Goal: Task Accomplishment & Management: Use online tool/utility

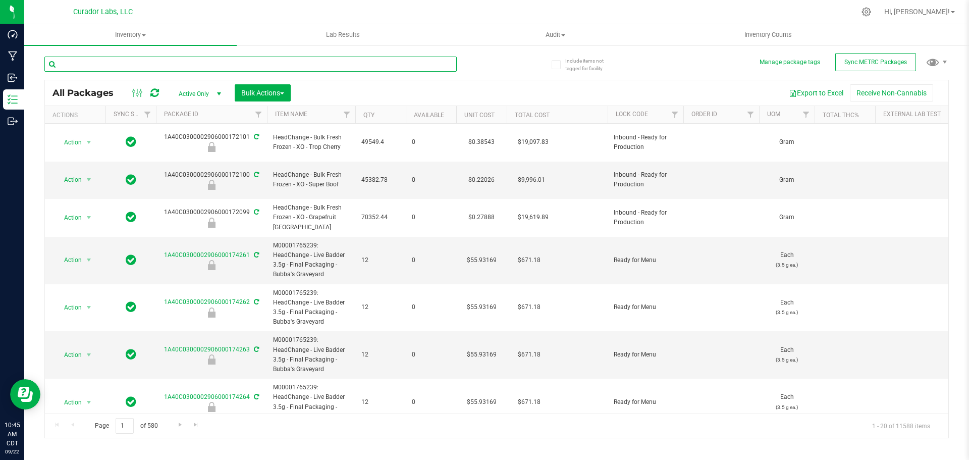
click at [291, 66] on input "text" at bounding box center [250, 64] width 412 height 15
click at [872, 13] on icon at bounding box center [866, 12] width 11 height 11
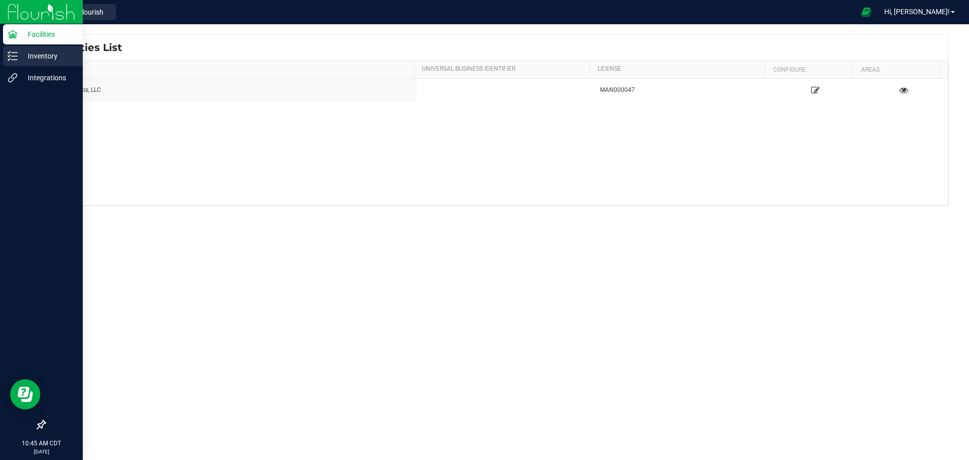
click at [26, 54] on p "Inventory" at bounding box center [48, 56] width 61 height 12
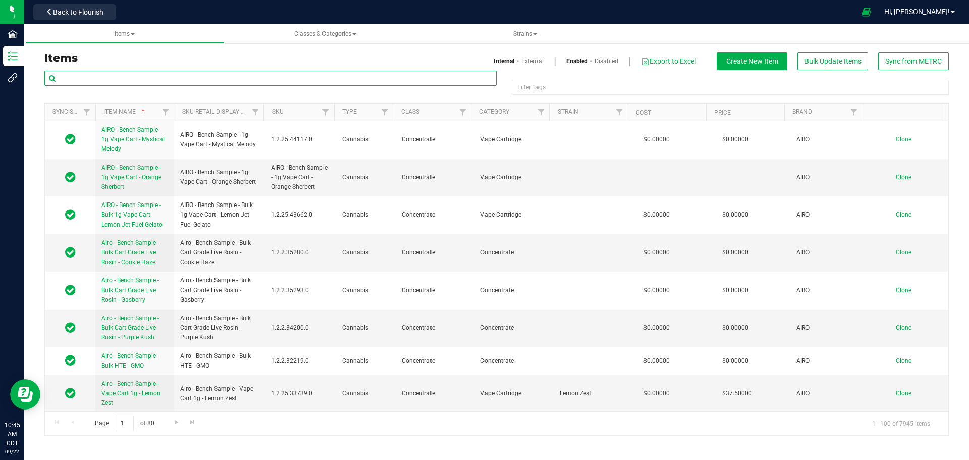
click at [163, 78] on input "text" at bounding box center [270, 78] width 452 height 15
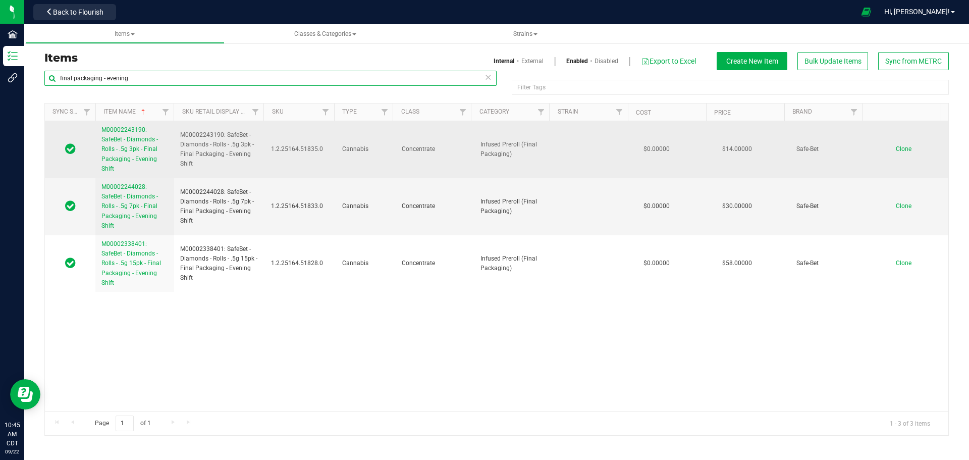
type input "final packaging - evening"
click at [133, 143] on span "M00002243190: SafeBet - Diamonds - Rolls - .5g 3pk - Final Packaging - Evening …" at bounding box center [129, 149] width 57 height 46
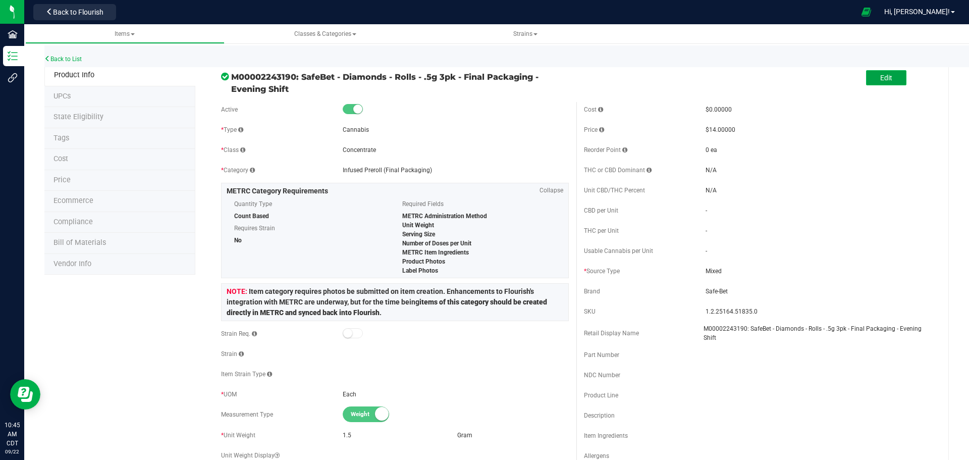
click at [871, 84] on button "Edit" at bounding box center [886, 77] width 40 height 15
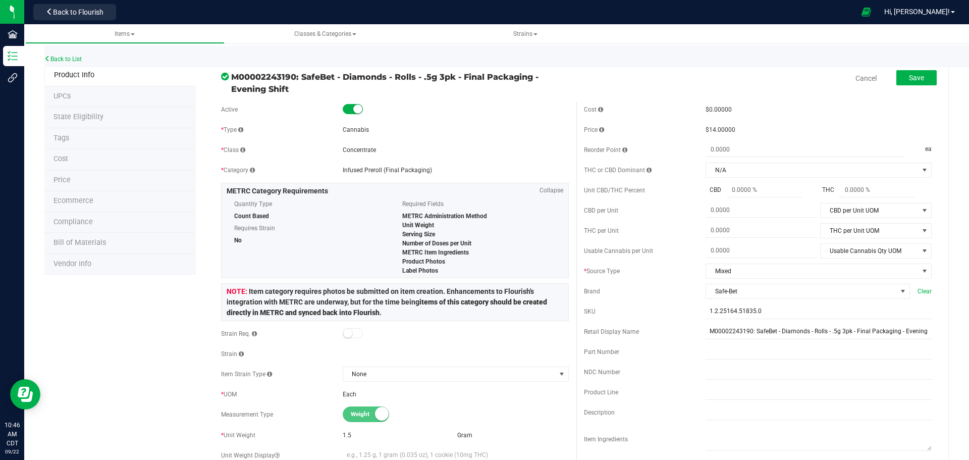
drag, startPoint x: 301, startPoint y: 77, endPoint x: 301, endPoint y: 89, distance: 11.6
click at [301, 89] on span "M00002243190: SafeBet - Diamonds - Rolls - .5g 3pk - Final Packaging - Evening …" at bounding box center [400, 83] width 338 height 24
copy span "SafeBet - Diamonds - Rolls - .5g 3pk - Final Packaging - Evening Shift"
drag, startPoint x: 857, startPoint y: 311, endPoint x: 359, endPoint y: 332, distance: 498.2
click at [359, 332] on div "Active * Type Cannabis * Class Concentrate * Category" at bounding box center [577, 412] width 726 height 621
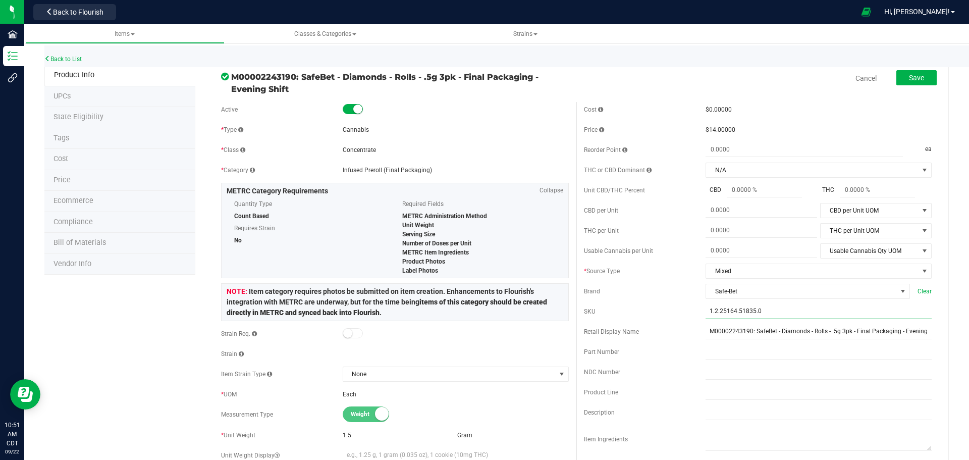
paste input "SB_DMNDRLLS_.5G_3PK_FP_VNNGSHFT"
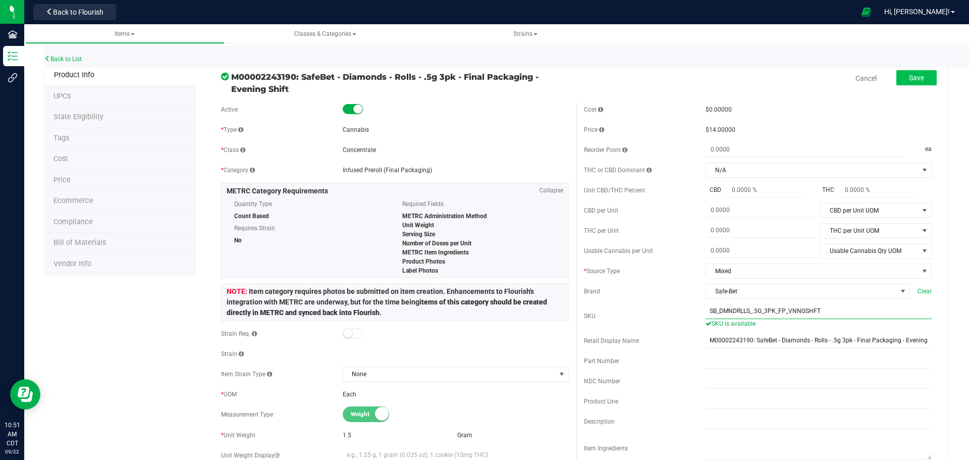
type input "SB_DMNDRLLS_.5G_3PK_FP_VNNGSHFT"
click at [911, 73] on button "Save" at bounding box center [917, 77] width 40 height 15
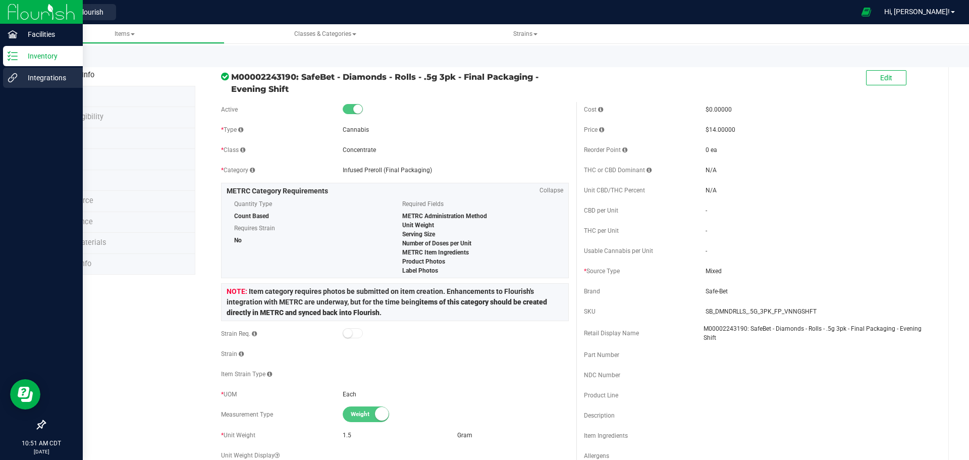
click at [20, 83] on p "Integrations" at bounding box center [48, 78] width 61 height 12
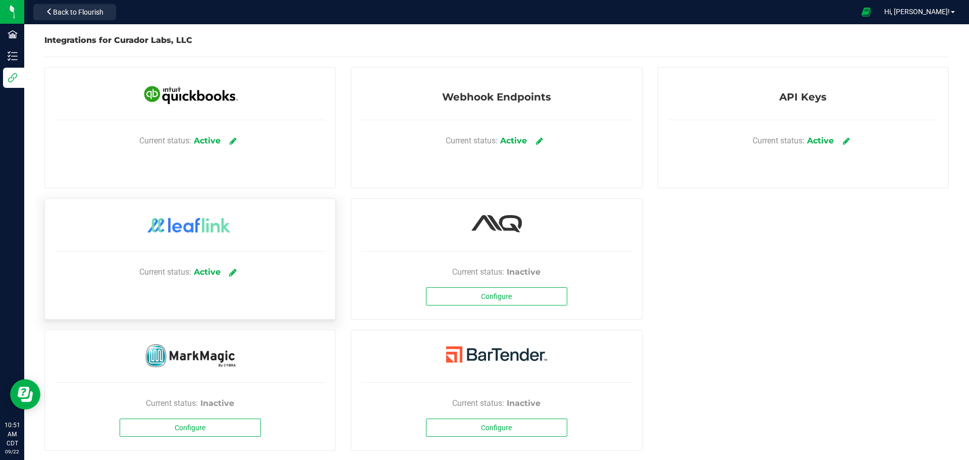
click at [230, 273] on icon at bounding box center [233, 272] width 8 height 9
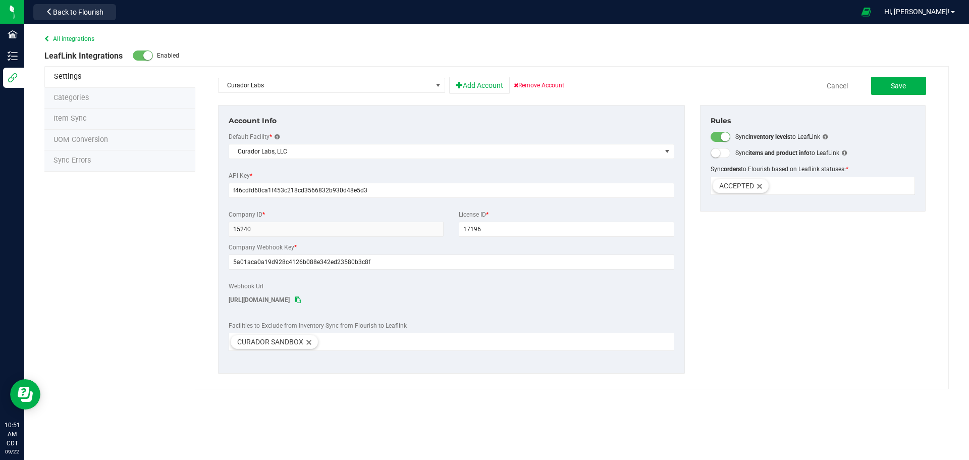
click at [89, 126] on li "Item Sync" at bounding box center [119, 119] width 151 height 21
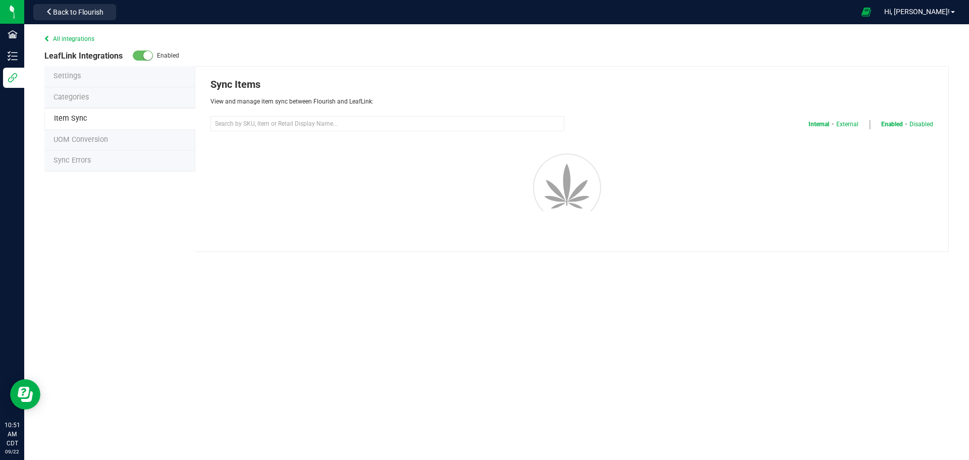
select select "20"
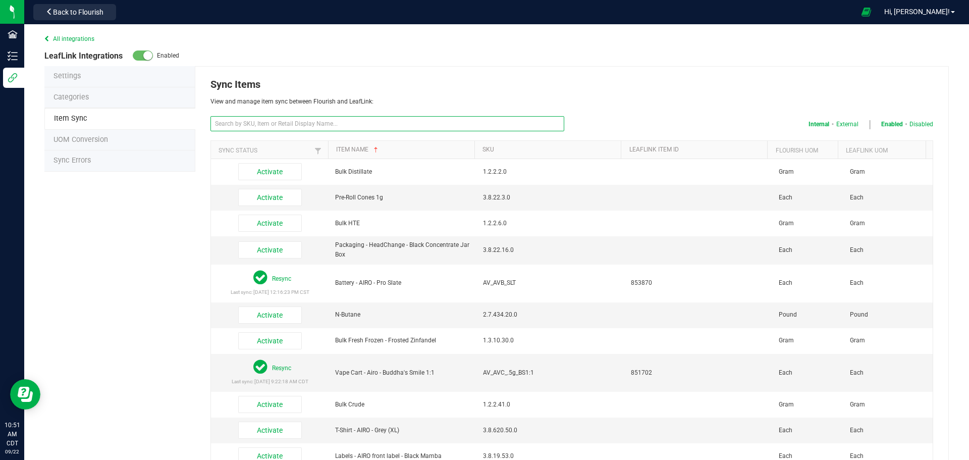
click at [255, 129] on input "text" at bounding box center [388, 123] width 354 height 15
paste input "SB_DMNDRLLS_.5G_3PK_FP_VNNGSHFT"
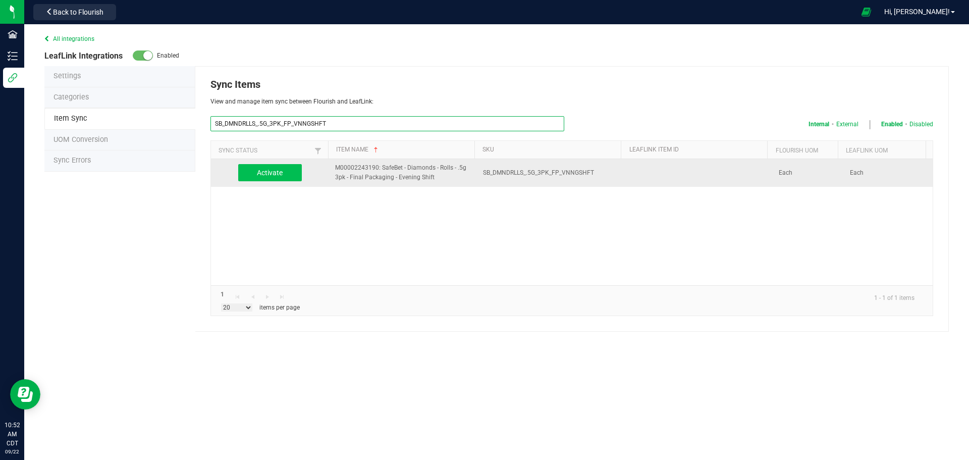
type input "SB_DMNDRLLS_.5G_3PK_FP_VNNGSHFT"
click at [266, 179] on button "Activate" at bounding box center [270, 172] width 64 height 17
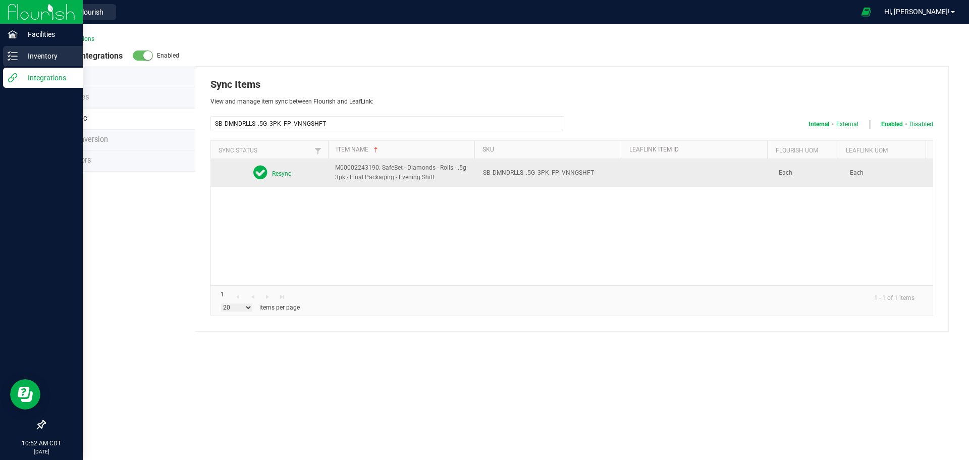
click at [43, 55] on p "Inventory" at bounding box center [48, 56] width 61 height 12
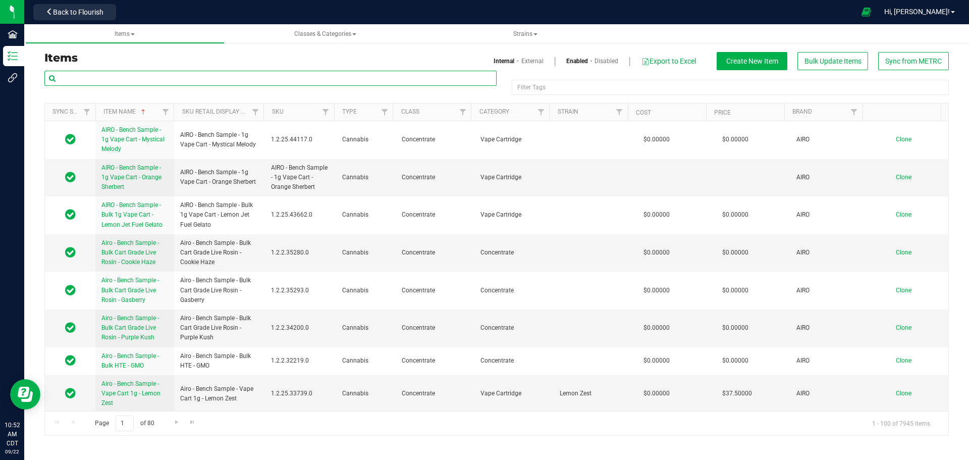
drag, startPoint x: 134, startPoint y: 81, endPoint x: 144, endPoint y: 96, distance: 17.9
click at [134, 81] on input "text" at bounding box center [270, 78] width 452 height 15
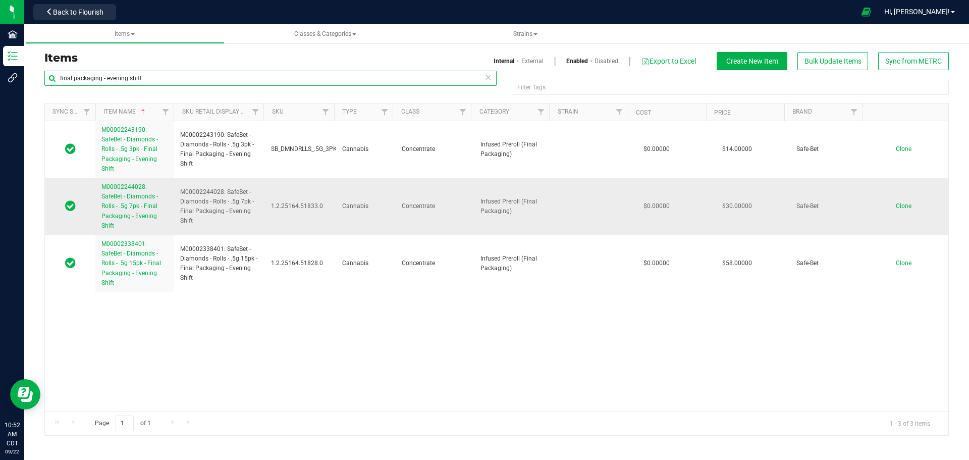
type input "final packaging - evening shift"
click at [146, 207] on span "M00002244028: SafeBet - Diamonds - Rolls - .5g 7pk - Final Packaging - Evening …" at bounding box center [129, 206] width 57 height 46
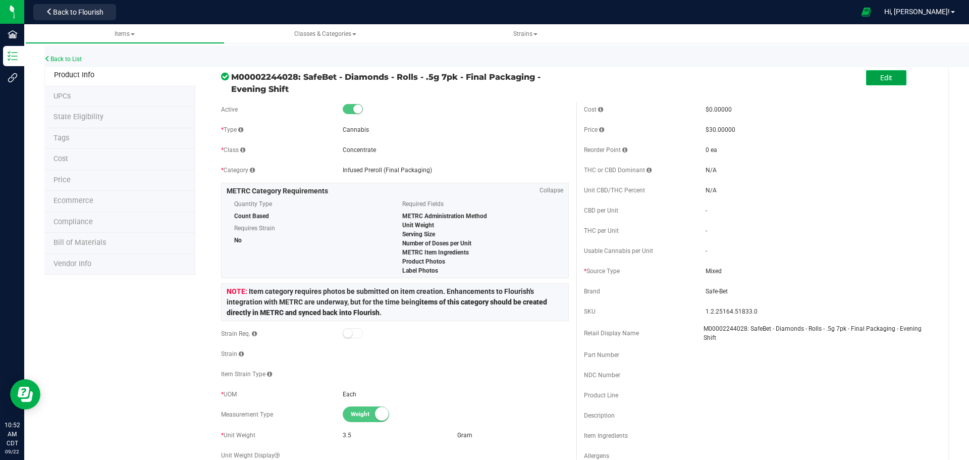
click at [895, 74] on button "Edit" at bounding box center [886, 77] width 40 height 15
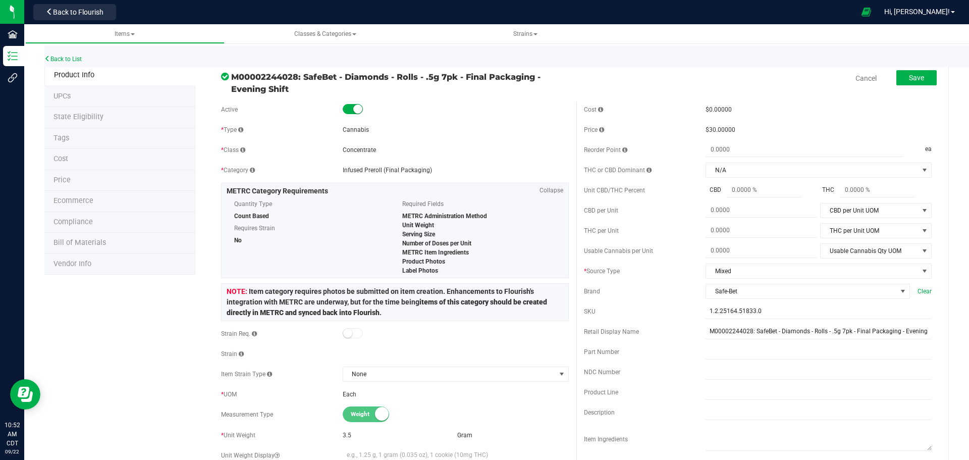
drag, startPoint x: 303, startPoint y: 75, endPoint x: 311, endPoint y: 86, distance: 13.7
click at [311, 86] on span "M00002244028: SafeBet - Diamonds - Rolls - .5g 7pk - Final Packaging - Evening …" at bounding box center [400, 83] width 338 height 24
copy span "SafeBet - Diamonds - Rolls - .5g 7pk - Final Packaging - Evening Shift"
drag, startPoint x: 759, startPoint y: 311, endPoint x: 490, endPoint y: 319, distance: 268.7
click at [493, 318] on div "Active * Type Cannabis * Class Concentrate * Category" at bounding box center [577, 412] width 726 height 621
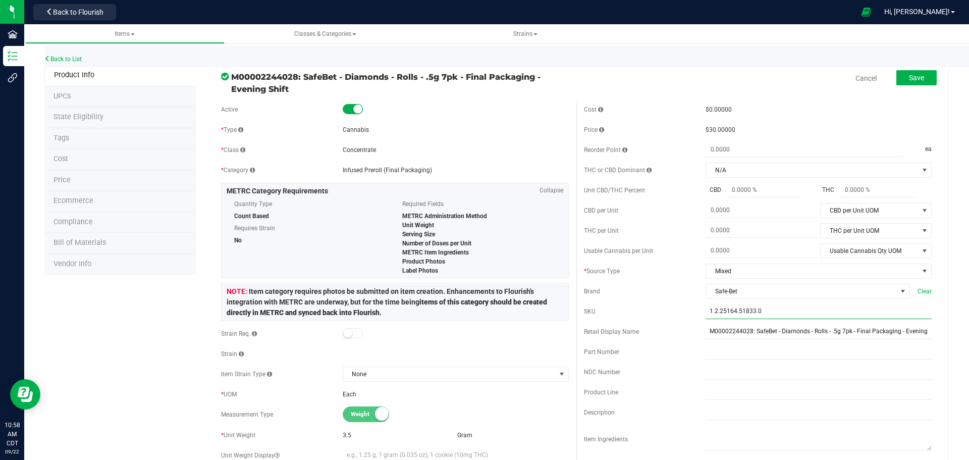
paste input "SB_DMNDSRLLS_.5G_7PK_FP_VNNGSHFT"
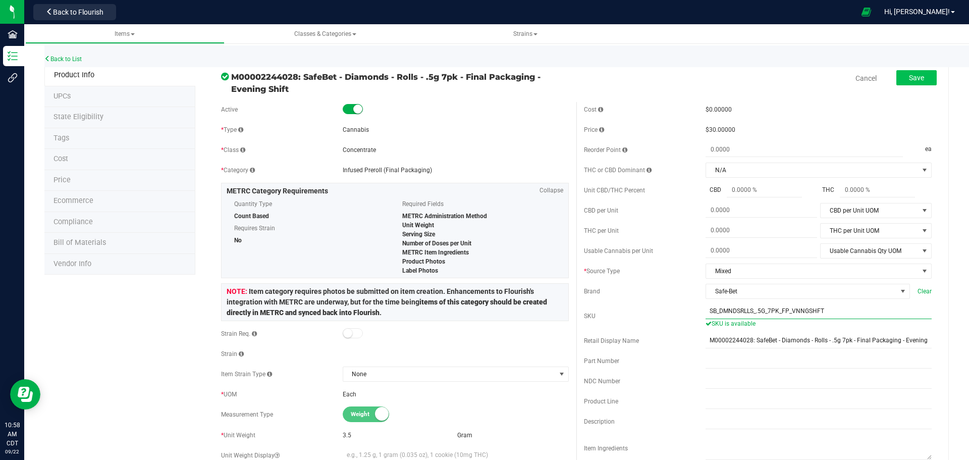
type input "SB_DMNDSRLLS_.5G_7PK_FP_VNNGSHFT"
click at [912, 71] on button "Save" at bounding box center [917, 77] width 40 height 15
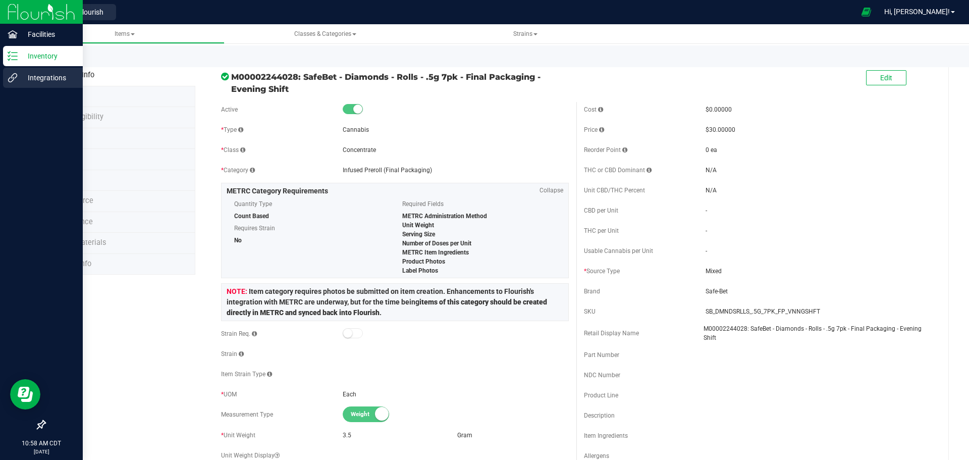
click at [59, 81] on p "Integrations" at bounding box center [48, 78] width 61 height 12
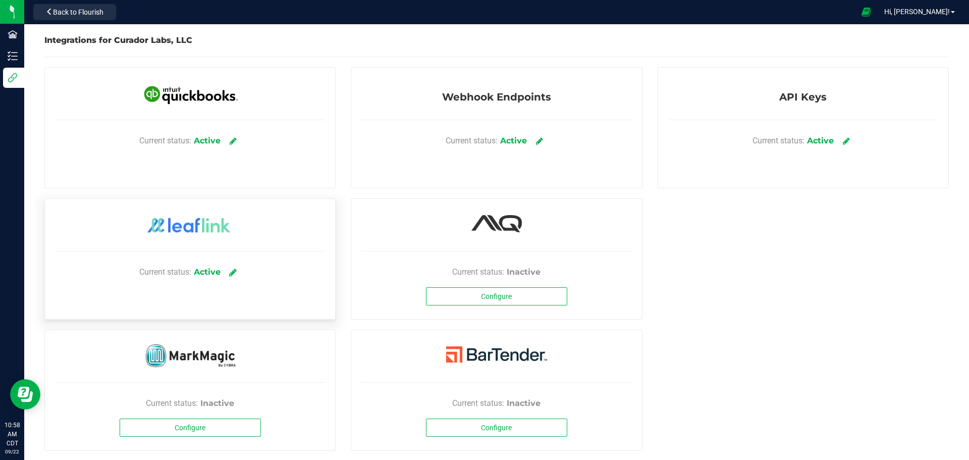
click at [230, 271] on icon at bounding box center [233, 272] width 8 height 9
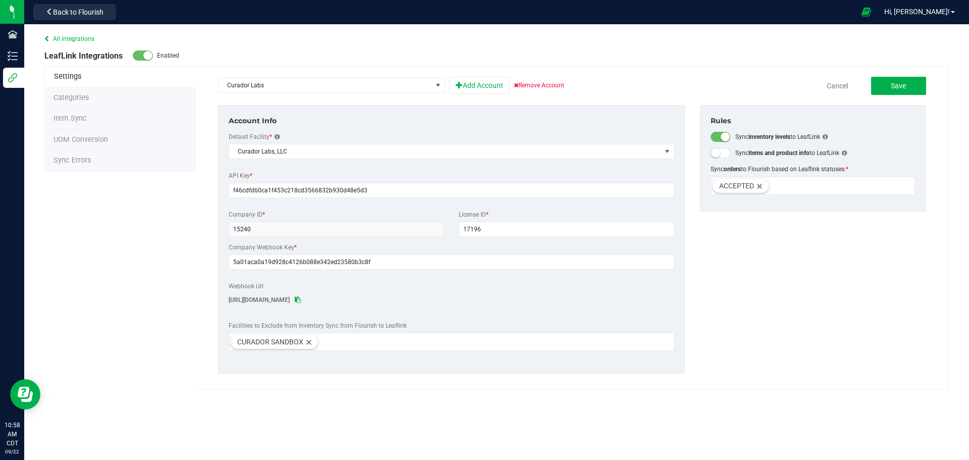
click at [99, 120] on li "Item Sync" at bounding box center [119, 119] width 151 height 21
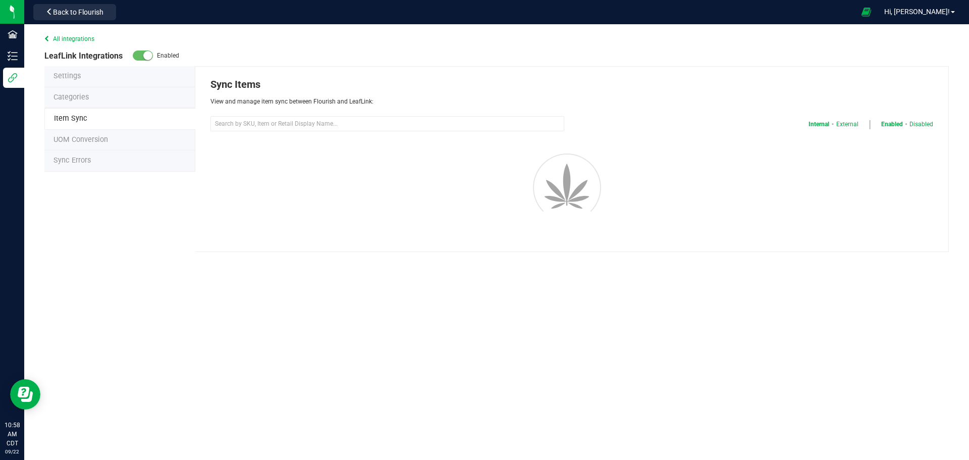
select select "20"
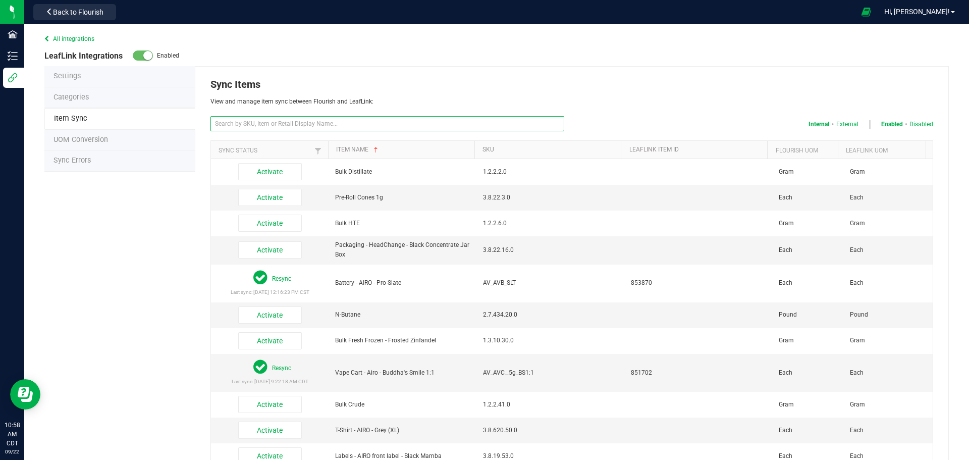
click at [324, 117] on input "text" at bounding box center [388, 123] width 354 height 15
paste input "SB_DMNDSRLLS_.5G_7PK_FP_VNNGSHFT"
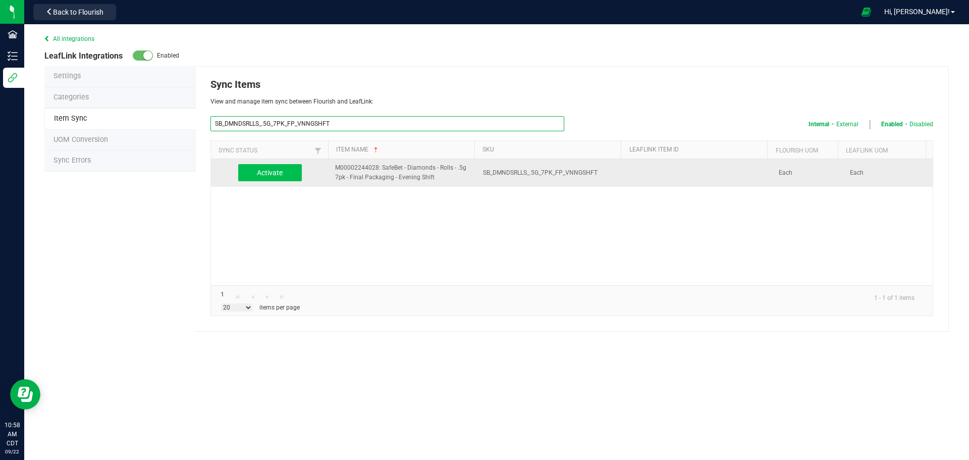
type input "SB_DMNDSRLLS_.5G_7PK_FP_VNNGSHFT"
click at [267, 171] on button "Activate" at bounding box center [270, 172] width 64 height 17
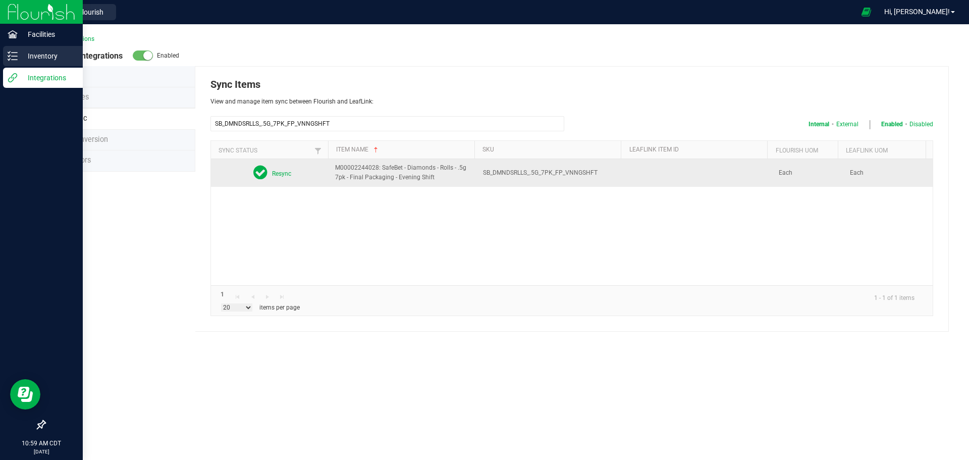
click at [37, 58] on p "Inventory" at bounding box center [48, 56] width 61 height 12
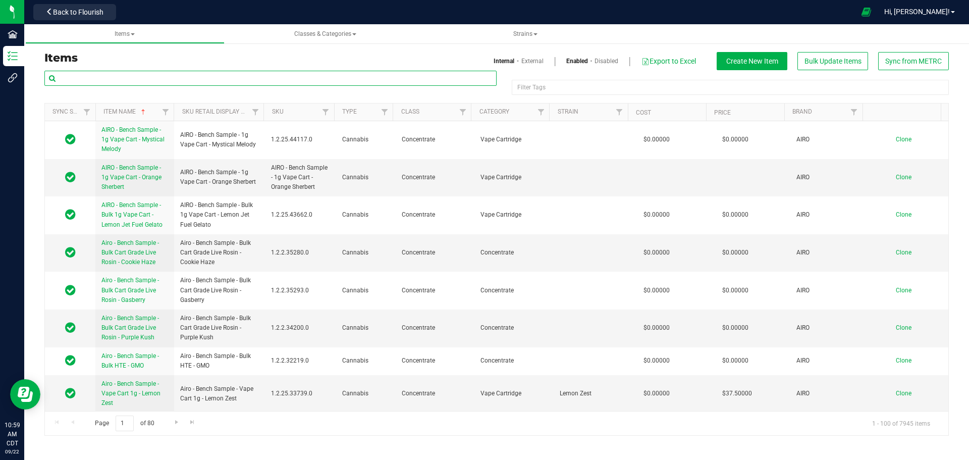
click at [123, 75] on input "text" at bounding box center [270, 78] width 452 height 15
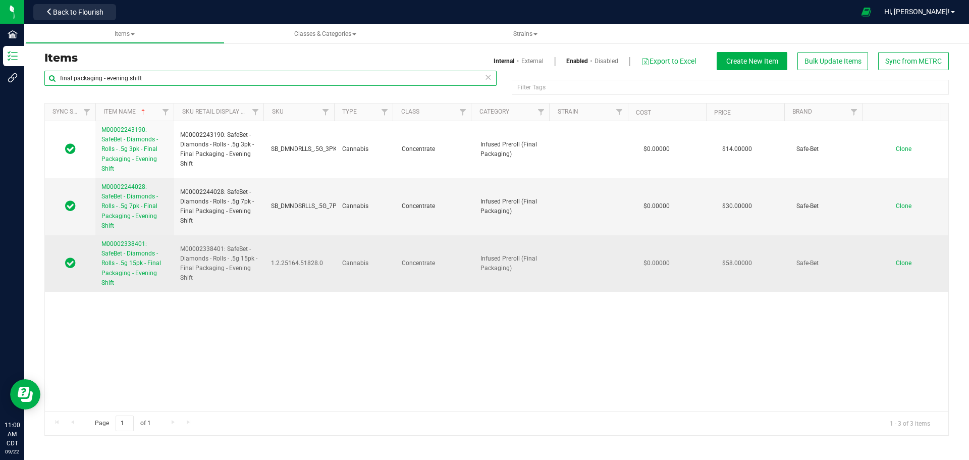
type input "final packaging - evening shift"
click at [118, 259] on link "M00002338401: SafeBet - Diamonds - Rolls - .5g 15pk - Final Packaging - Evening…" at bounding box center [134, 263] width 67 height 48
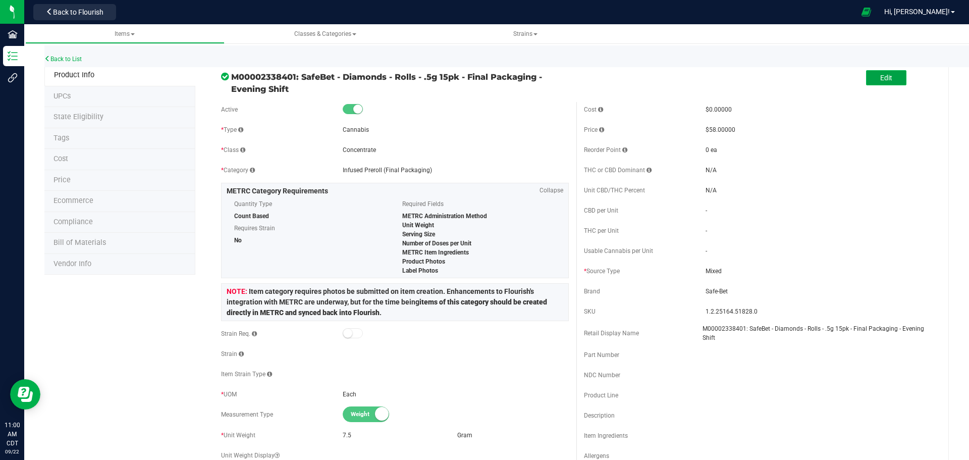
click at [870, 73] on button "Edit" at bounding box center [886, 77] width 40 height 15
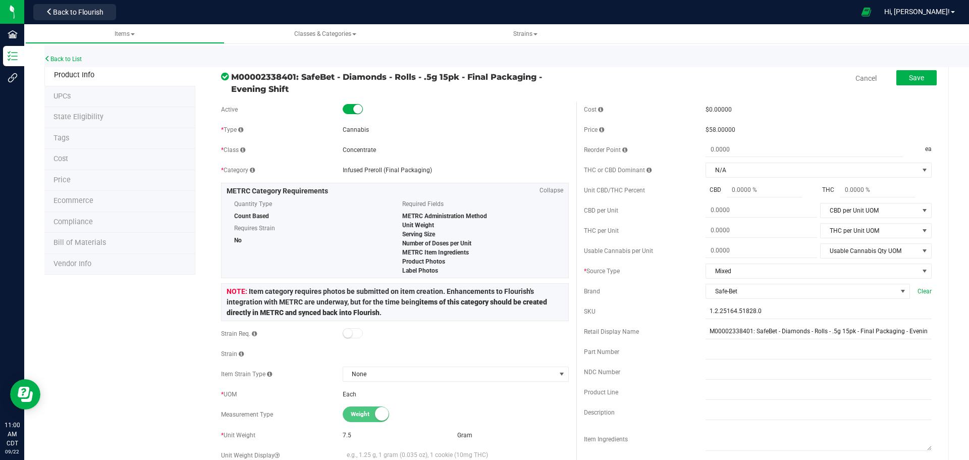
drag, startPoint x: 300, startPoint y: 74, endPoint x: 302, endPoint y: 94, distance: 20.3
click at [302, 94] on span "M00002338401: SafeBet - Diamonds - Rolls - .5g 15pk - Final Packaging - Evening…" at bounding box center [400, 83] width 338 height 24
copy span "SafeBet - Diamonds - Rolls - .5g 15pk - Final Packaging - Evening Shift"
drag, startPoint x: 794, startPoint y: 314, endPoint x: 471, endPoint y: 316, distance: 323.6
click at [471, 316] on div "Active * Type Cannabis * Class Concentrate * Category" at bounding box center [577, 412] width 726 height 621
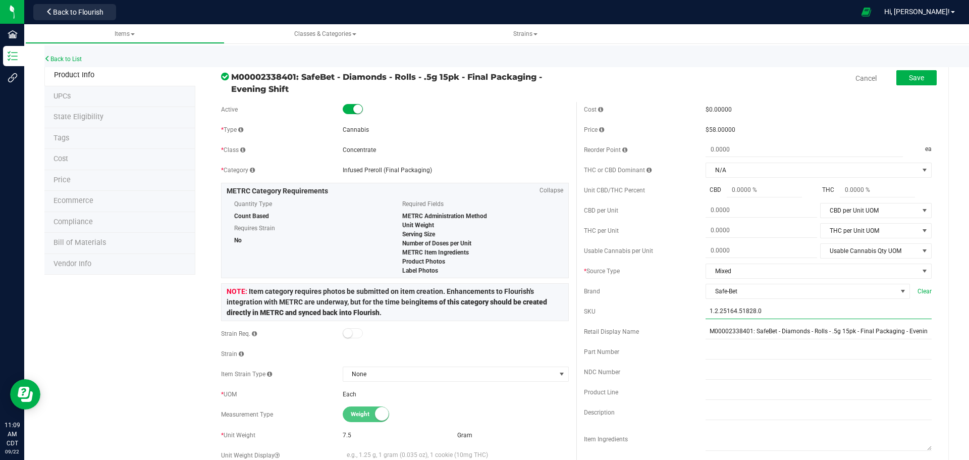
paste input "SB_DMNDSRLLS_.5G_15PK_VNNGSHFT"
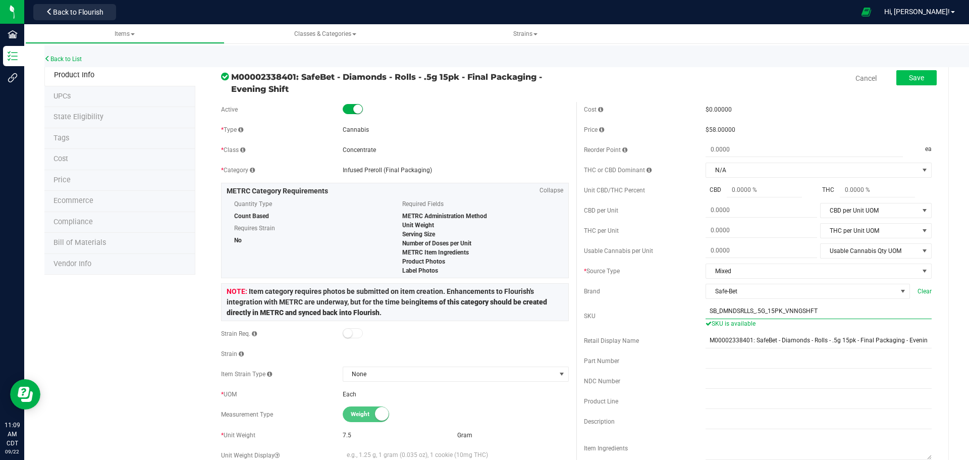
type input "SB_DMNDSRLLS_.5G_15PK_VNNGSHFT"
click at [909, 80] on span "Save" at bounding box center [916, 78] width 15 height 8
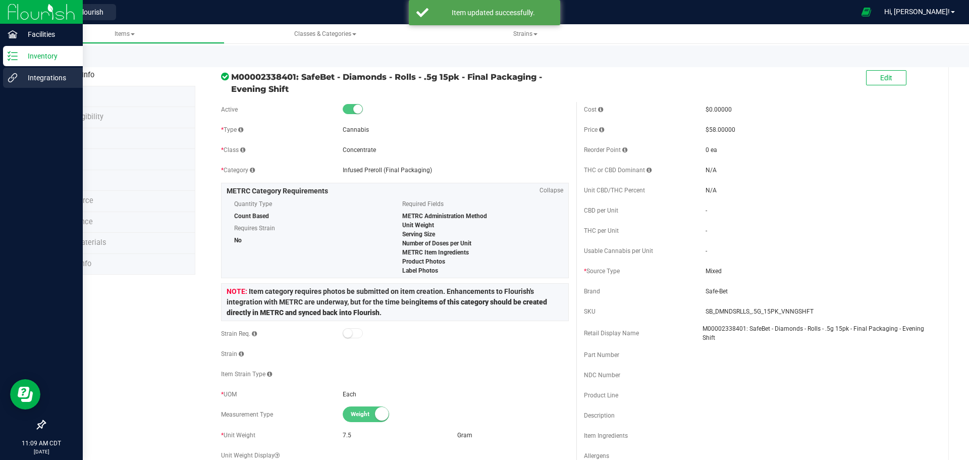
click at [20, 78] on p "Integrations" at bounding box center [48, 78] width 61 height 12
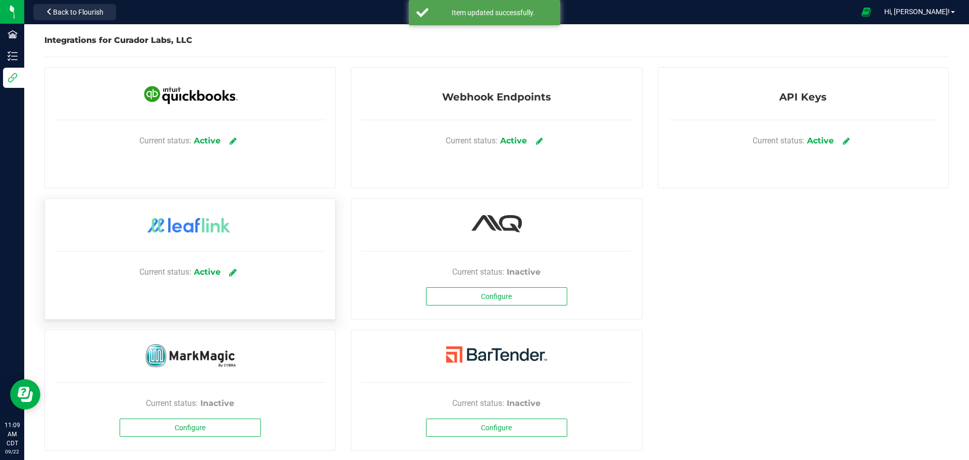
click at [231, 273] on icon at bounding box center [233, 272] width 8 height 9
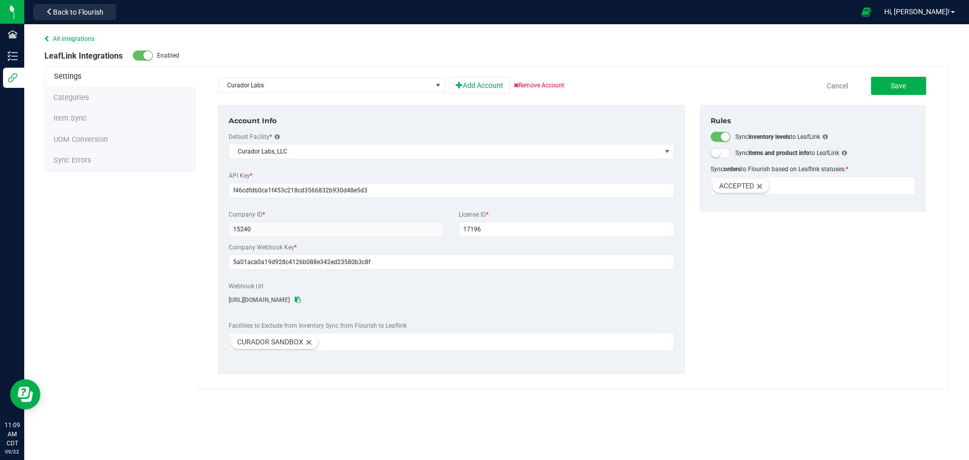
click at [82, 114] on span "Item Sync" at bounding box center [70, 118] width 33 height 9
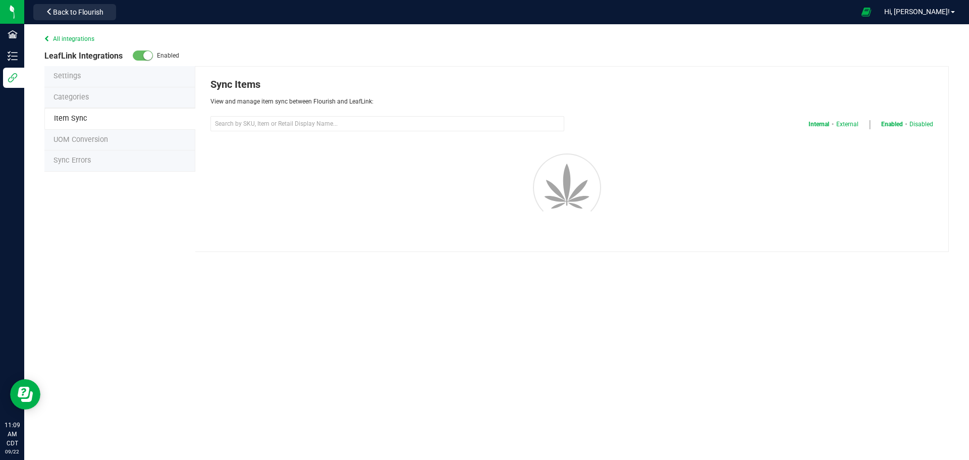
select select "20"
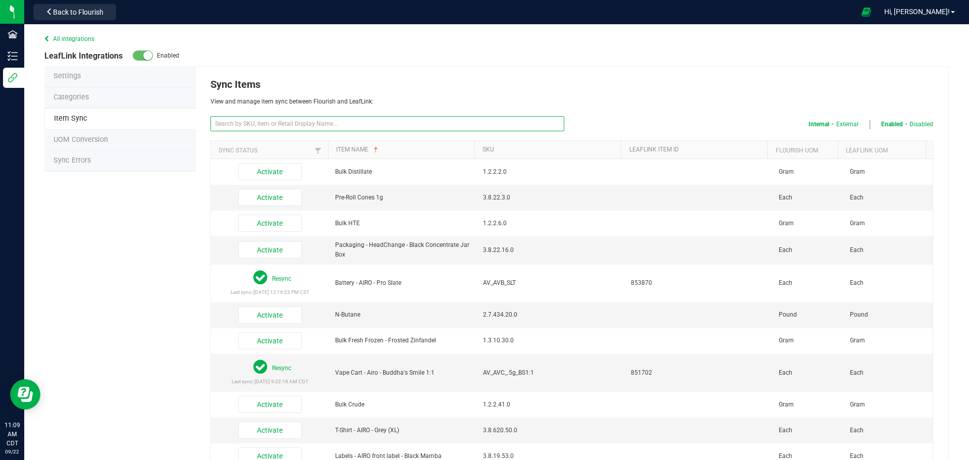
click at [275, 122] on input "text" at bounding box center [388, 123] width 354 height 15
paste input "SB_DMNDSRLLS_.5G_15PK_VNNGSHFT"
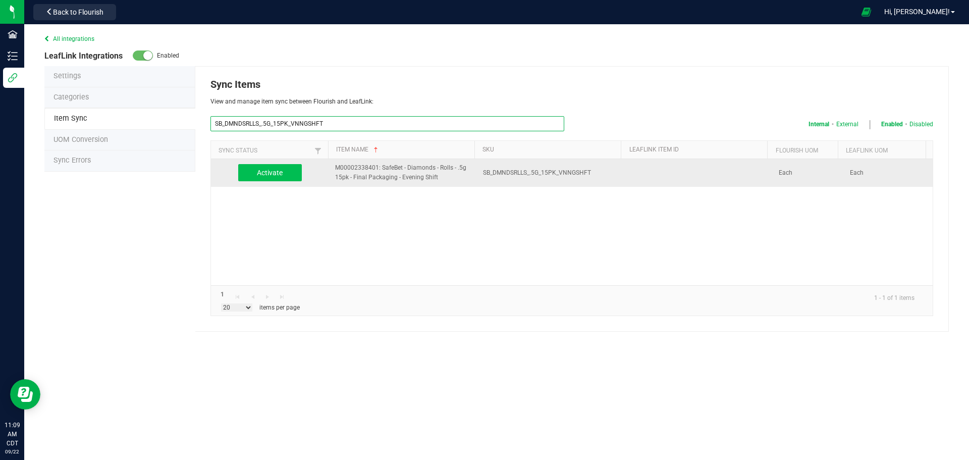
type input "SB_DMNDSRLLS_.5G_15PK_VNNGSHFT"
click at [296, 180] on button "Activate" at bounding box center [270, 172] width 64 height 17
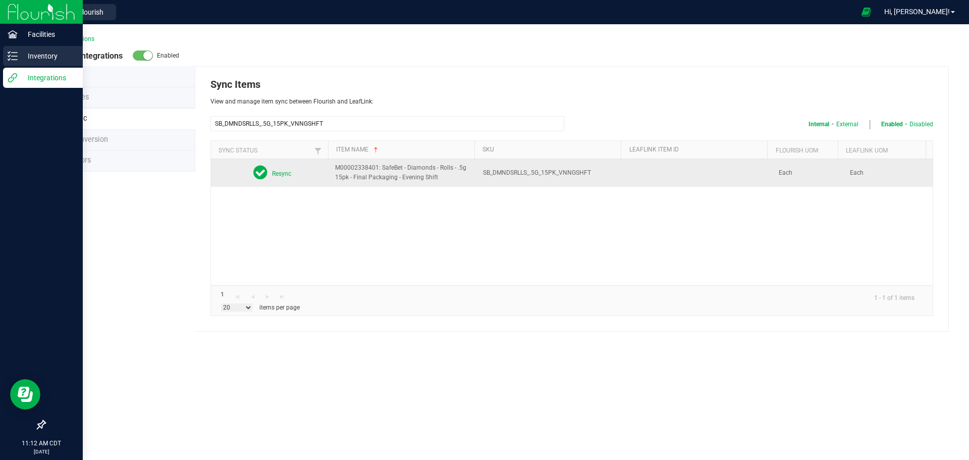
click at [18, 58] on p "Inventory" at bounding box center [48, 56] width 61 height 12
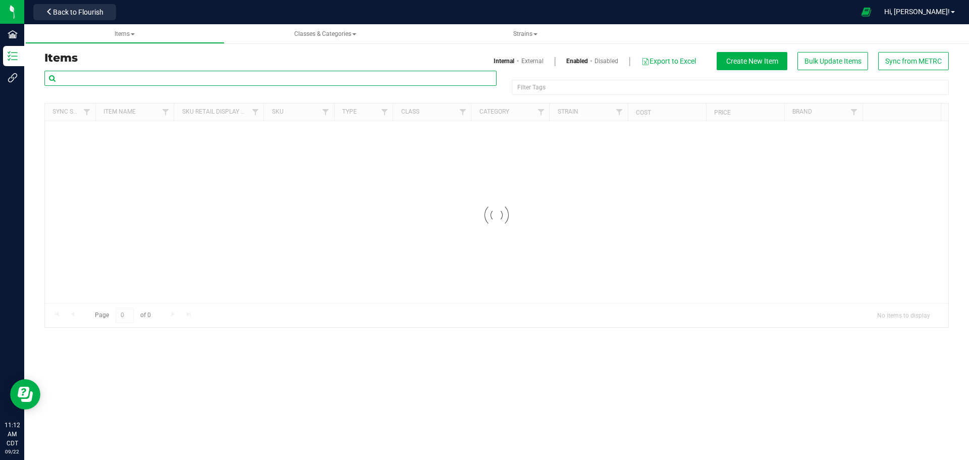
click at [217, 78] on input "text" at bounding box center [270, 78] width 452 height 15
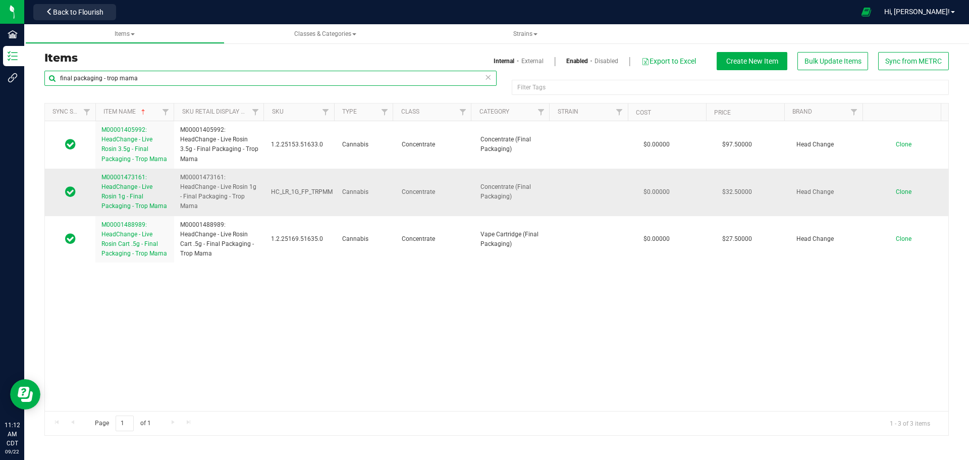
type input "final packaging - trop mama"
click at [143, 195] on link "M00001473161: HeadChange - Live Rosin 1g - Final Packaging - Trop Mama" at bounding box center [134, 192] width 67 height 39
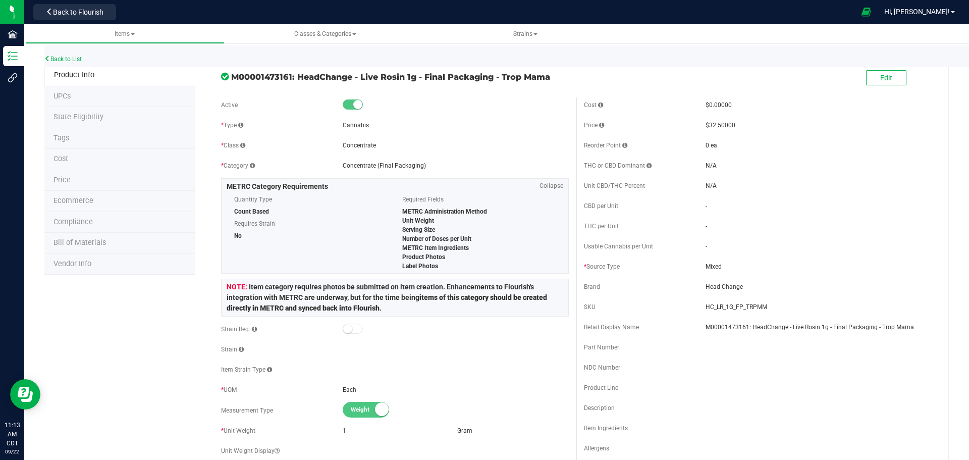
drag, startPoint x: 297, startPoint y: 76, endPoint x: 561, endPoint y: 69, distance: 264.1
click at [561, 69] on div "M00001473161: HeadChange - Live Rosin 1g - Final Packaging - Trop Mama" at bounding box center [395, 74] width 363 height 17
copy span "HeadChange - Live Rosin 1g - Final Packaging - Trop Mama"
click at [889, 80] on button "Edit" at bounding box center [886, 77] width 40 height 15
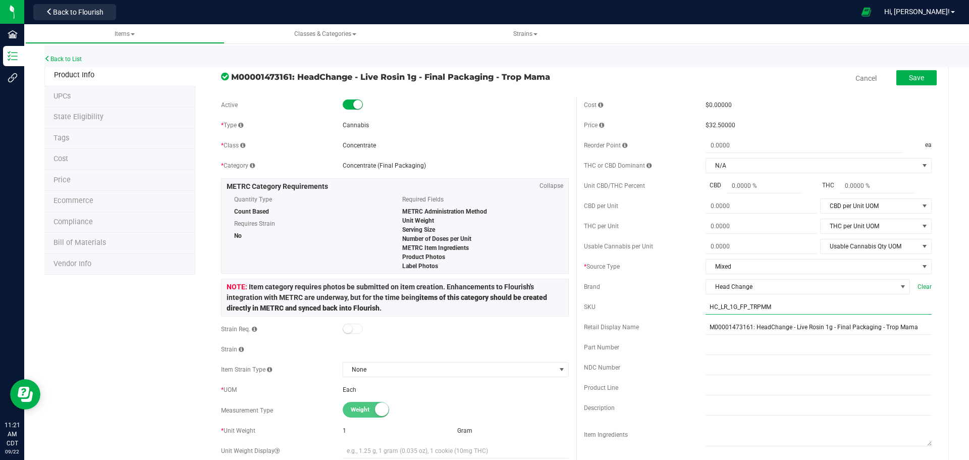
drag, startPoint x: 797, startPoint y: 306, endPoint x: 456, endPoint y: 306, distance: 340.8
click at [456, 306] on div "Active * Type Cannabis * Class Concentrate * Category" at bounding box center [577, 407] width 726 height 621
click at [865, 78] on link "Cancel" at bounding box center [866, 78] width 21 height 10
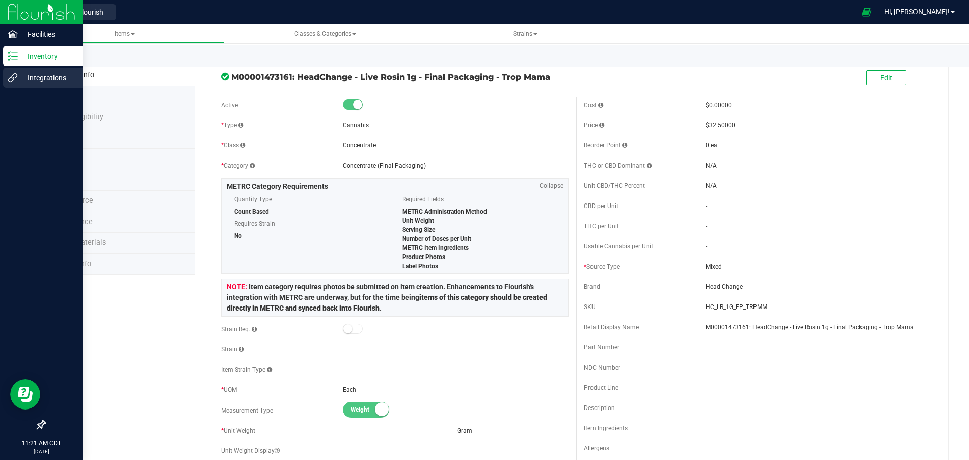
click at [21, 77] on p "Integrations" at bounding box center [48, 78] width 61 height 12
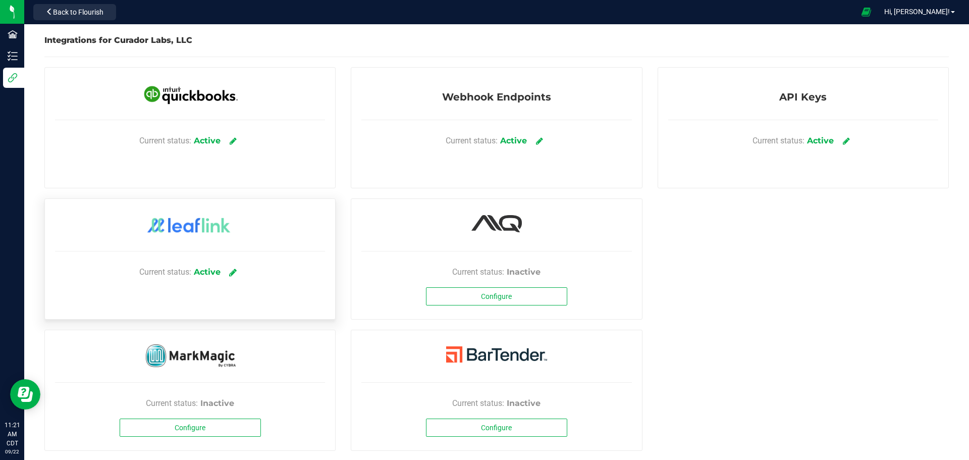
click at [230, 271] on icon at bounding box center [233, 272] width 8 height 9
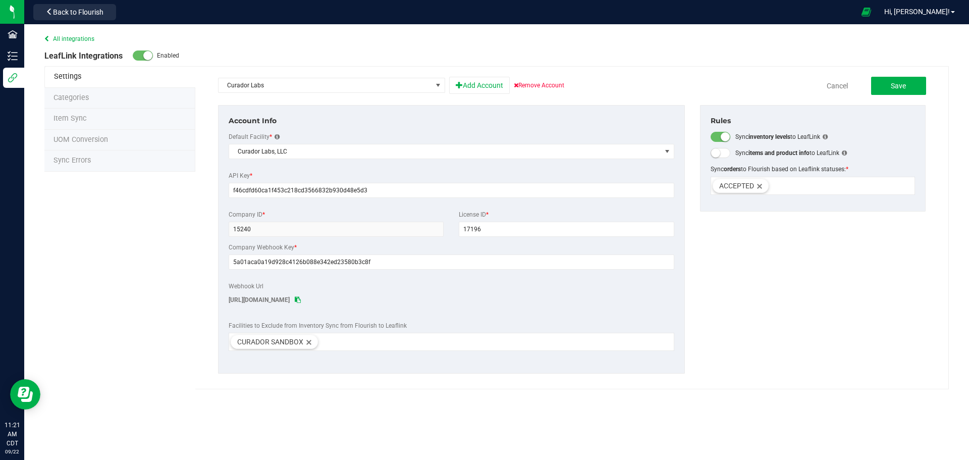
click at [115, 122] on li "Item Sync" at bounding box center [119, 119] width 151 height 21
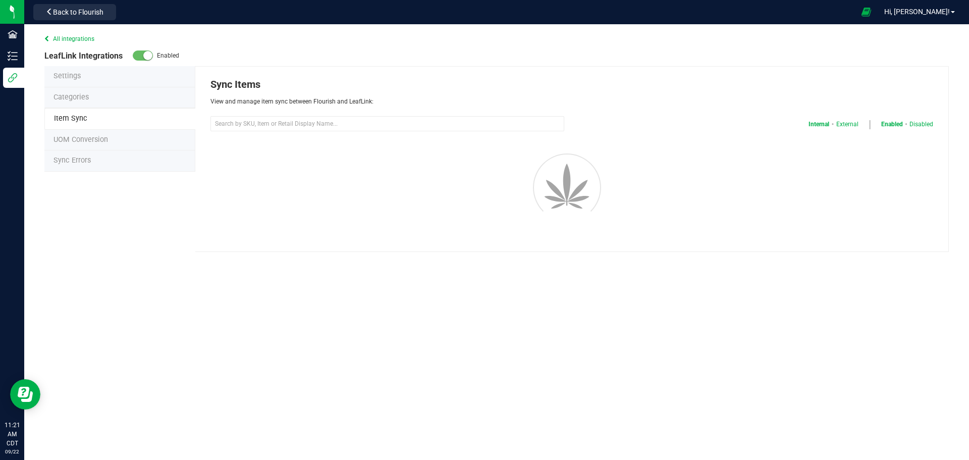
select select "20"
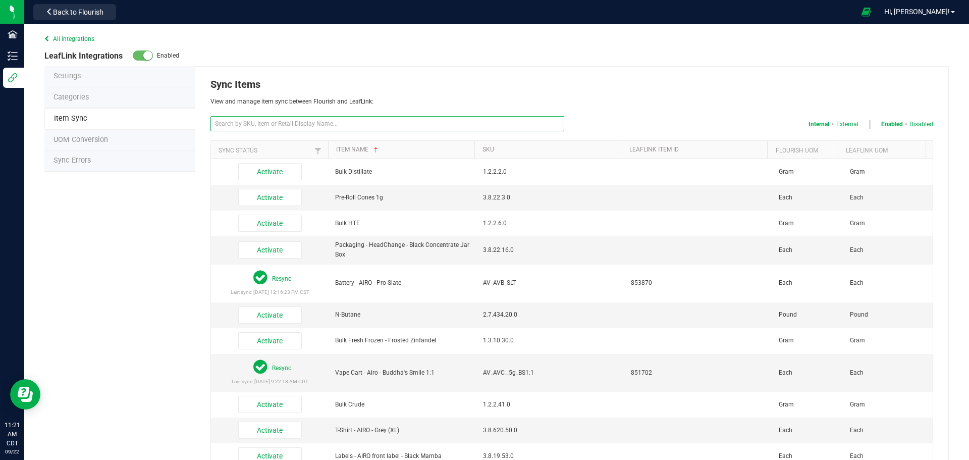
click at [320, 129] on input "text" at bounding box center [388, 123] width 354 height 15
paste input "HC_LR_1G_FP_TRPMM"
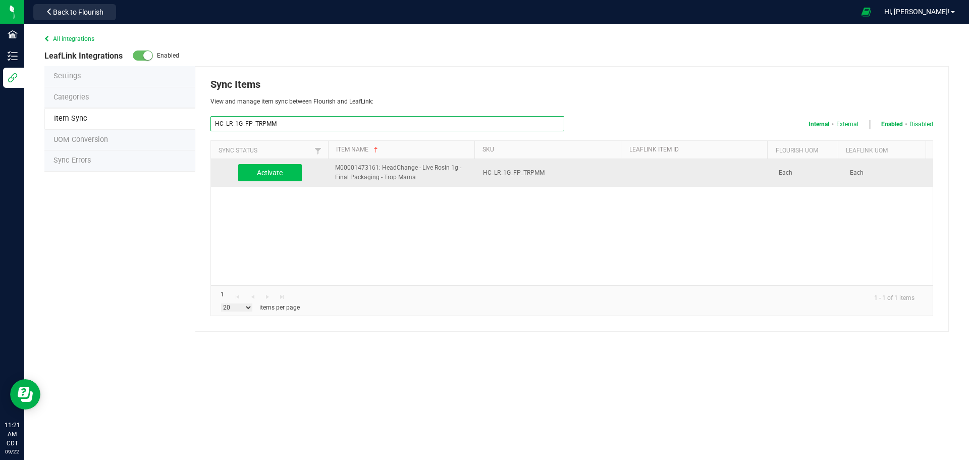
type input "HC_LR_1G_FP_TRPMM"
click at [270, 178] on button "Activate" at bounding box center [270, 172] width 64 height 17
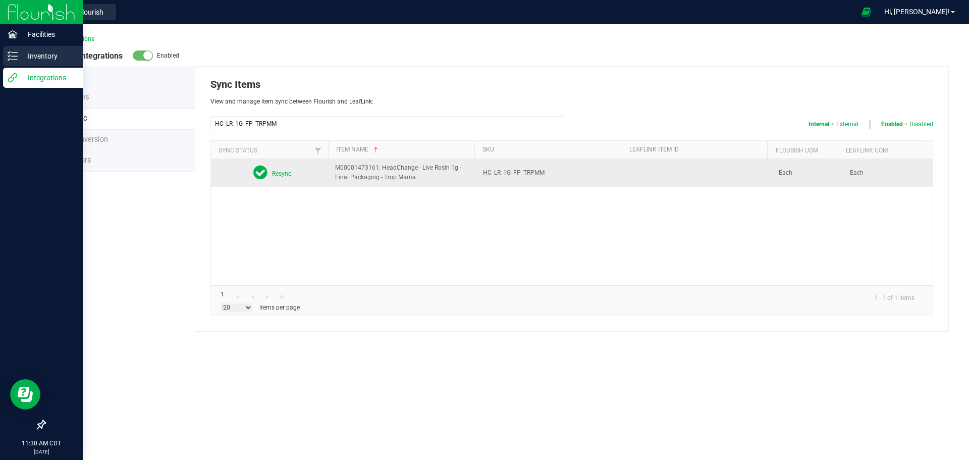
click at [58, 51] on p "Inventory" at bounding box center [48, 56] width 61 height 12
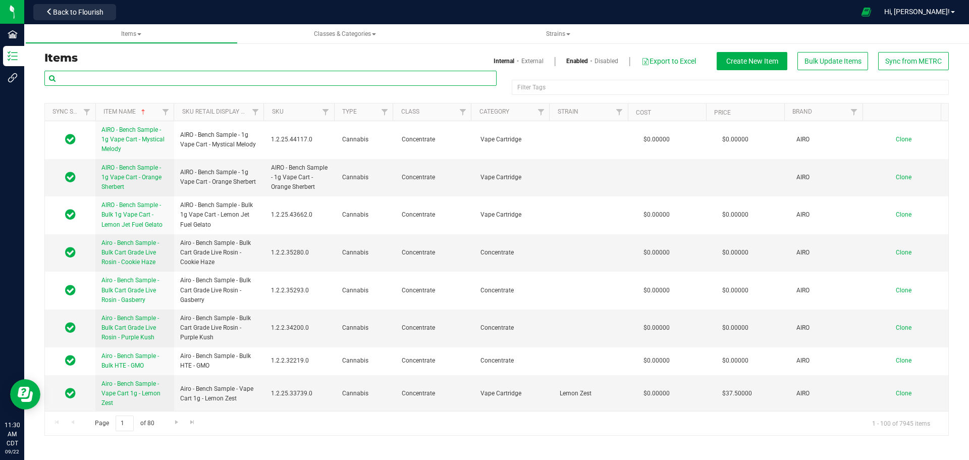
click at [309, 76] on input "text" at bounding box center [270, 78] width 452 height 15
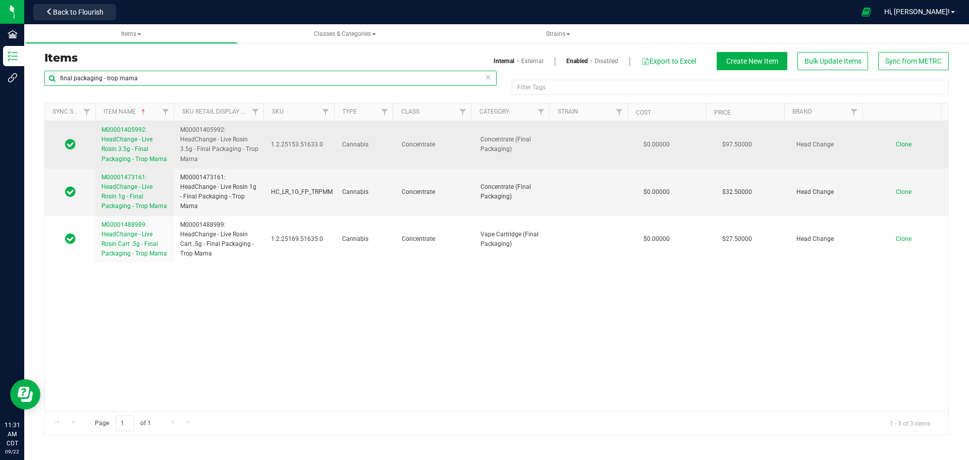
type input "final packaging - trop mama"
click at [133, 142] on span "M00001405992: HeadChange - Live Rosin 3.5g - Final Packaging - Trop Mama" at bounding box center [134, 144] width 66 height 36
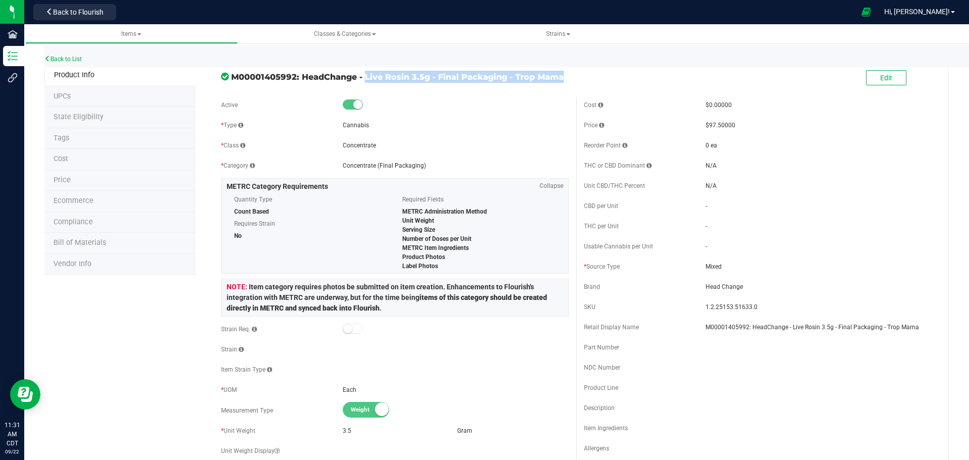
drag, startPoint x: 301, startPoint y: 78, endPoint x: 578, endPoint y: 78, distance: 276.6
click at [578, 78] on div "M00001405992: HeadChange - Live Rosin 3.5g - Final Packaging - Trop Mama Edit" at bounding box center [577, 78] width 726 height 25
copy div "HeadChange - Live Rosin 3.5g - Final Packaging - Trop Mama"
click at [881, 78] on span "Edit" at bounding box center [886, 78] width 12 height 8
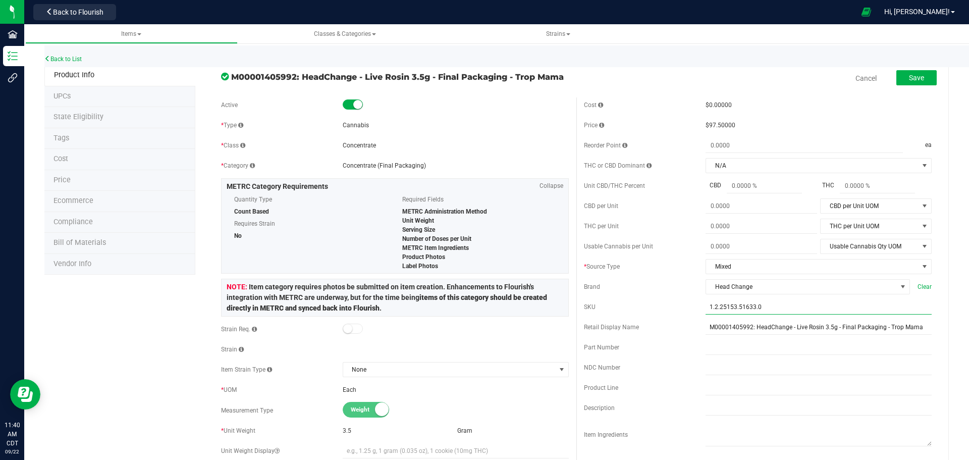
drag, startPoint x: 769, startPoint y: 310, endPoint x: 467, endPoint y: 330, distance: 303.1
click at [467, 330] on div "Active * Type Cannabis * Class Concentrate * Category" at bounding box center [577, 407] width 726 height 621
paste input "HC_LR_3.5G_FP_TRPMM"
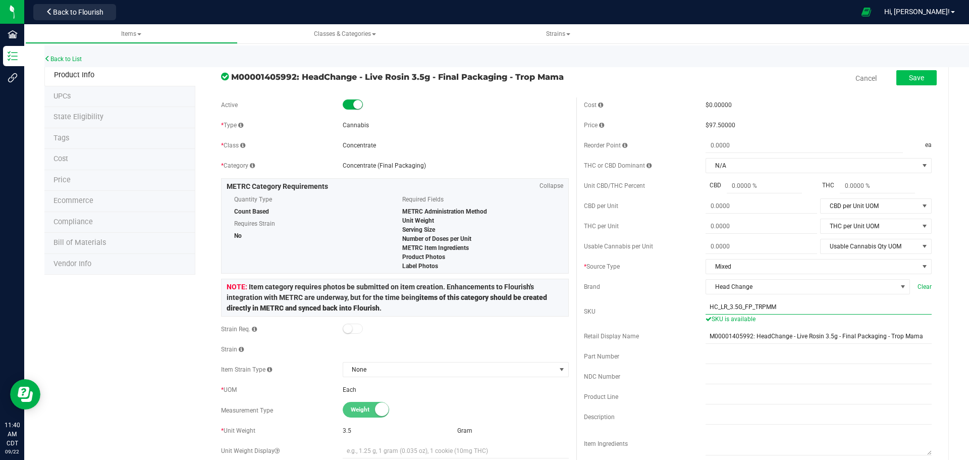
type input "HC_LR_3.5G_FP_TRPMM"
click at [897, 80] on button "Save" at bounding box center [917, 77] width 40 height 15
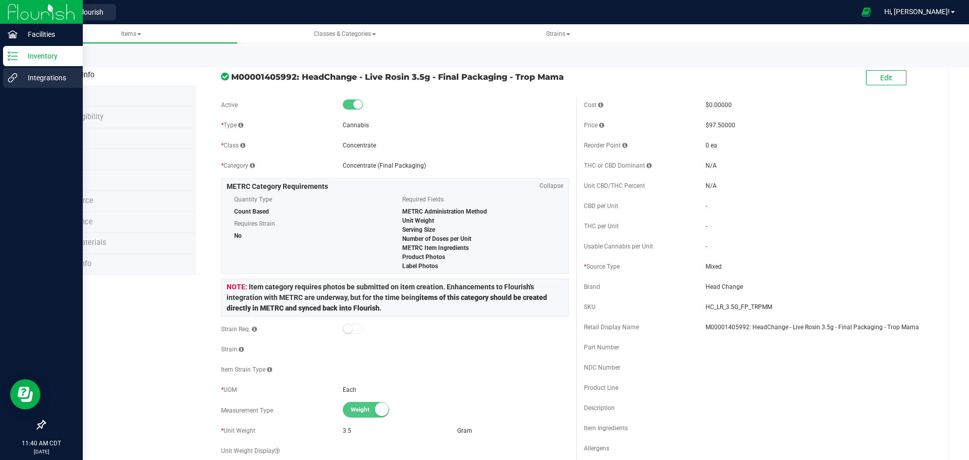
click at [32, 80] on p "Integrations" at bounding box center [48, 78] width 61 height 12
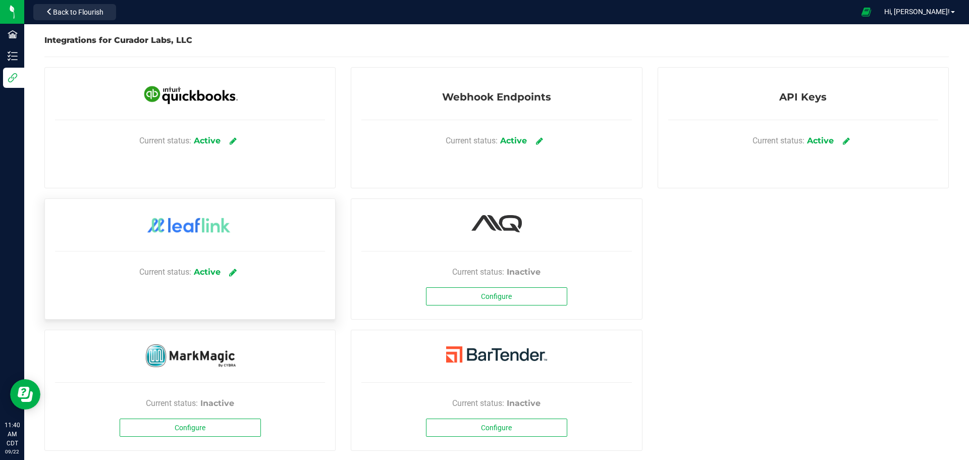
click at [232, 271] on icon at bounding box center [233, 272] width 8 height 9
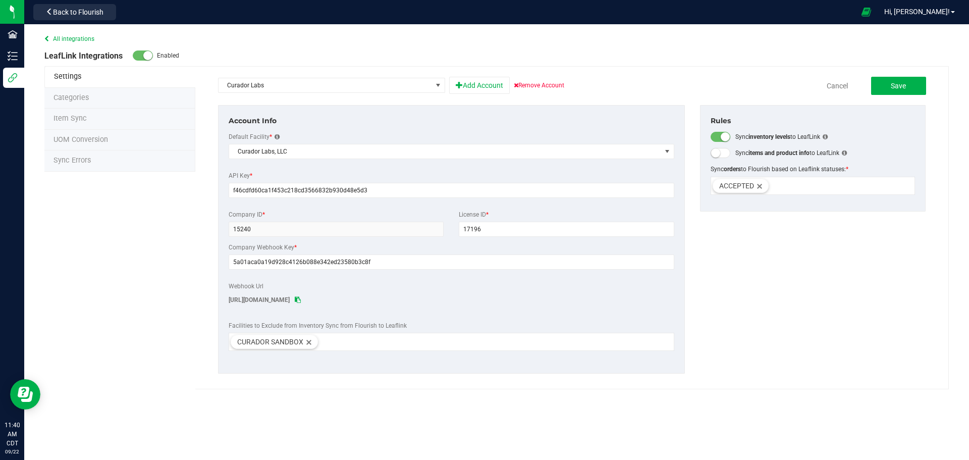
click at [97, 111] on li "Item Sync" at bounding box center [119, 119] width 151 height 21
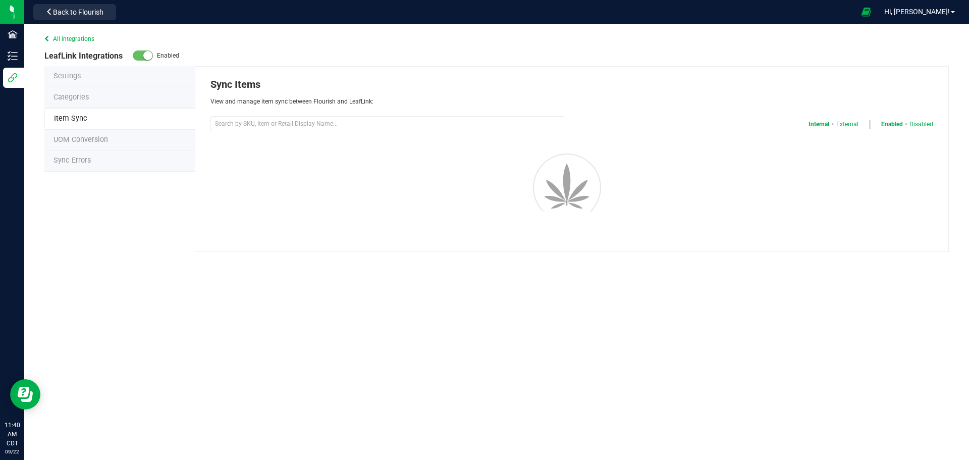
select select "20"
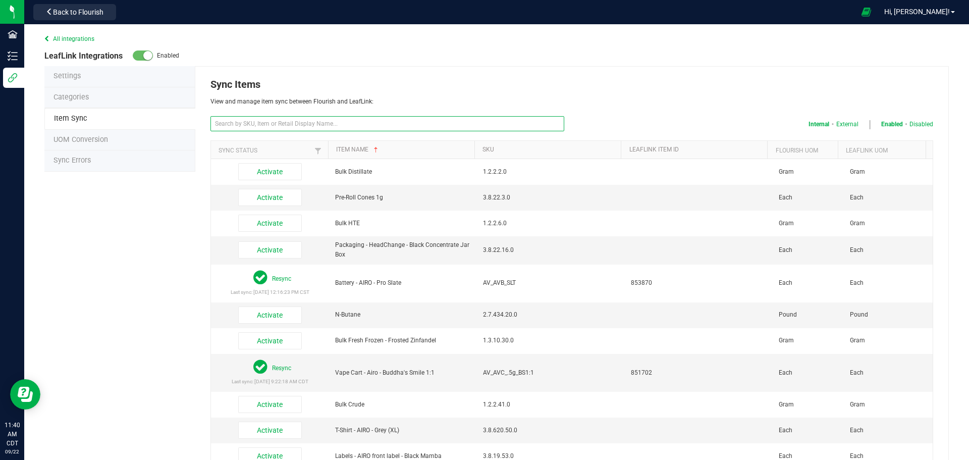
click at [347, 130] on input "text" at bounding box center [388, 123] width 354 height 15
paste input "HC_LR_3.5G_FP_TRPMM"
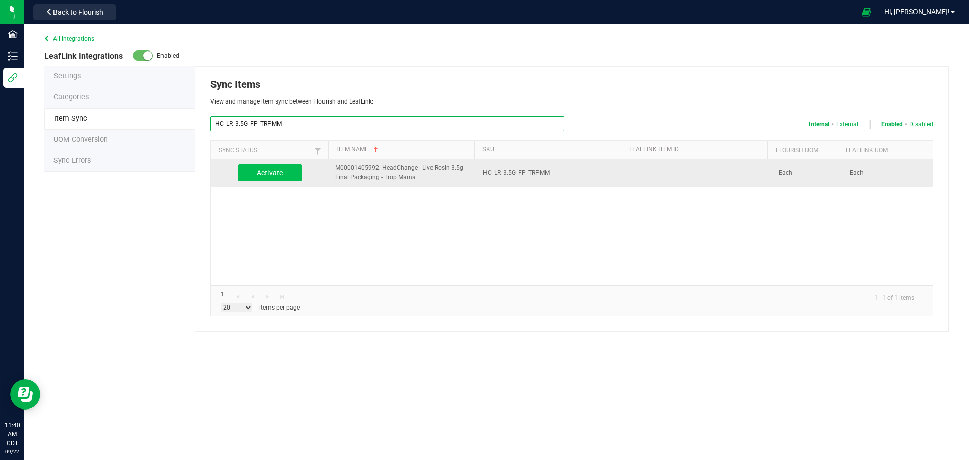
type input "HC_LR_3.5G_FP_TRPMM"
click at [282, 173] on button "Activate" at bounding box center [270, 172] width 64 height 17
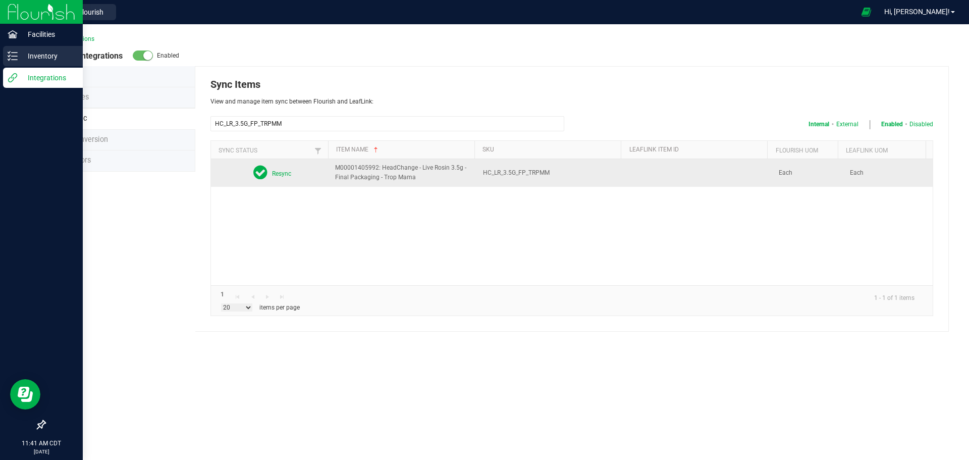
click at [28, 60] on p "Inventory" at bounding box center [48, 56] width 61 height 12
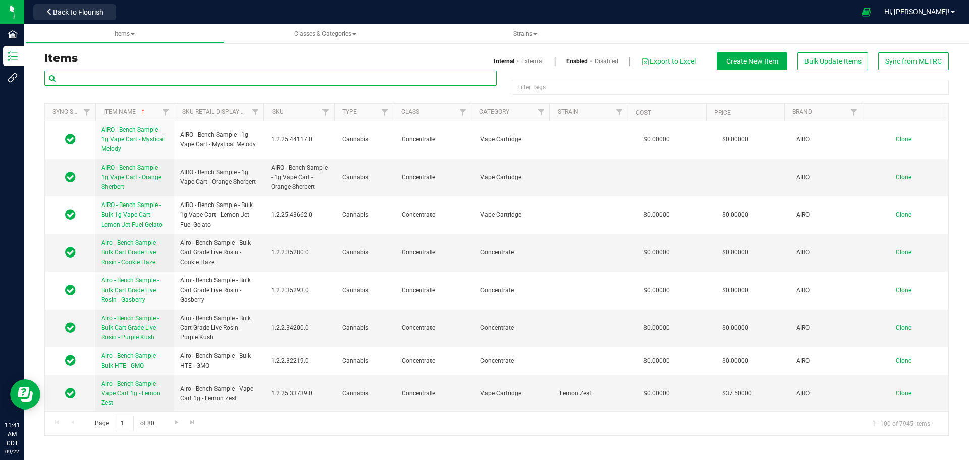
click at [154, 78] on input "text" at bounding box center [270, 78] width 452 height 15
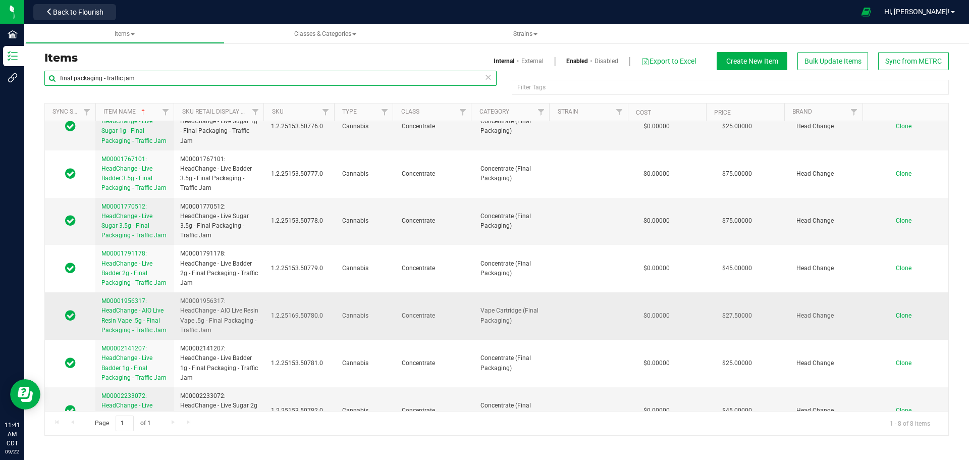
scroll to position [98, 0]
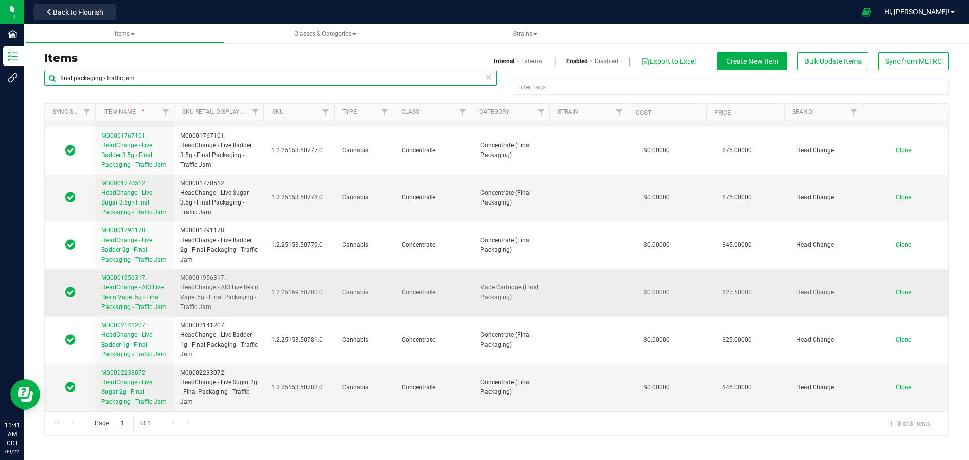
type input "final packaging - traffic jam"
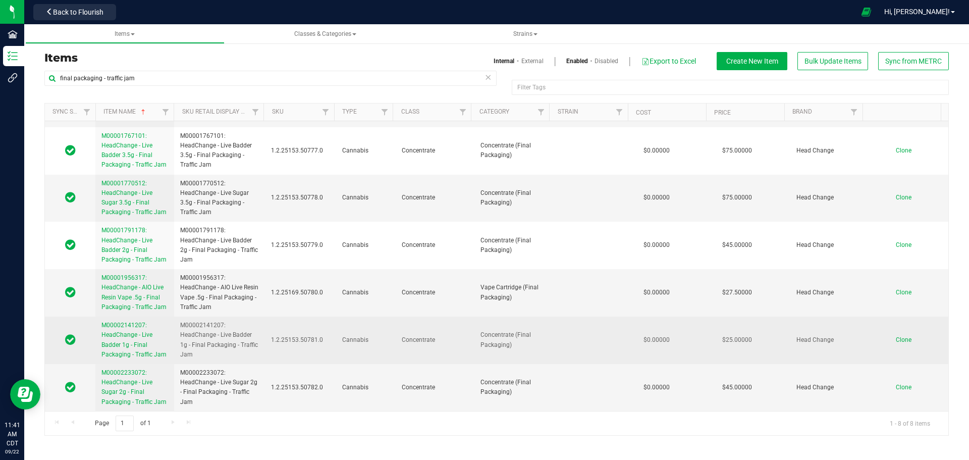
click at [123, 348] on link "M00002141207: HeadChange - Live Badder 1g - Final Packaging - Traffic Jam" at bounding box center [134, 340] width 67 height 39
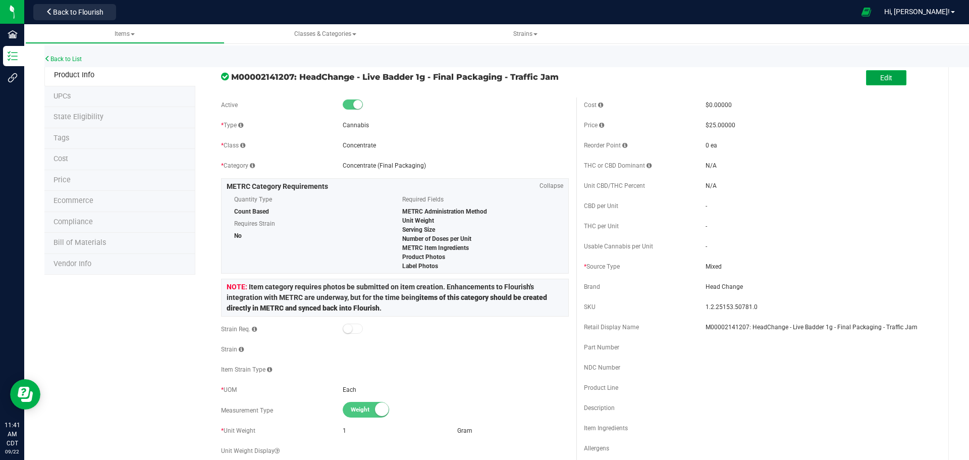
click at [887, 75] on button "Edit" at bounding box center [886, 77] width 40 height 15
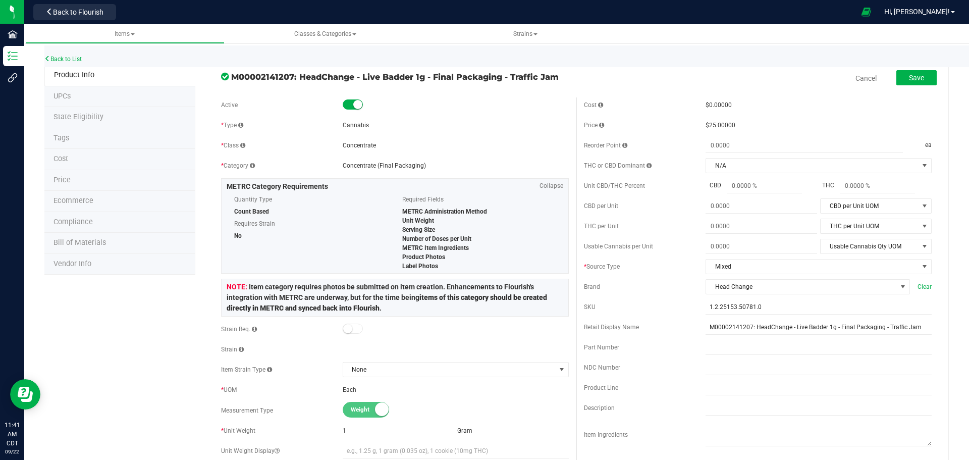
drag, startPoint x: 296, startPoint y: 75, endPoint x: 561, endPoint y: 78, distance: 265.0
click at [561, 78] on span "M00002141207: HeadChange - Live Badder 1g - Final Packaging - Traffic Jam" at bounding box center [400, 77] width 338 height 12
copy span "HeadChange - Live Badder 1g - Final Packaging - Traffic Jam"
drag, startPoint x: 781, startPoint y: 308, endPoint x: 380, endPoint y: 320, distance: 401.0
click at [380, 320] on div "Active * Type Cannabis * Class Concentrate * Category" at bounding box center [577, 407] width 726 height 621
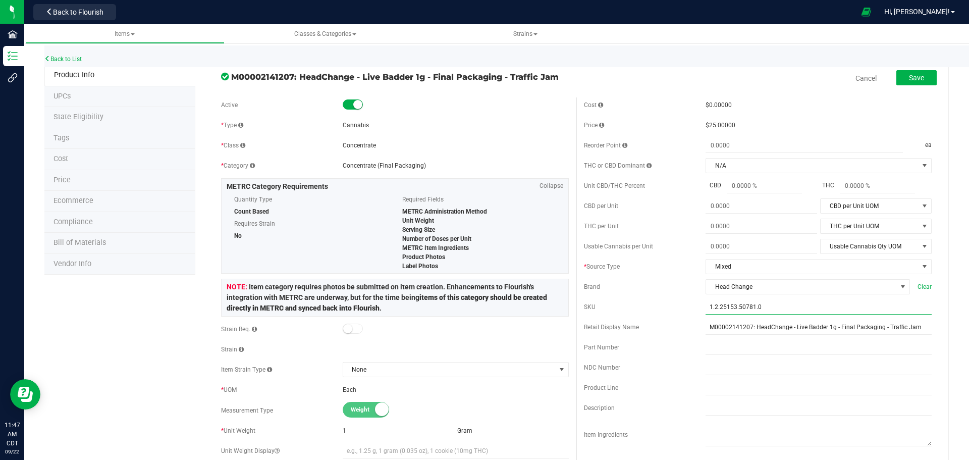
paste input "HC_LB_1G_FP_TRFFCJM"
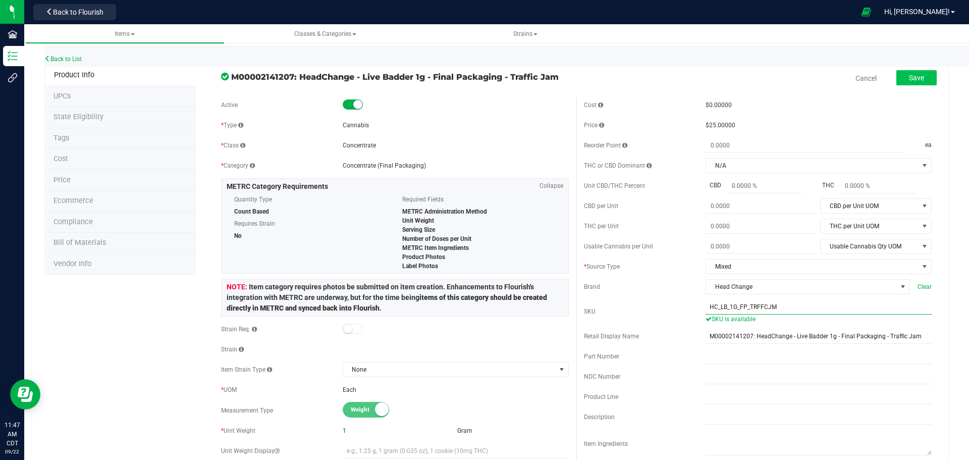
type input "HC_LB_1G_FP_TRFFCJM"
click at [922, 73] on button "Save" at bounding box center [917, 77] width 40 height 15
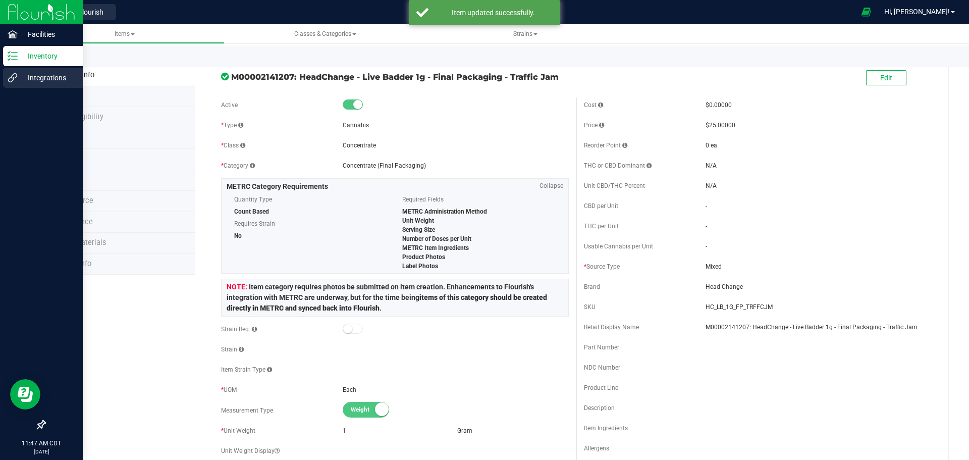
click at [42, 84] on div "Integrations" at bounding box center [43, 78] width 80 height 20
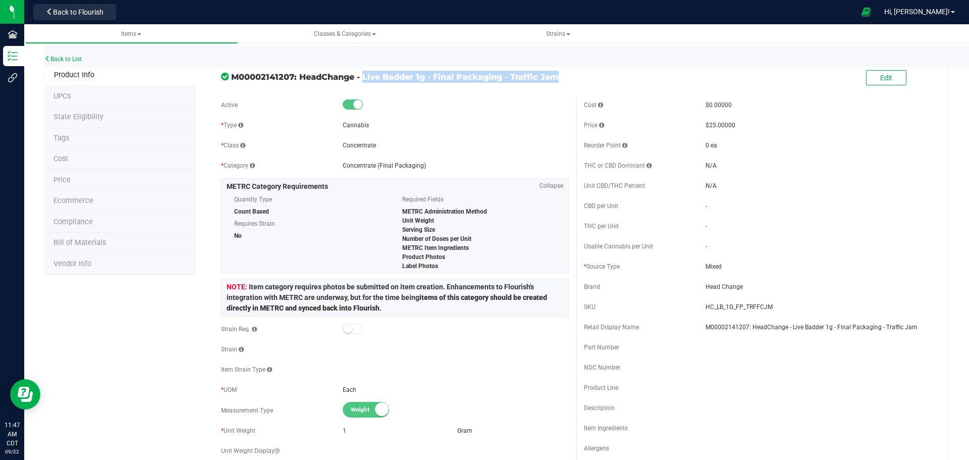
drag, startPoint x: 296, startPoint y: 75, endPoint x: 575, endPoint y: 79, distance: 278.7
click at [575, 79] on div "M00002141207: HeadChange - Live Badder 1g - Final Packaging - Traffic Jam Edit" at bounding box center [577, 78] width 726 height 25
copy div "HeadChange - Live Badder 1g - Final Packaging - Traffic Jam"
drag, startPoint x: 703, startPoint y: 306, endPoint x: 831, endPoint y: 308, distance: 128.7
click at [831, 308] on span "HC_LB_1G_FP_TRFFCJM" at bounding box center [819, 306] width 226 height 9
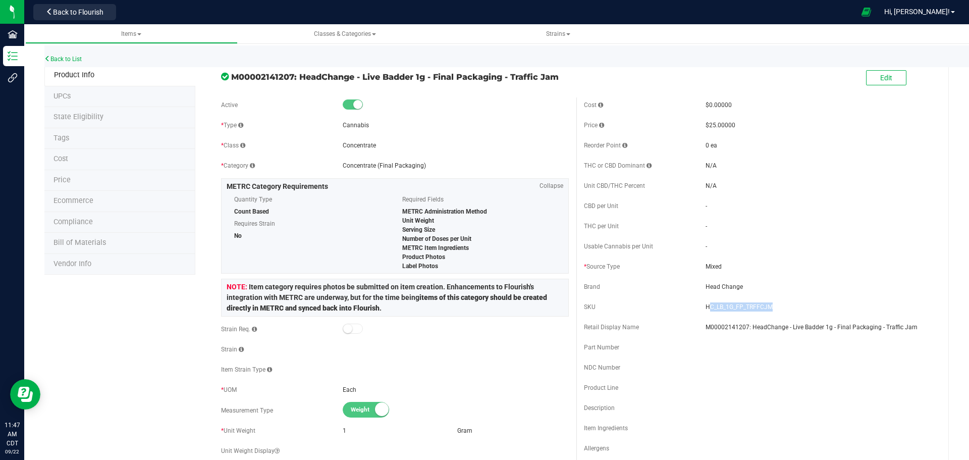
click at [807, 307] on span "HC_LB_1G_FP_TRFFCJM" at bounding box center [819, 306] width 226 height 9
click at [772, 305] on span "HC_LB_1G_FP_TRFFCJM" at bounding box center [819, 306] width 226 height 9
click at [761, 306] on span "HC_LB_1G_FP_TRFFCJM" at bounding box center [819, 306] width 226 height 9
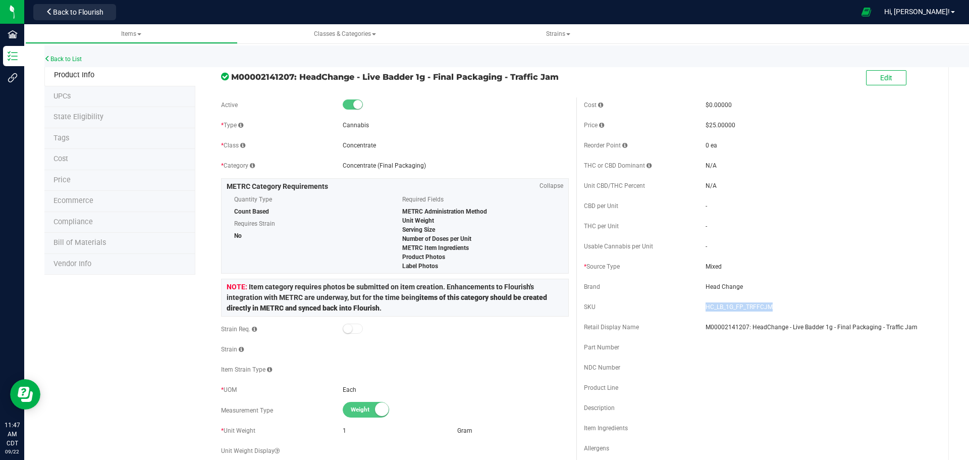
copy div "HC_LB_1G_FP_TRFFCJM"
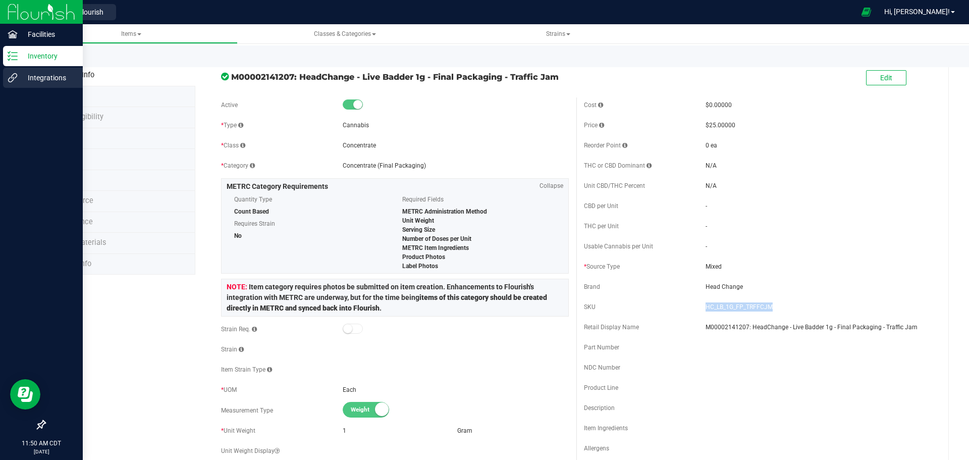
click at [43, 81] on p "Integrations" at bounding box center [48, 78] width 61 height 12
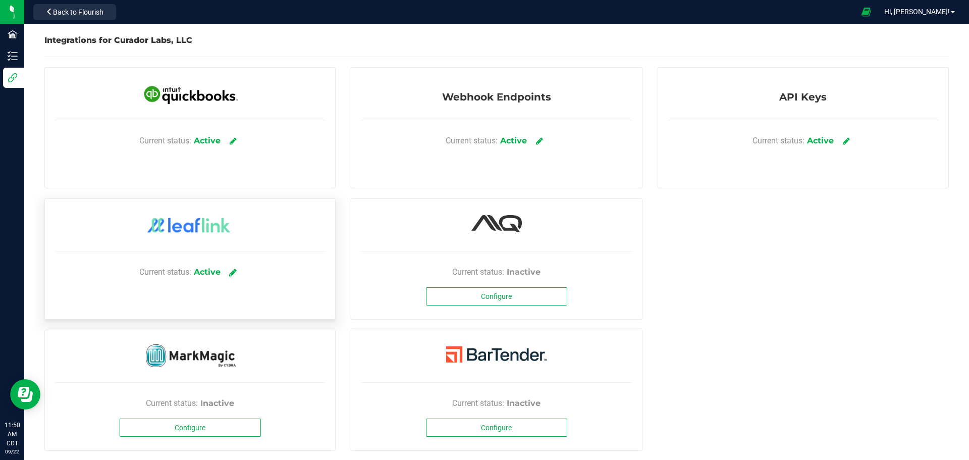
click at [231, 273] on icon at bounding box center [233, 272] width 8 height 9
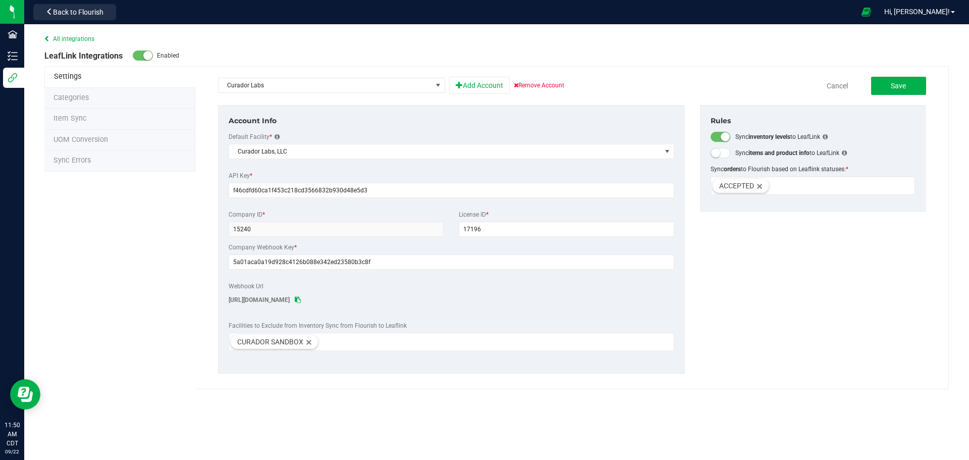
click at [120, 120] on li "Item Sync" at bounding box center [119, 119] width 151 height 21
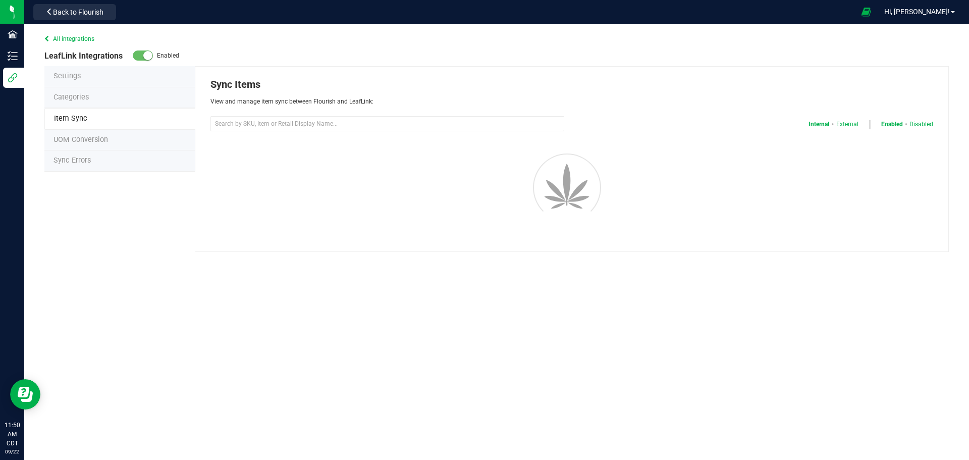
select select "20"
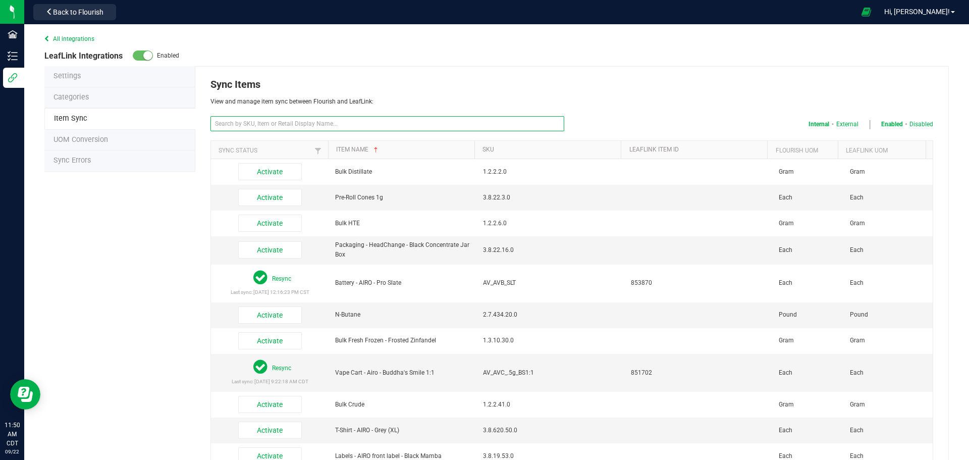
click at [267, 130] on input "text" at bounding box center [388, 123] width 354 height 15
paste input "HC_LB_1G_FP_TRFFCJM"
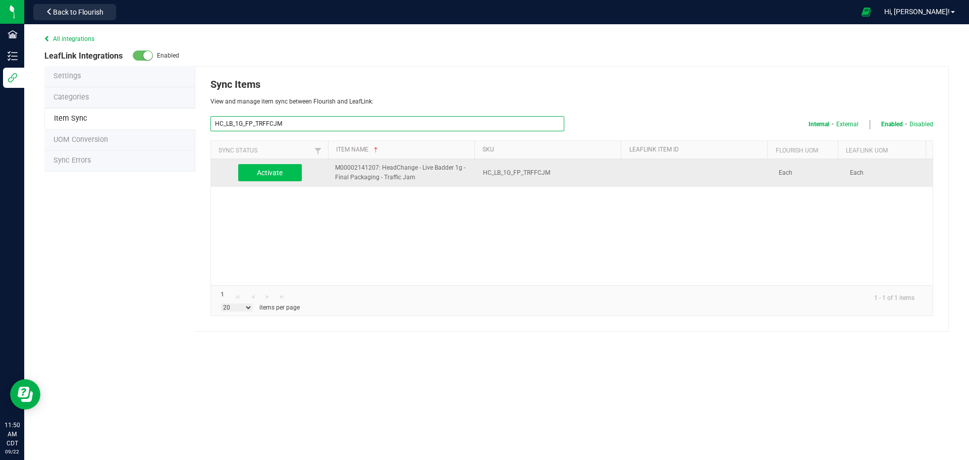
type input "HC_LB_1G_FP_TRFFCJM"
click at [288, 172] on button "Activate" at bounding box center [270, 172] width 64 height 17
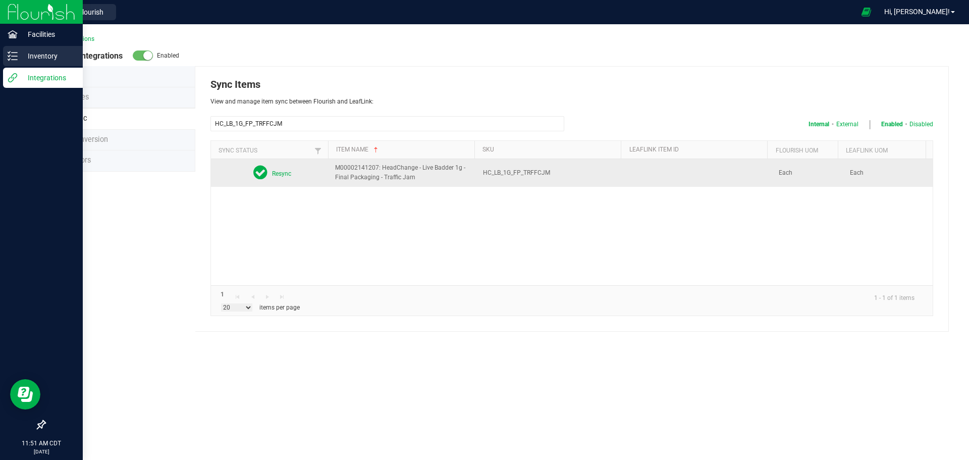
click at [21, 61] on p "Inventory" at bounding box center [48, 56] width 61 height 12
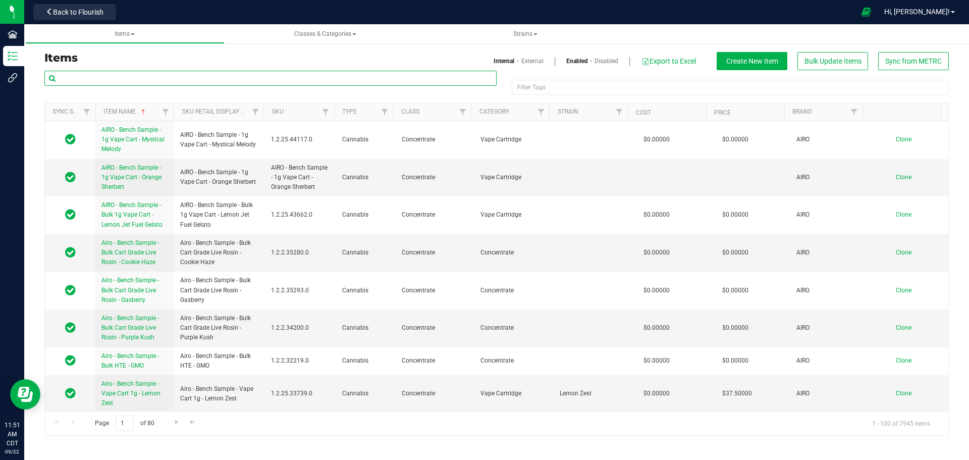
click at [305, 76] on input "text" at bounding box center [270, 78] width 452 height 15
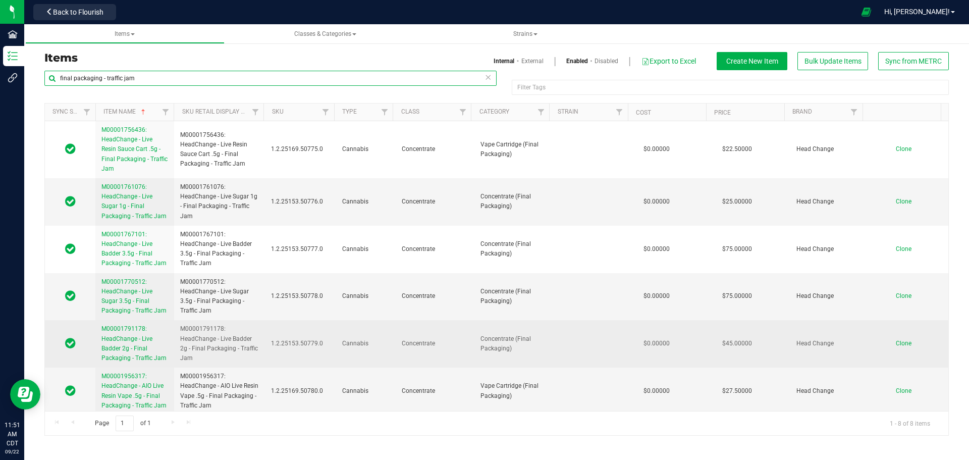
type input "final packaging - traffic jam"
click at [138, 344] on link "M00001791178: HeadChange - Live Badder 2g - Final Packaging - Traffic Jam" at bounding box center [134, 343] width 67 height 39
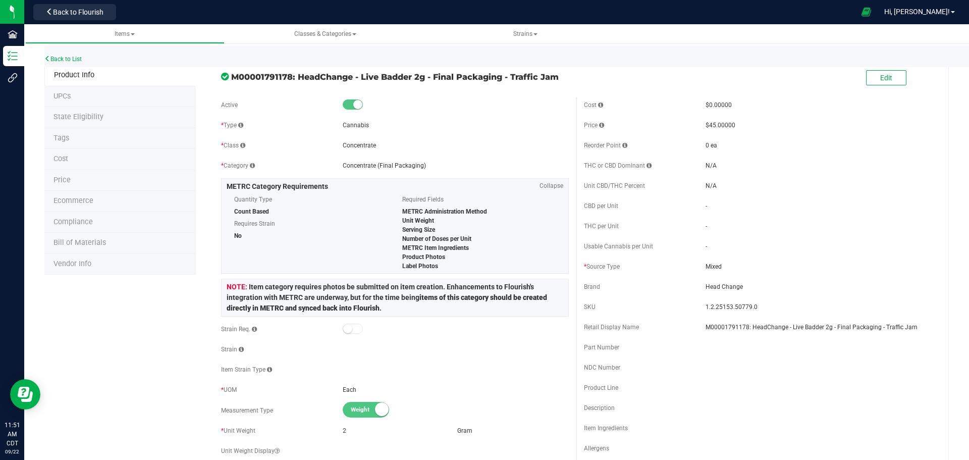
drag, startPoint x: 295, startPoint y: 77, endPoint x: 559, endPoint y: 80, distance: 264.1
click at [559, 80] on span "M00001791178: HeadChange - Live Badder 2g - Final Packaging - Traffic Jam" at bounding box center [400, 77] width 338 height 12
copy span "HeadChange - Live Badder 2g - Final Packaging - Traffic Jam"
click at [883, 76] on span "Edit" at bounding box center [886, 78] width 12 height 8
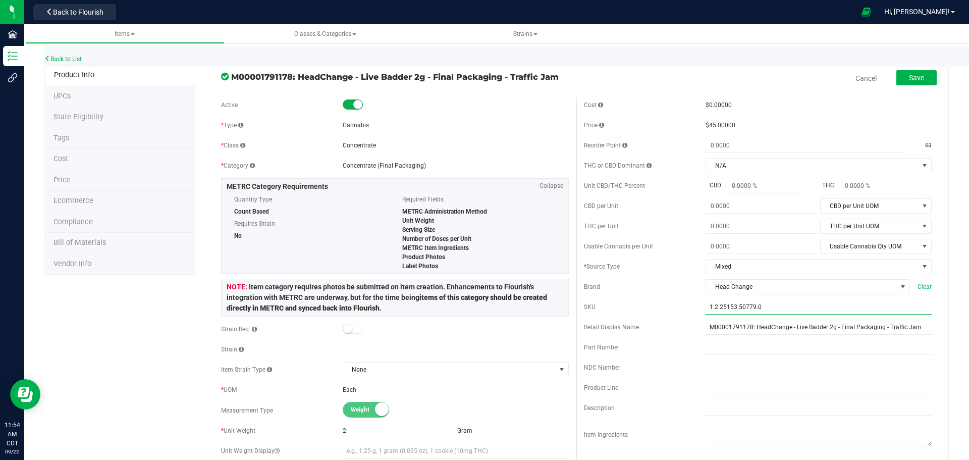
drag, startPoint x: 759, startPoint y: 303, endPoint x: 397, endPoint y: 305, distance: 362.5
click at [397, 305] on div "Active * Type Cannabis * Class Concentrate * Category" at bounding box center [577, 407] width 726 height 621
paste input "HC_LB_2G_FP_TRFFCJM"
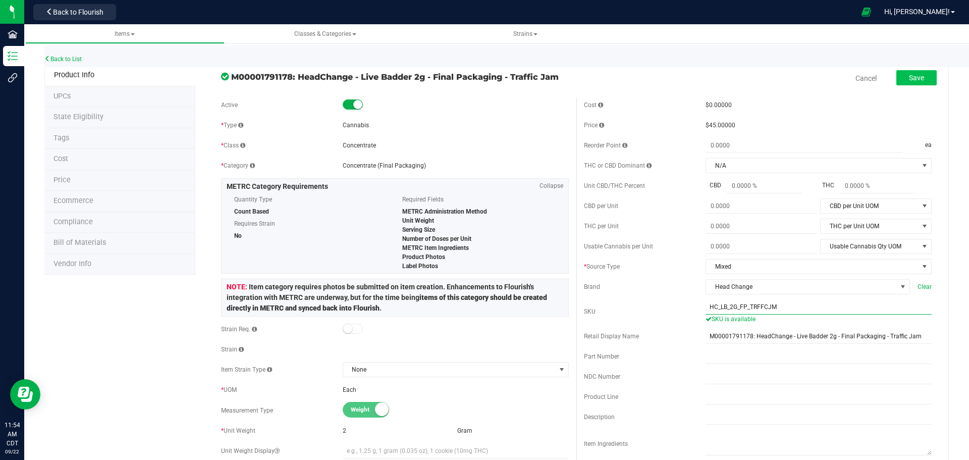
type input "HC_LB_2G_FP_TRFFCJM"
click at [909, 78] on span "Save" at bounding box center [916, 78] width 15 height 8
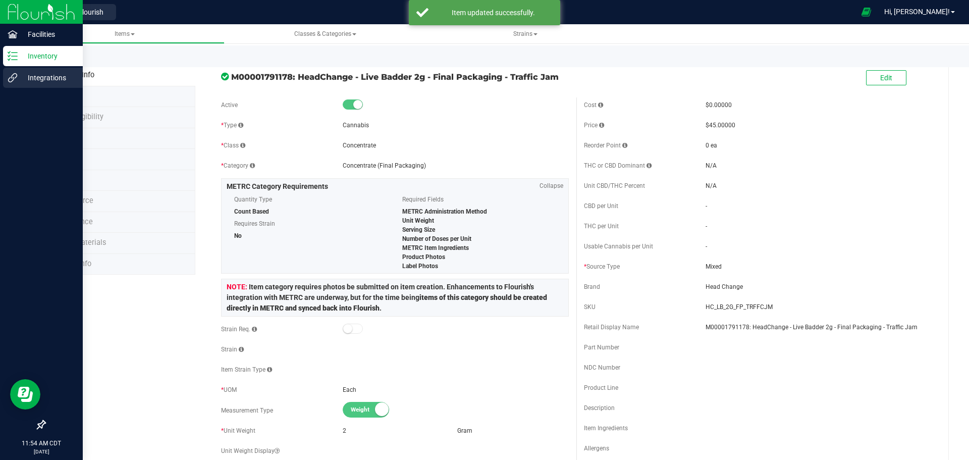
click at [53, 78] on p "Integrations" at bounding box center [48, 78] width 61 height 12
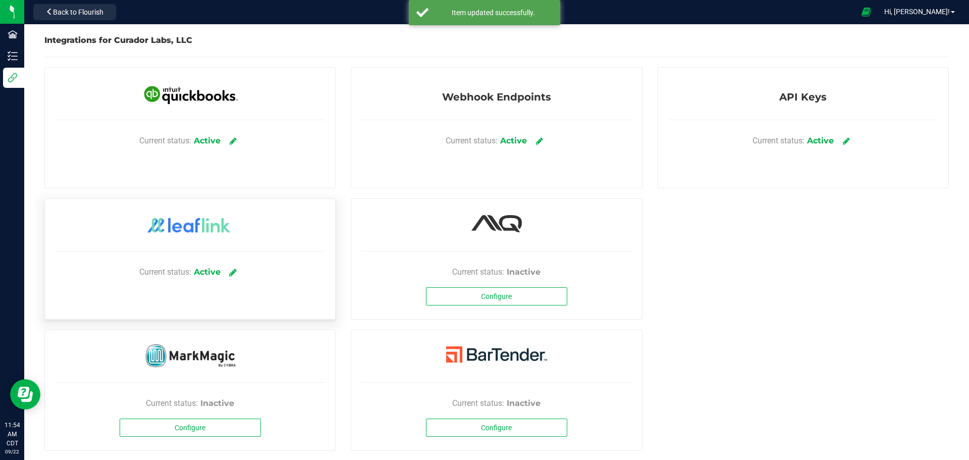
click at [232, 275] on icon at bounding box center [233, 272] width 8 height 9
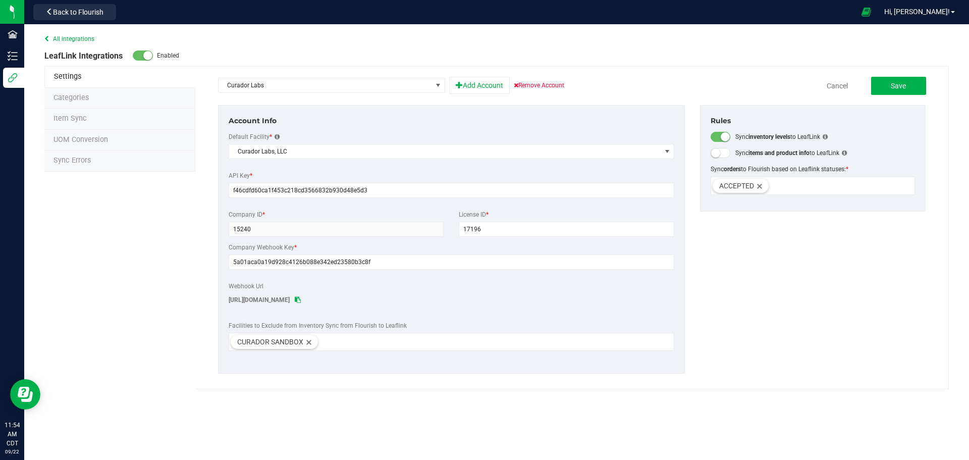
click at [88, 118] on li "Item Sync" at bounding box center [119, 119] width 151 height 21
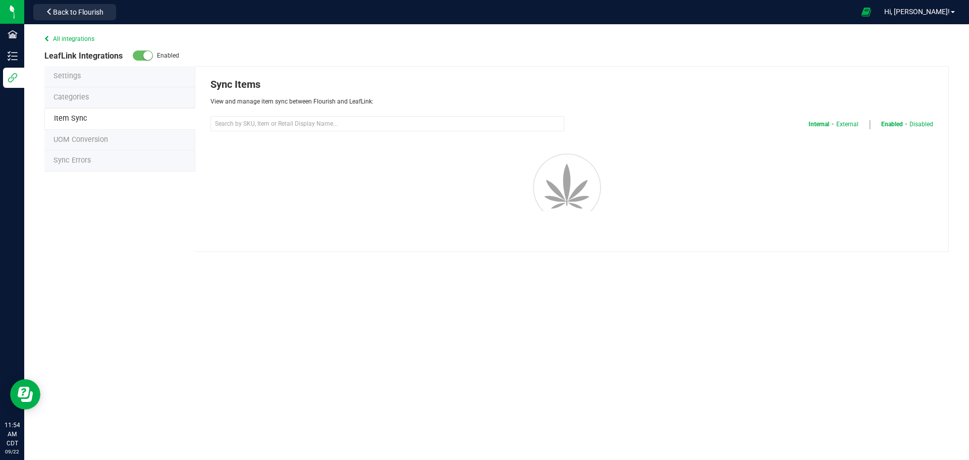
select select "20"
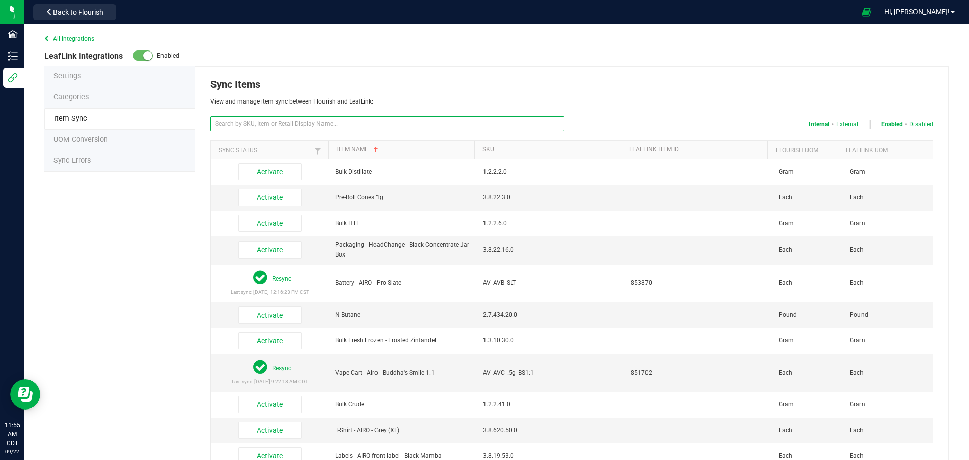
click at [297, 128] on input "text" at bounding box center [388, 123] width 354 height 15
paste input "HC_LB_2G_FP_TRFFCJM"
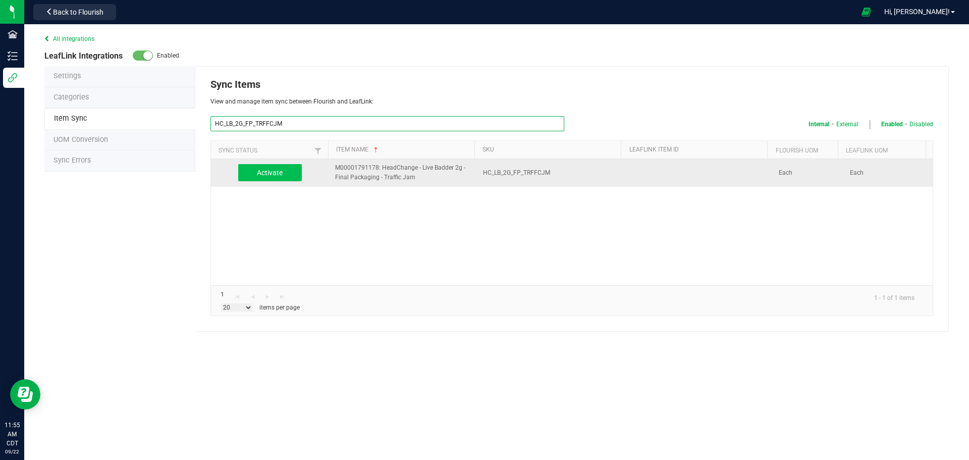
type input "HC_LB_2G_FP_TRFFCJM"
click at [286, 170] on button "Activate" at bounding box center [270, 172] width 64 height 17
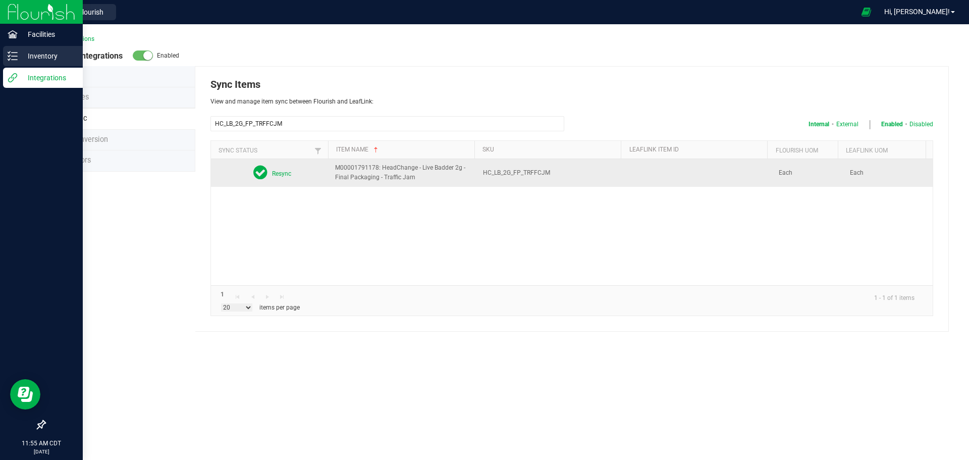
click at [15, 51] on icon at bounding box center [13, 56] width 10 height 10
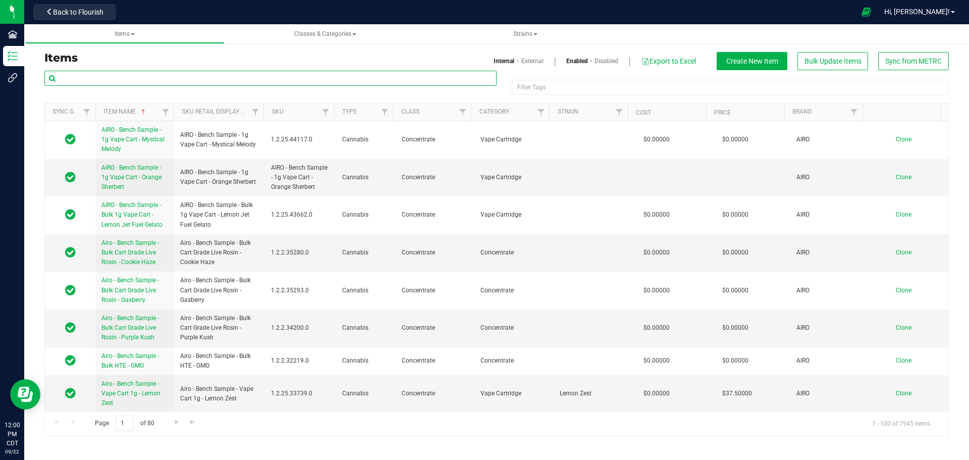
click at [283, 82] on input "text" at bounding box center [270, 78] width 452 height 15
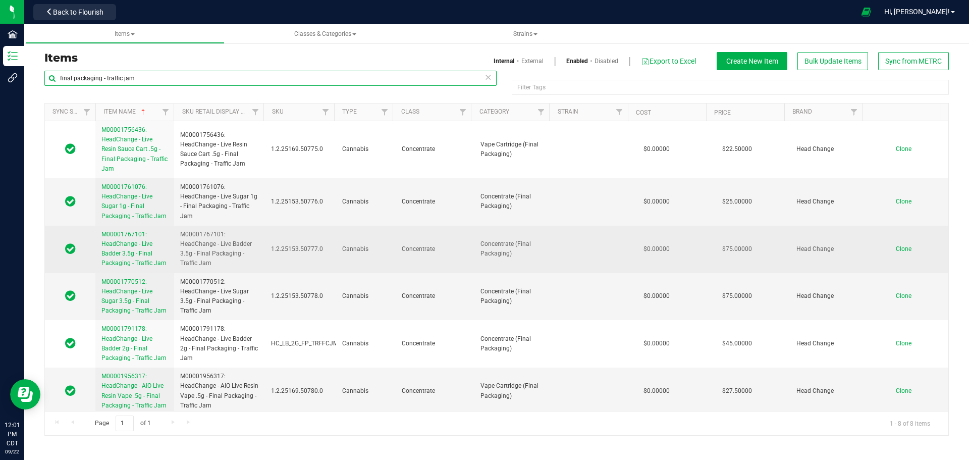
type input "final packaging - traffic jam"
click at [133, 248] on link "M00001767101: HeadChange - Live Badder 3.5g - Final Packaging - Traffic Jam" at bounding box center [134, 249] width 67 height 39
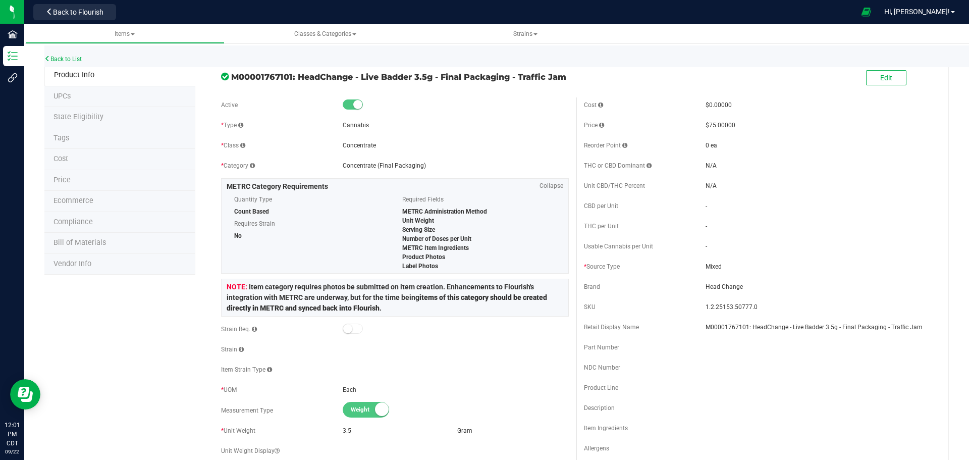
drag, startPoint x: 298, startPoint y: 76, endPoint x: 377, endPoint y: 92, distance: 80.8
click at [377, 83] on span "M00001767101: HeadChange - Live Badder 3.5g - Final Packaging - Traffic Jam" at bounding box center [400, 77] width 338 height 12
copy span "HeadChange - Live Badder 3.5g - Final Packaging - Traffic Jam"
click at [886, 78] on button "Edit" at bounding box center [886, 77] width 40 height 15
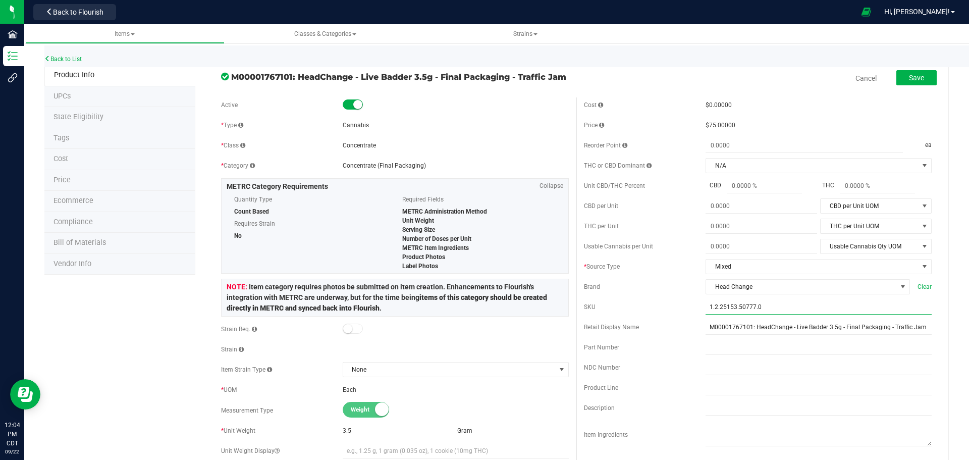
drag, startPoint x: 762, startPoint y: 309, endPoint x: 428, endPoint y: 325, distance: 335.0
click at [428, 324] on div "Active * Type Cannabis * Class Concentrate * Category" at bounding box center [577, 407] width 726 height 621
paste input "HC_LB_3.5G_FP_TRFFCJM"
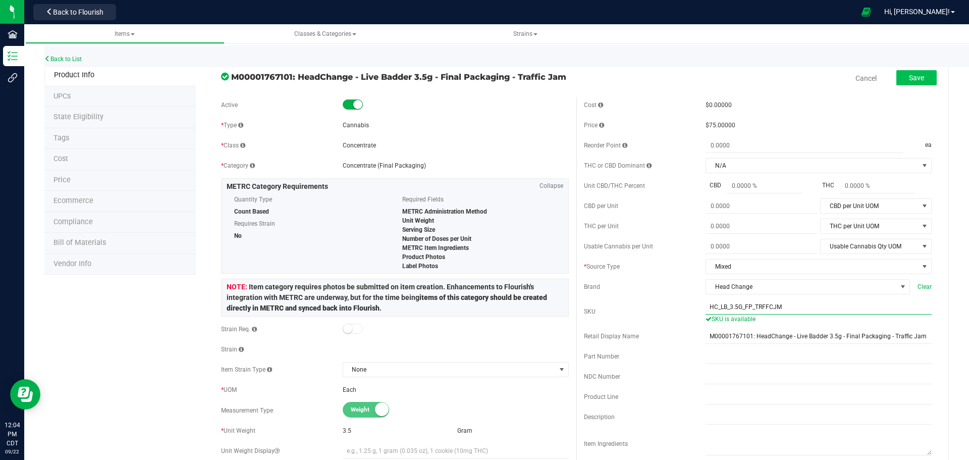
type input "HC_LB_3.5G_FP_TRFFCJM"
click at [909, 82] on span "Save" at bounding box center [916, 78] width 15 height 8
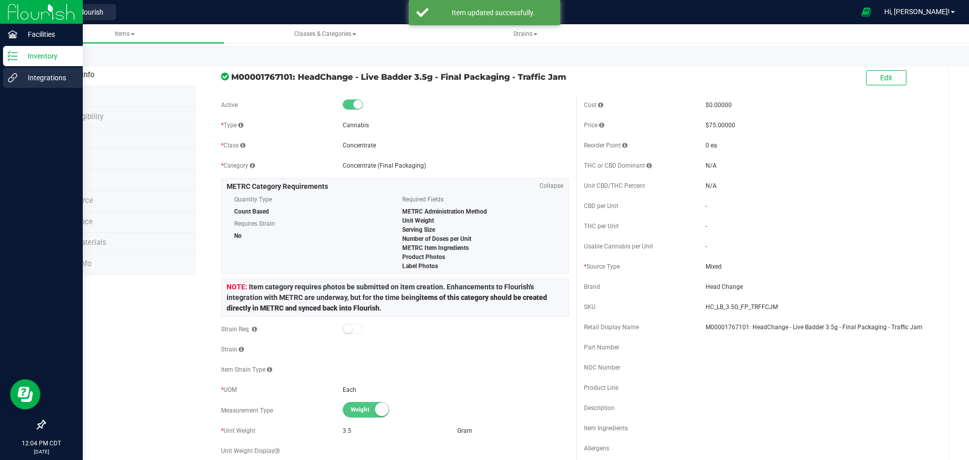
click at [8, 82] on icon at bounding box center [13, 78] width 10 height 10
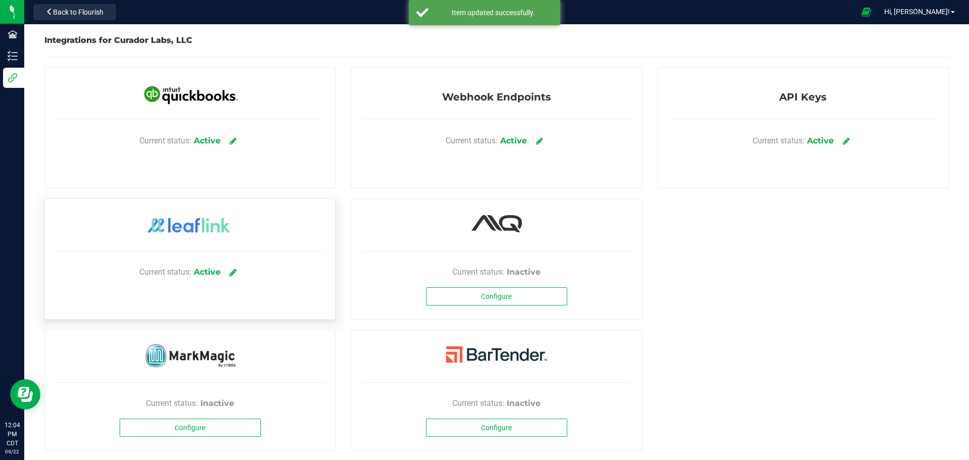
click at [232, 268] on link at bounding box center [233, 272] width 17 height 18
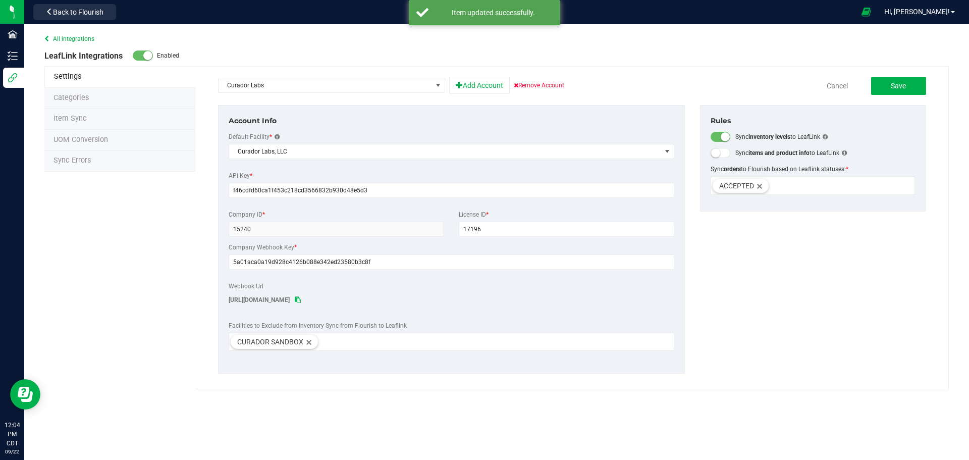
click at [94, 123] on li "Item Sync" at bounding box center [119, 119] width 151 height 21
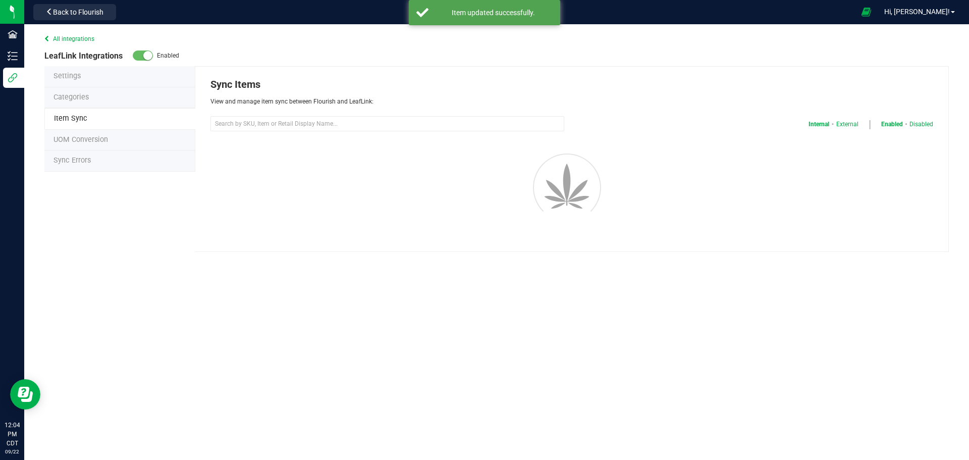
select select "20"
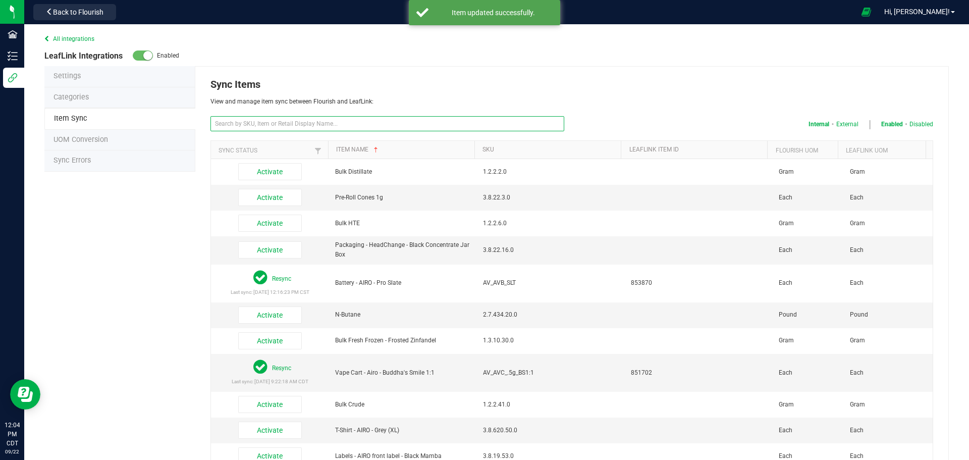
click at [383, 120] on input "text" at bounding box center [388, 123] width 354 height 15
paste input "HC_LB_3.5G_FP_TRFFCJM"
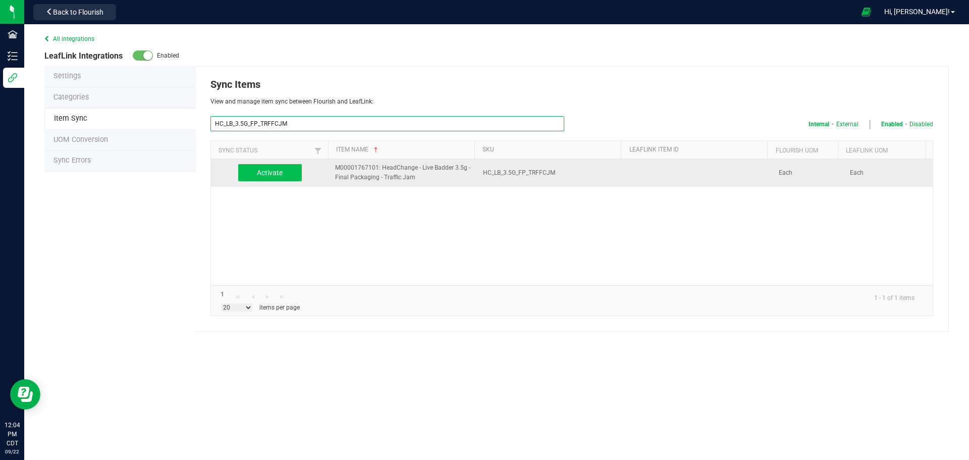
type input "HC_LB_3.5G_FP_TRFFCJM"
click at [284, 170] on button "Activate" at bounding box center [270, 172] width 64 height 17
click at [295, 128] on input "HC_LB_3.5G_FP_TRFFCJM" at bounding box center [388, 123] width 354 height 15
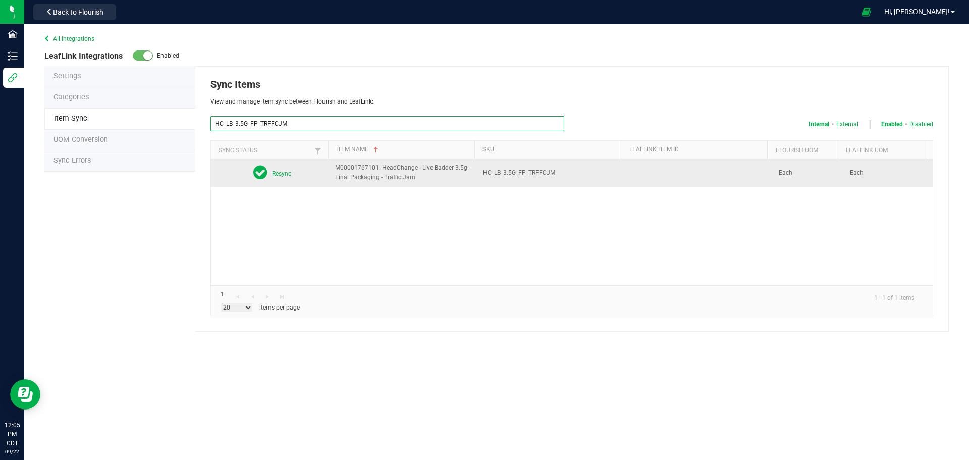
click at [295, 128] on input "HC_LB_3.5G_FP_TRFFCJM" at bounding box center [388, 123] width 354 height 15
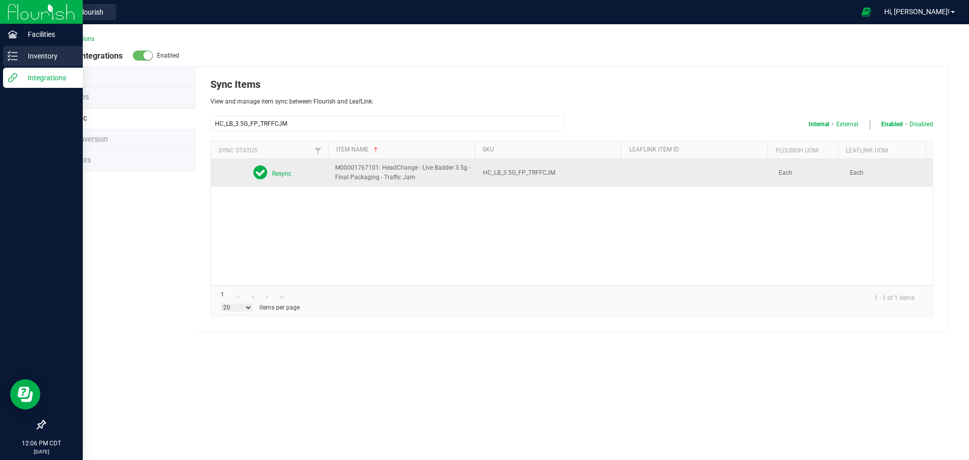
click at [39, 58] on p "Inventory" at bounding box center [48, 56] width 61 height 12
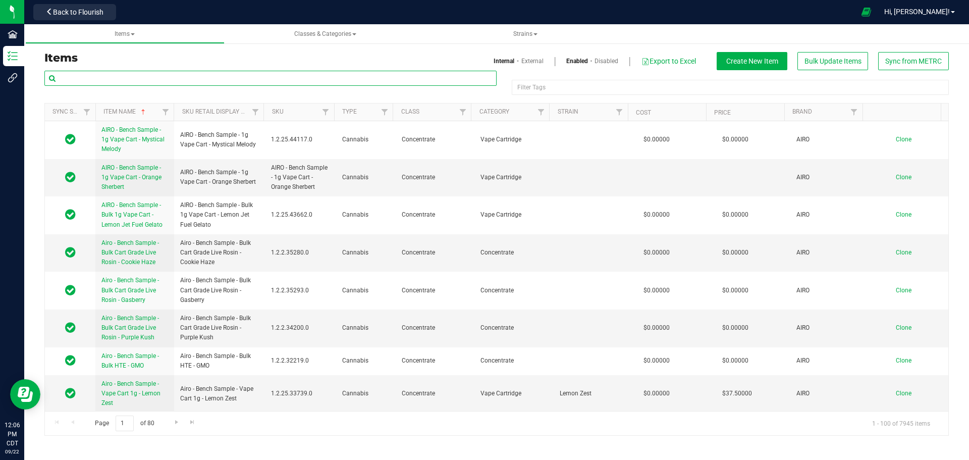
click at [146, 78] on input "text" at bounding box center [270, 78] width 452 height 15
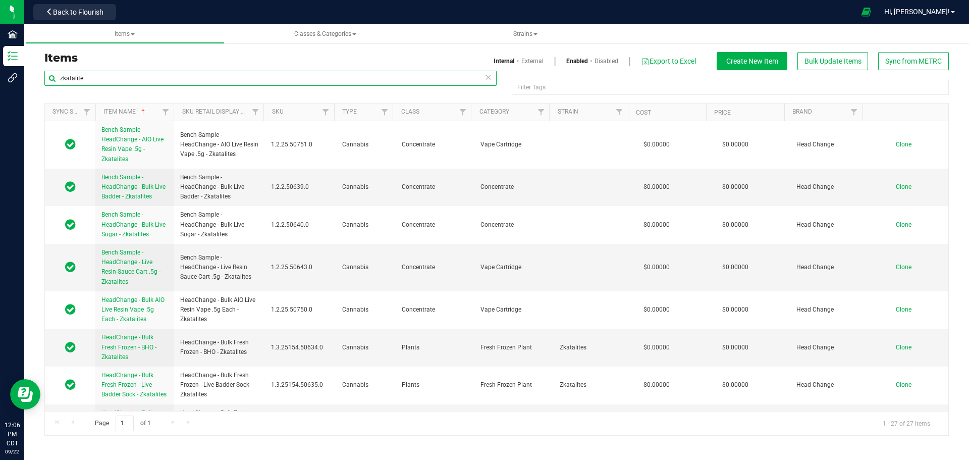
click at [58, 76] on input "zkatalite" at bounding box center [270, 78] width 452 height 15
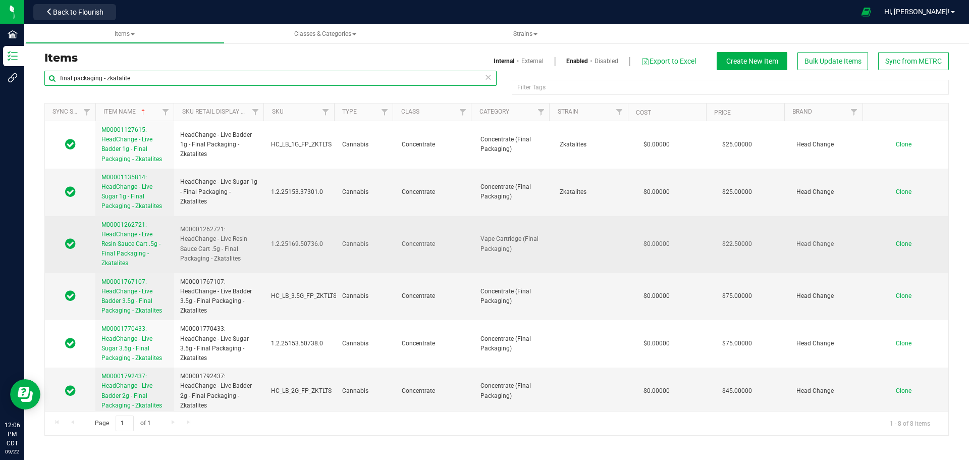
type input "final packaging - zkatalite"
click at [121, 248] on link "M00001262721: HeadChange - Live Resin Sauce Cart .5g - Final Packaging - Zkatal…" at bounding box center [134, 244] width 67 height 48
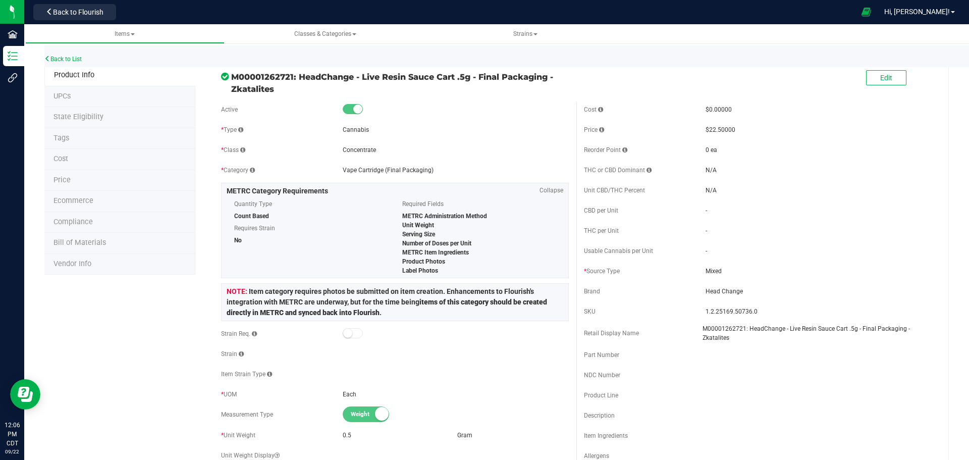
drag, startPoint x: 298, startPoint y: 77, endPoint x: 315, endPoint y: 94, distance: 23.6
click at [315, 94] on span "M00001262721: HeadChange - Live Resin Sauce Cart .5g - Final Packaging - Zkatal…" at bounding box center [400, 83] width 338 height 24
click at [887, 83] on button "Edit" at bounding box center [886, 77] width 40 height 15
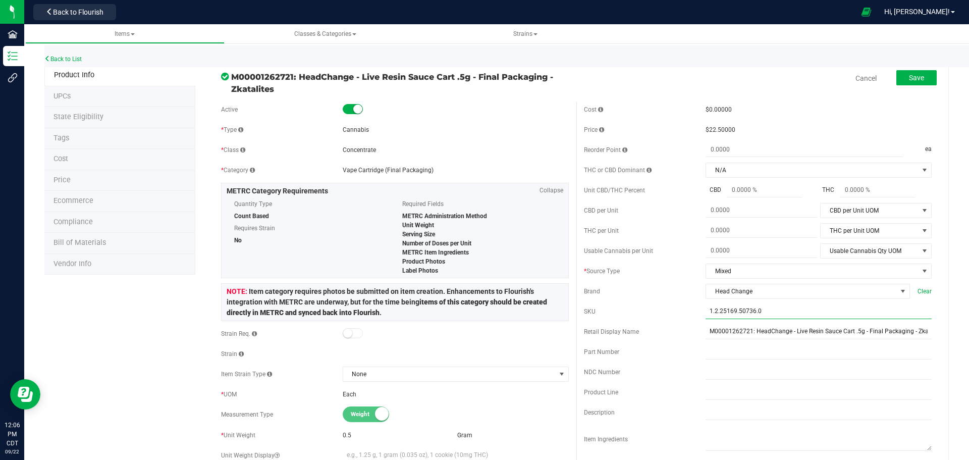
drag, startPoint x: 825, startPoint y: 308, endPoint x: 454, endPoint y: 356, distance: 373.7
click at [454, 356] on div "Active * Type Cannabis * Class Concentrate * Category" at bounding box center [577, 412] width 726 height 621
paste input "HeadChange - Live Resin Sauce Cart .5g - Final Packaging - Zkatalites"
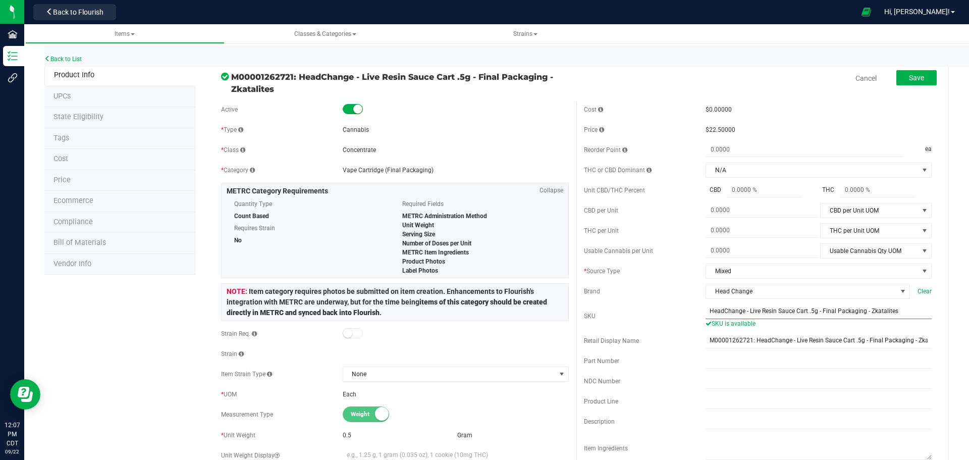
type input "HeadChange - Live Resin Sauce Cart .5g - Final Packaging - Zkatalites"
drag, startPoint x: 895, startPoint y: 311, endPoint x: 413, endPoint y: 349, distance: 482.6
click at [413, 349] on div "Active * Type Cannabis * Class Concentrate * Category" at bounding box center [577, 412] width 726 height 621
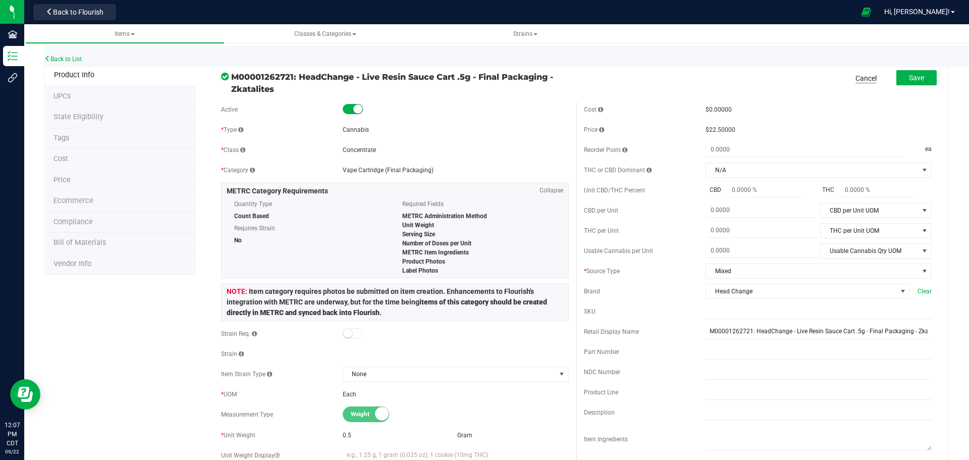
click at [864, 76] on link "Cancel" at bounding box center [866, 78] width 21 height 10
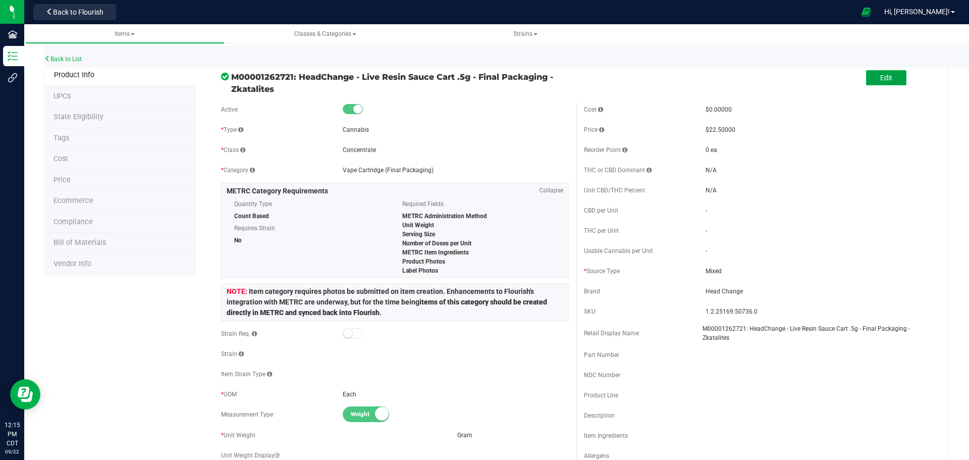
click at [886, 85] on button "Edit" at bounding box center [886, 77] width 40 height 15
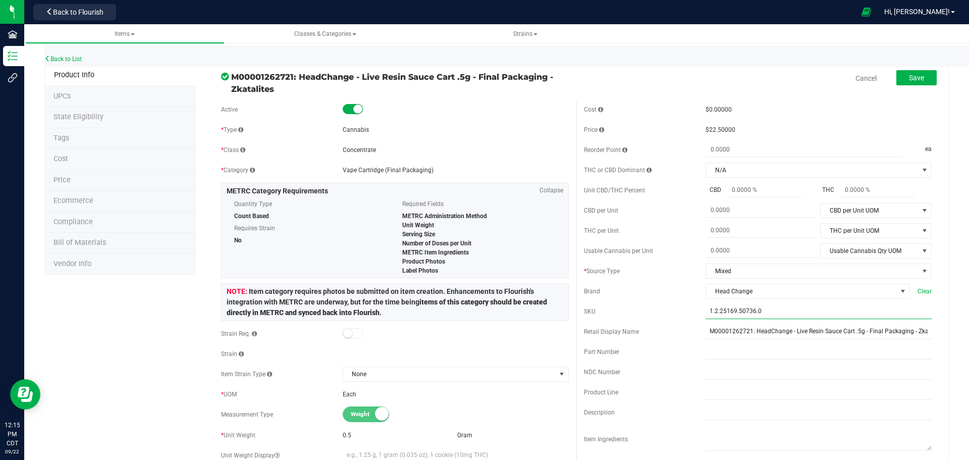
drag, startPoint x: 767, startPoint y: 314, endPoint x: 572, endPoint y: 301, distance: 195.3
click at [577, 301] on div "Cost $0.00000 Price $22.50000 Reorder Point ea THC or CBD Dominant" at bounding box center [758, 297] width 363 height 390
paste input "HC_LRSC_.5G_FP_ZKTLTS"
type input "HC_LRSC_.5G_FP_ZKTLTS"
click at [914, 73] on button "Save" at bounding box center [917, 77] width 40 height 15
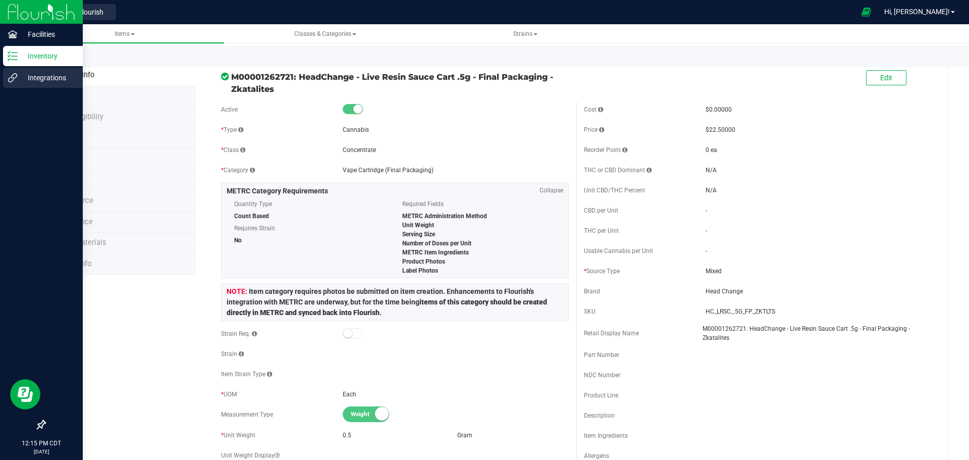
click at [41, 80] on p "Integrations" at bounding box center [48, 78] width 61 height 12
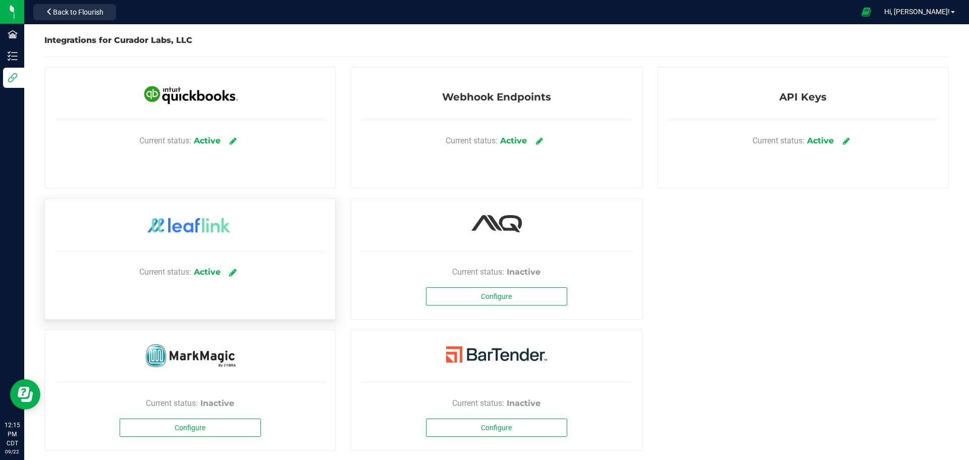
click at [233, 267] on link at bounding box center [233, 272] width 17 height 18
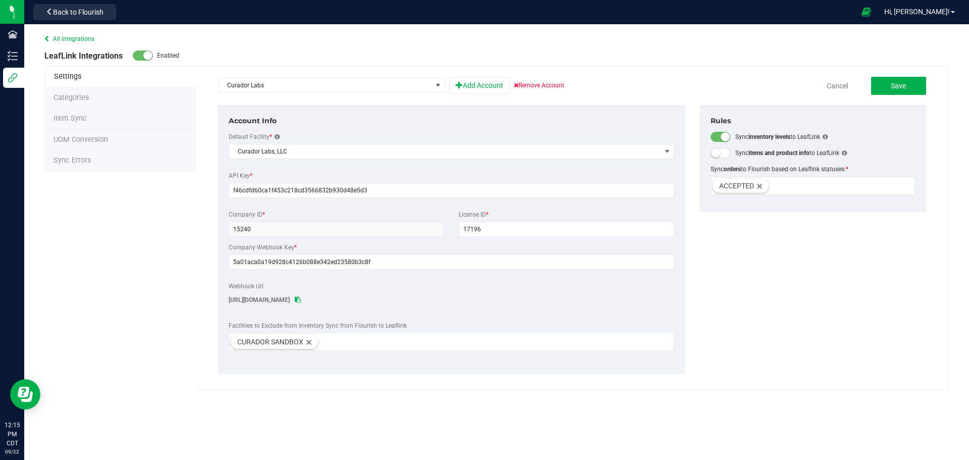
click at [101, 118] on li "Item Sync" at bounding box center [119, 119] width 151 height 21
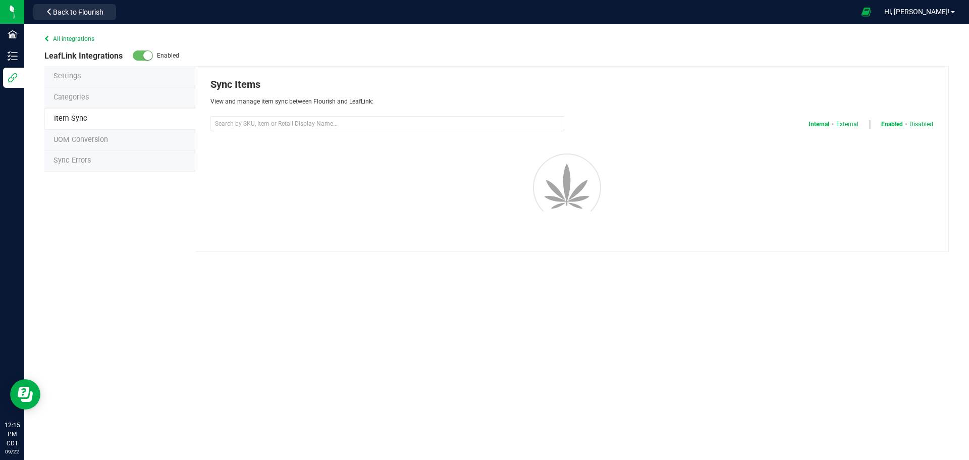
select select "20"
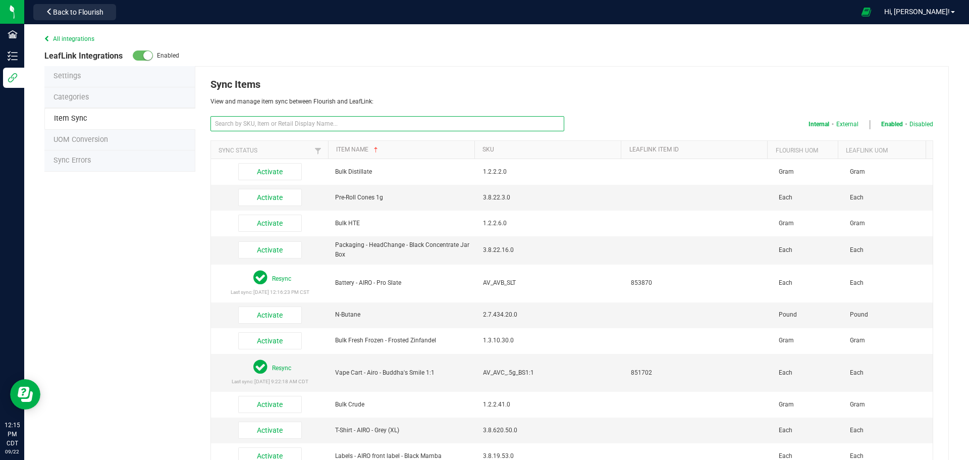
click at [355, 130] on input "text" at bounding box center [388, 123] width 354 height 15
paste input "HC_LRSC_.5G_FP_ZKTLTS"
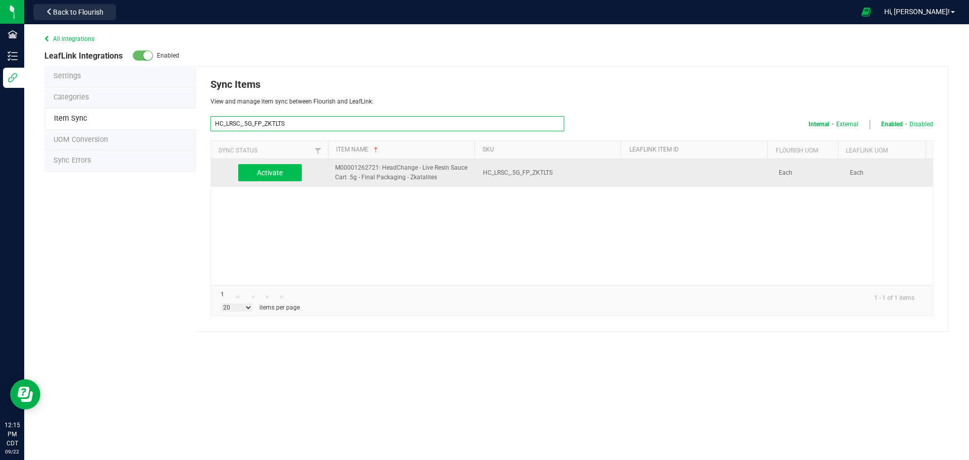
type input "HC_LRSC_.5G_FP_ZKTLTS"
click at [297, 170] on button "Activate" at bounding box center [270, 172] width 64 height 17
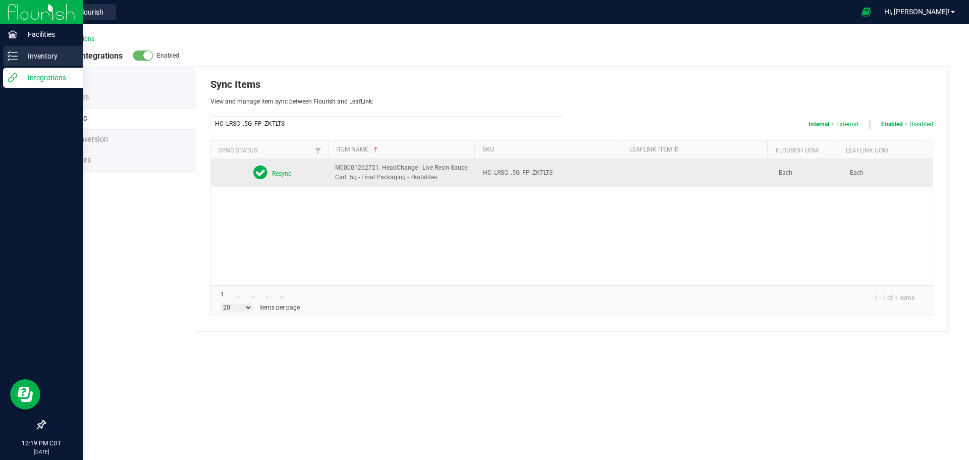
click at [18, 60] on p "Inventory" at bounding box center [48, 56] width 61 height 12
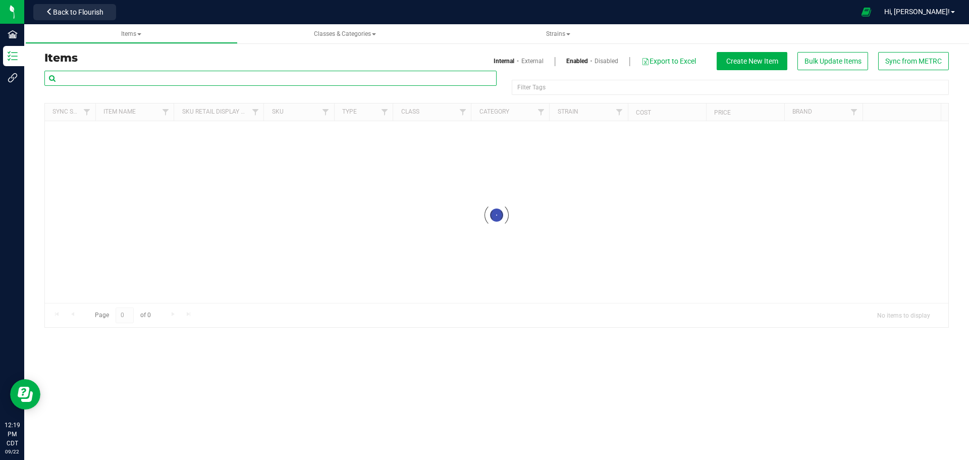
click at [205, 75] on input "text" at bounding box center [270, 78] width 452 height 15
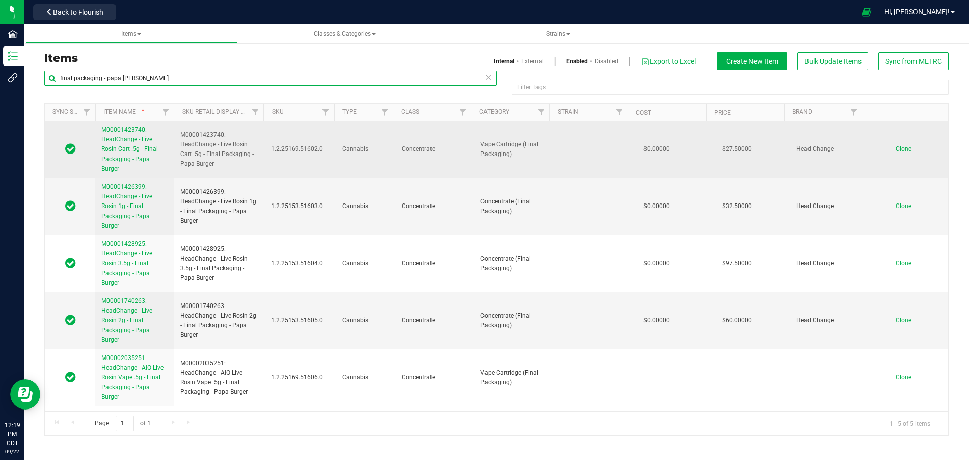
type input "final packaging - papa [PERSON_NAME]"
click at [141, 157] on span "M00001423740: HeadChange - Live Rosin Cart .5g - Final Packaging - Papa Burger" at bounding box center [129, 149] width 57 height 46
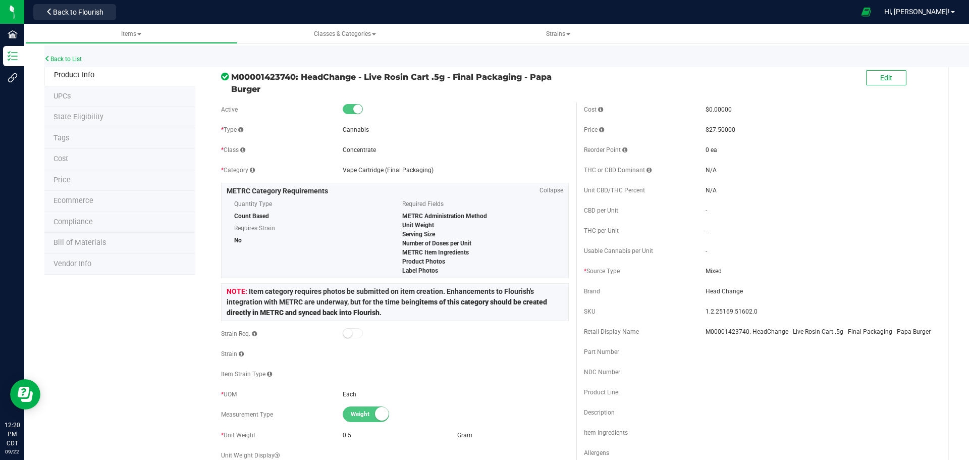
drag, startPoint x: 300, startPoint y: 76, endPoint x: 310, endPoint y: 87, distance: 14.7
click at [310, 87] on span "M00001423740: HeadChange - Live Rosin Cart .5g - Final Packaging - Papa Burger" at bounding box center [400, 83] width 338 height 24
click at [870, 78] on button "Edit" at bounding box center [886, 77] width 40 height 15
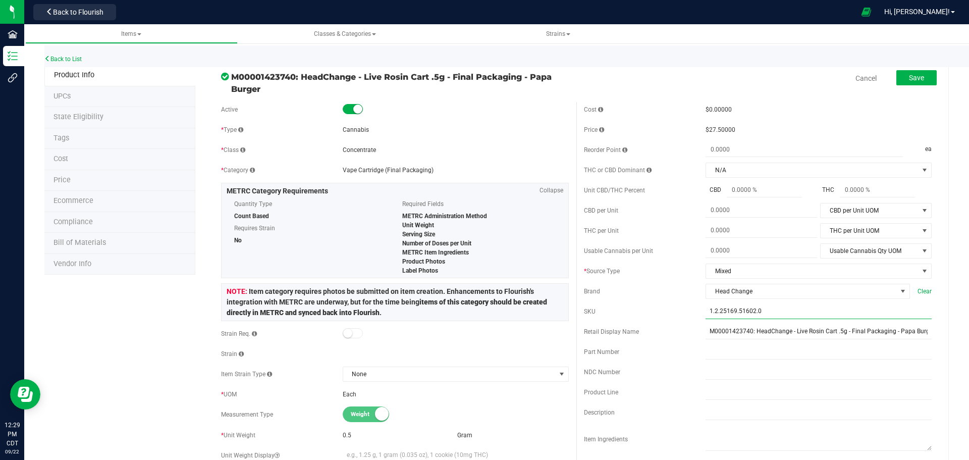
drag, startPoint x: 775, startPoint y: 308, endPoint x: 431, endPoint y: 311, distance: 343.8
click at [431, 311] on div "Active * Type Cannabis * Class Concentrate * Category" at bounding box center [577, 412] width 726 height 621
paste input "HC_LRC_.5G_FP_PPBRGR"
type input "HC_LRC_.5G_FP_PPBRGR"
click at [912, 83] on button "Save" at bounding box center [917, 77] width 40 height 15
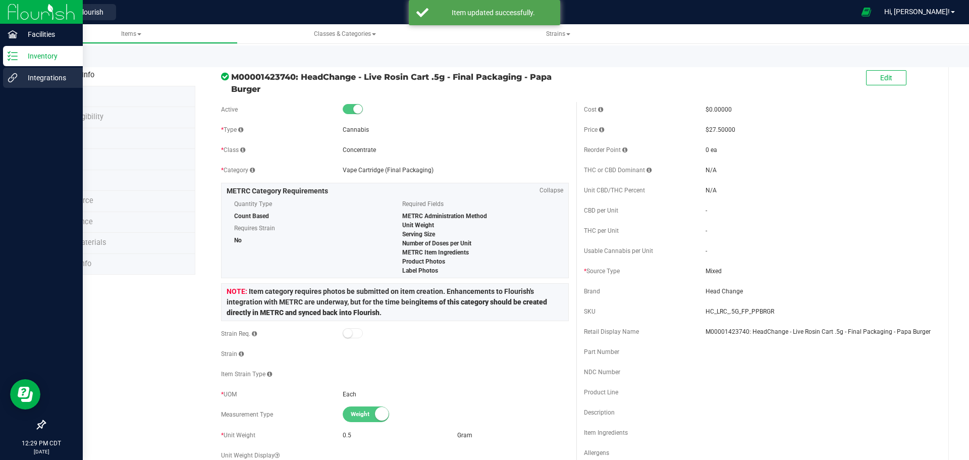
click at [37, 76] on p "Integrations" at bounding box center [48, 78] width 61 height 12
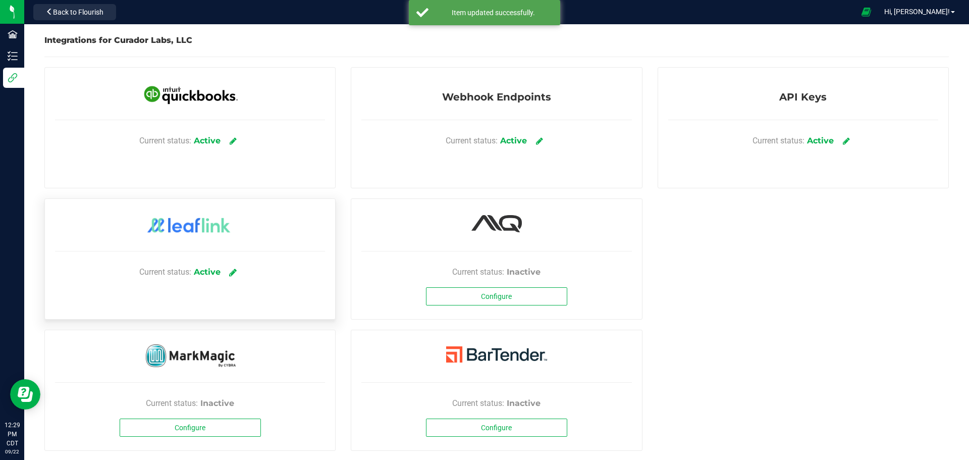
click at [229, 274] on link at bounding box center [233, 272] width 17 height 18
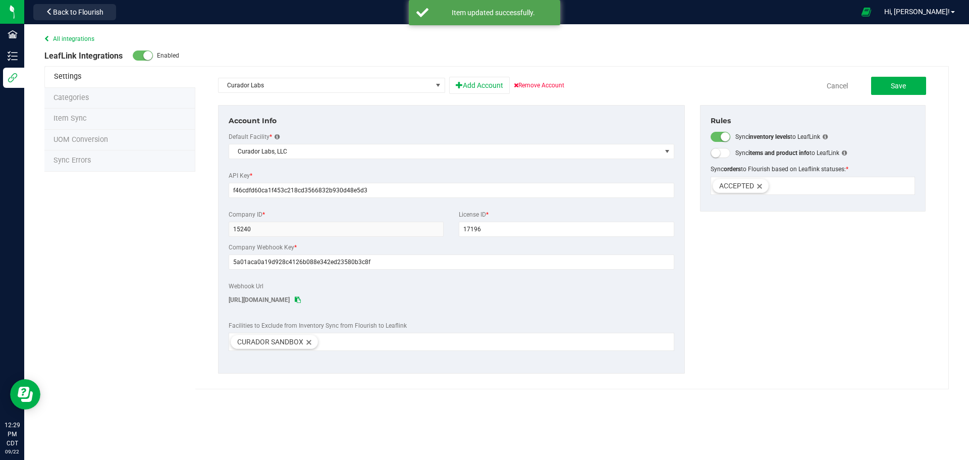
click at [82, 119] on span "Item Sync" at bounding box center [70, 118] width 33 height 9
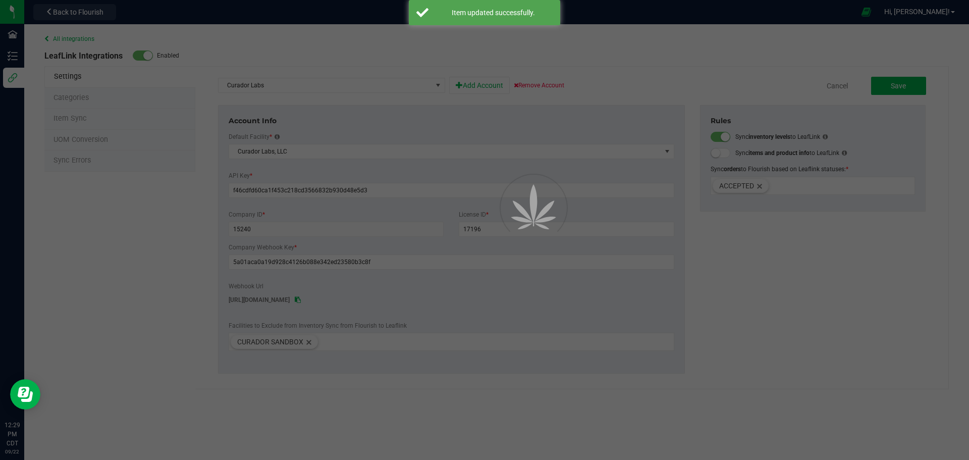
select select "20"
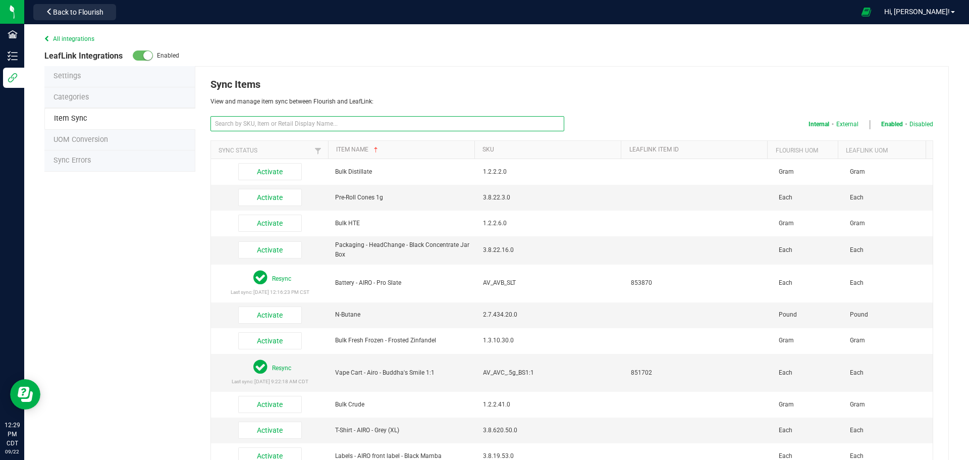
click at [350, 127] on input "text" at bounding box center [388, 123] width 354 height 15
paste input "HC_LRC_.5G_FP_PPBRGR"
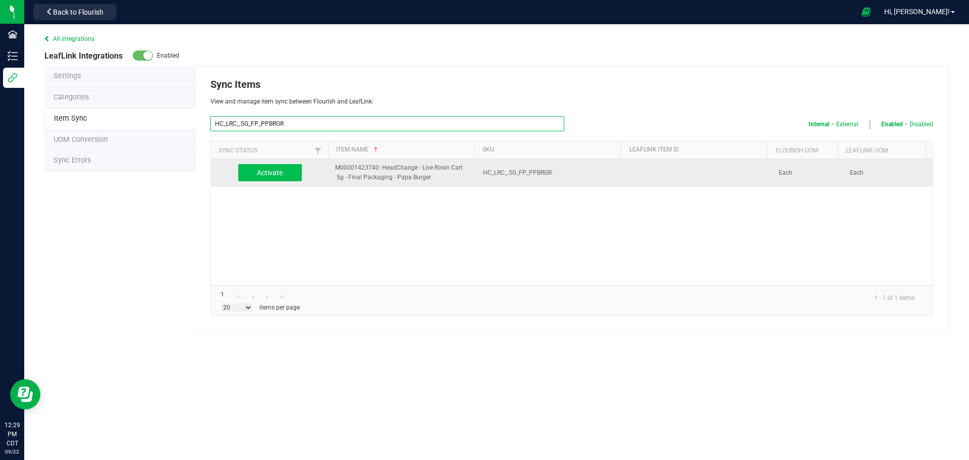
type input "HC_LRC_.5G_FP_PPBRGR"
click at [269, 171] on button "Activate" at bounding box center [270, 172] width 64 height 17
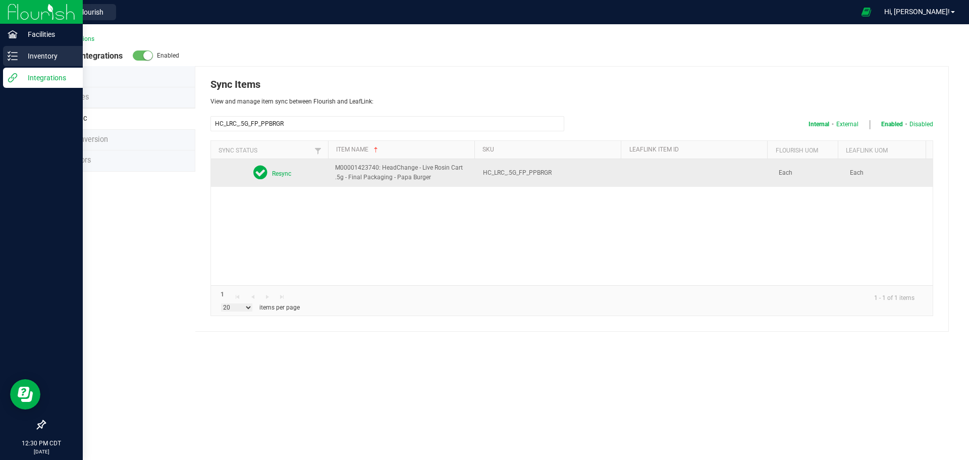
click at [18, 65] on div "Inventory" at bounding box center [43, 56] width 80 height 20
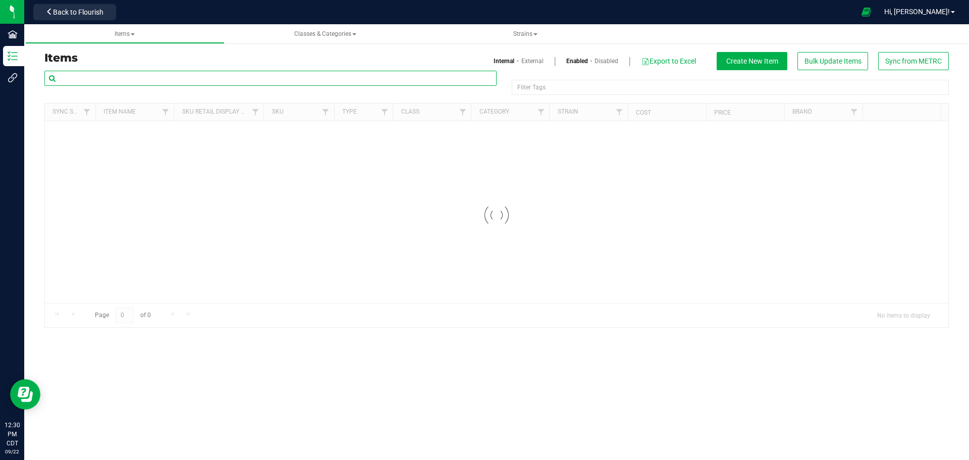
click at [155, 76] on input "text" at bounding box center [270, 78] width 452 height 15
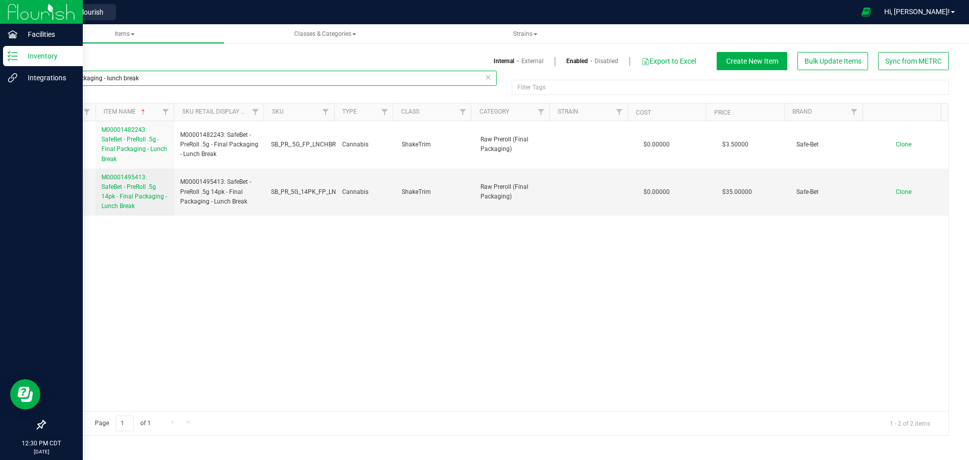
drag, startPoint x: 231, startPoint y: 82, endPoint x: 0, endPoint y: 110, distance: 232.9
click at [0, 110] on div "Facilities Inventory Integrations 12:30 PM CDT [DATE] 09/22 Curador Labs, LLC B…" at bounding box center [484, 230] width 969 height 460
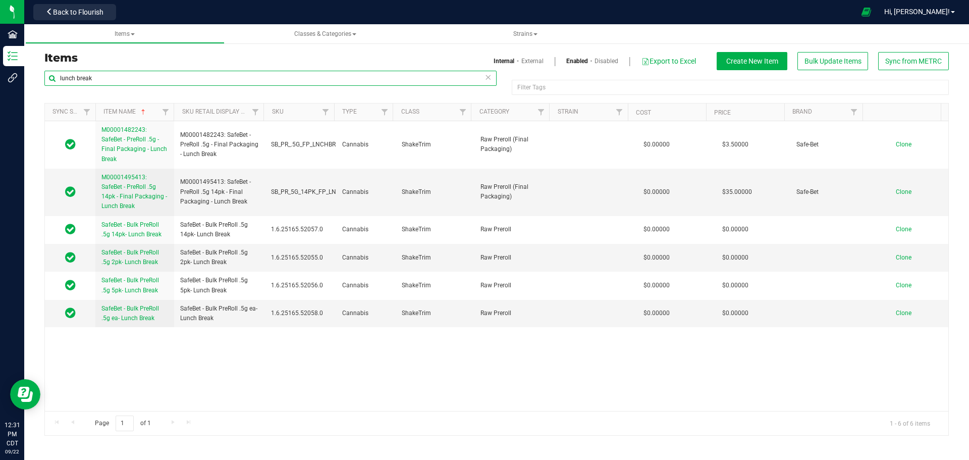
click at [214, 84] on input "lunch break" at bounding box center [270, 78] width 452 height 15
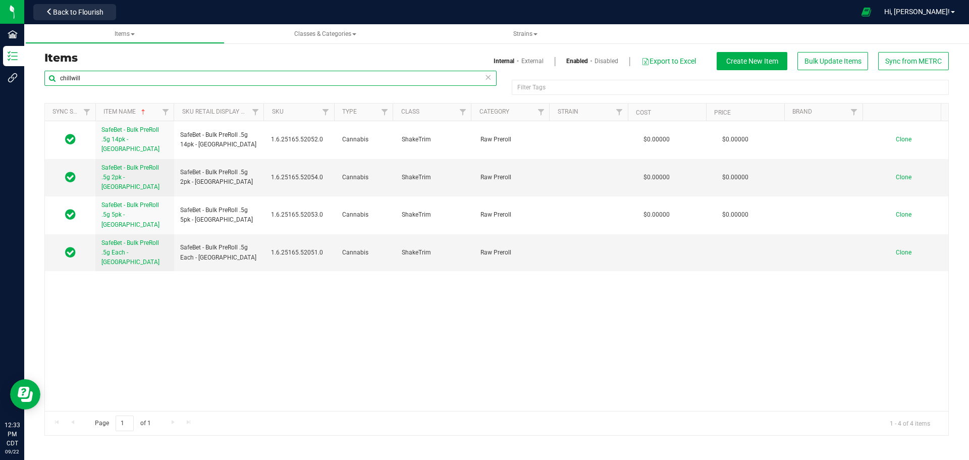
click at [214, 80] on input "chillwill" at bounding box center [270, 78] width 452 height 15
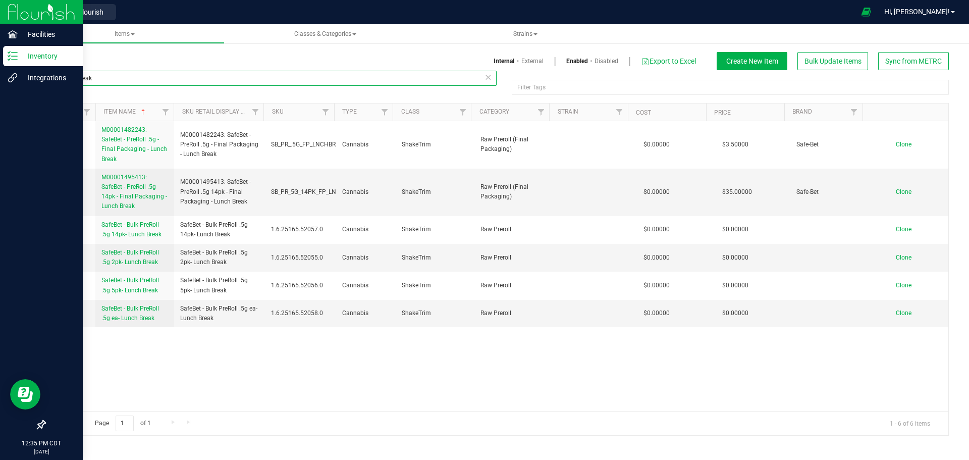
type input "lunch break"
click at [53, 61] on p "Inventory" at bounding box center [48, 56] width 61 height 12
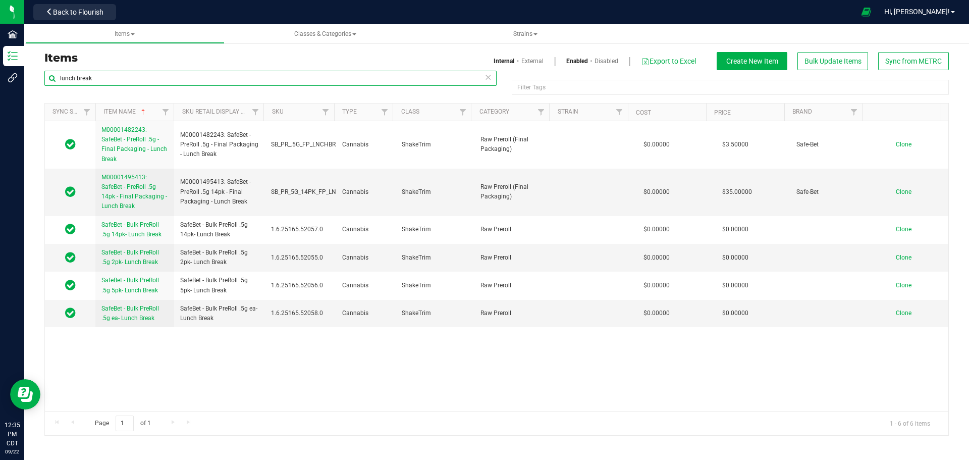
click at [116, 81] on input "lunch break" at bounding box center [270, 78] width 452 height 15
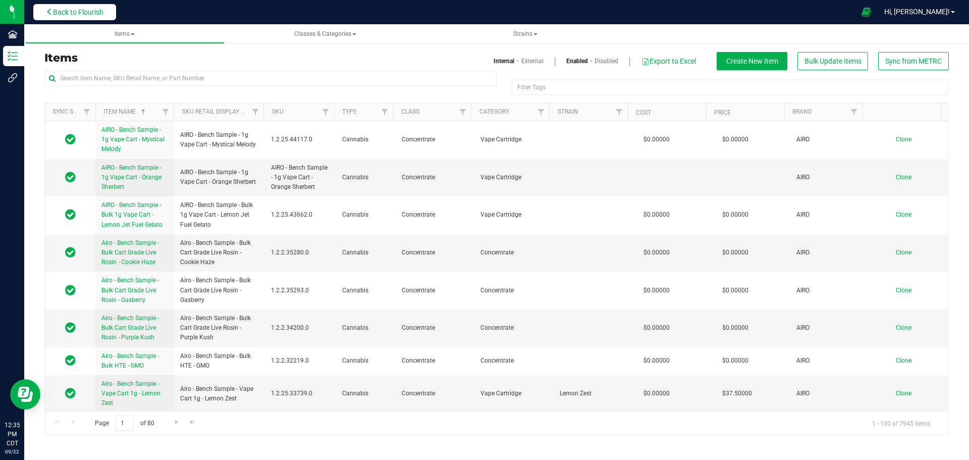
click at [89, 12] on span "Back to Flourish" at bounding box center [78, 12] width 50 height 8
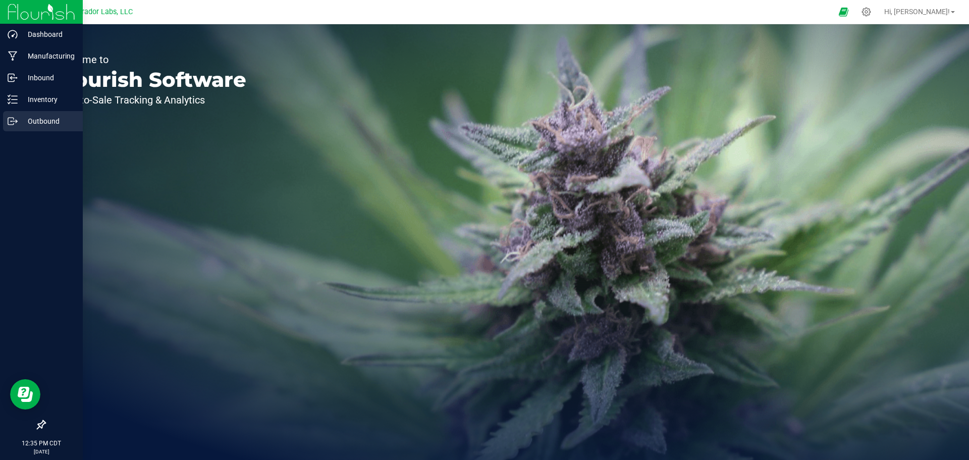
click at [42, 119] on p "Outbound" at bounding box center [48, 121] width 61 height 12
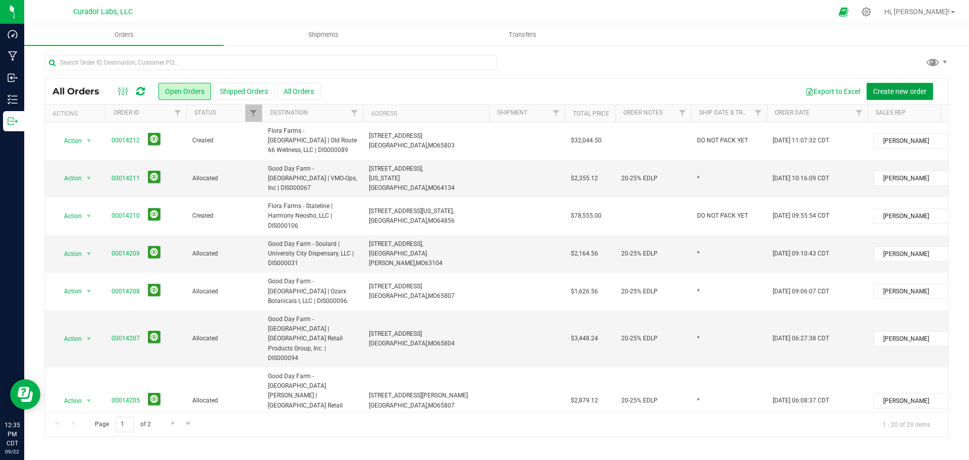
click at [906, 99] on button "Create new order" at bounding box center [900, 91] width 67 height 17
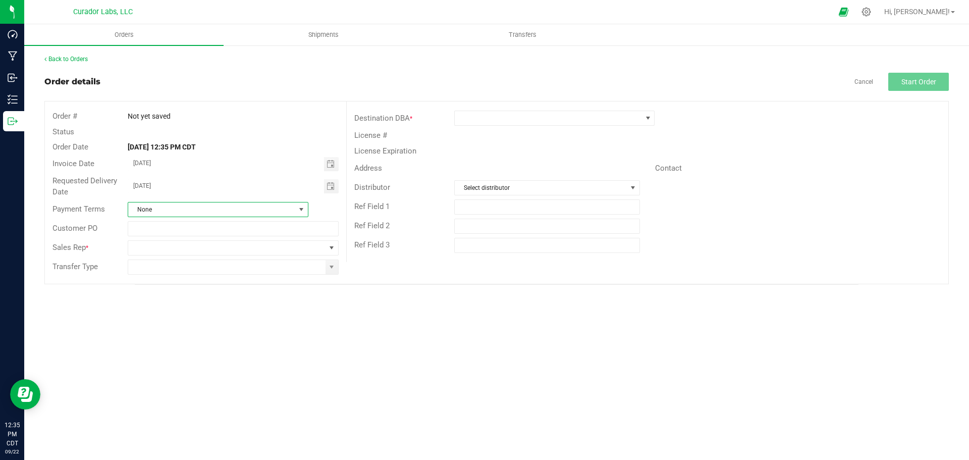
click at [199, 212] on span "None" at bounding box center [211, 209] width 167 height 14
click at [194, 234] on input "text" at bounding box center [233, 228] width 211 height 15
click at [192, 252] on span at bounding box center [226, 248] width 197 height 14
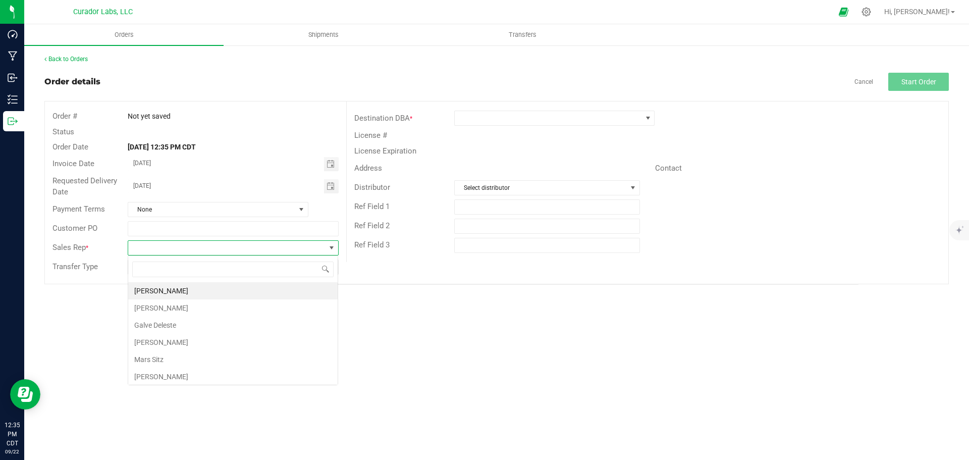
scroll to position [15, 211]
click at [168, 372] on li "[PERSON_NAME]" at bounding box center [233, 376] width 210 height 17
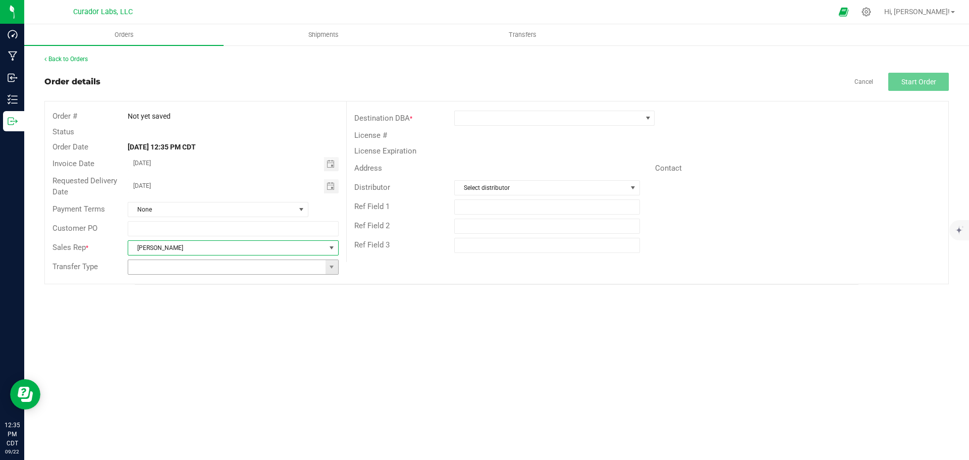
click at [179, 271] on input at bounding box center [226, 267] width 197 height 14
click at [543, 119] on span at bounding box center [548, 118] width 187 height 14
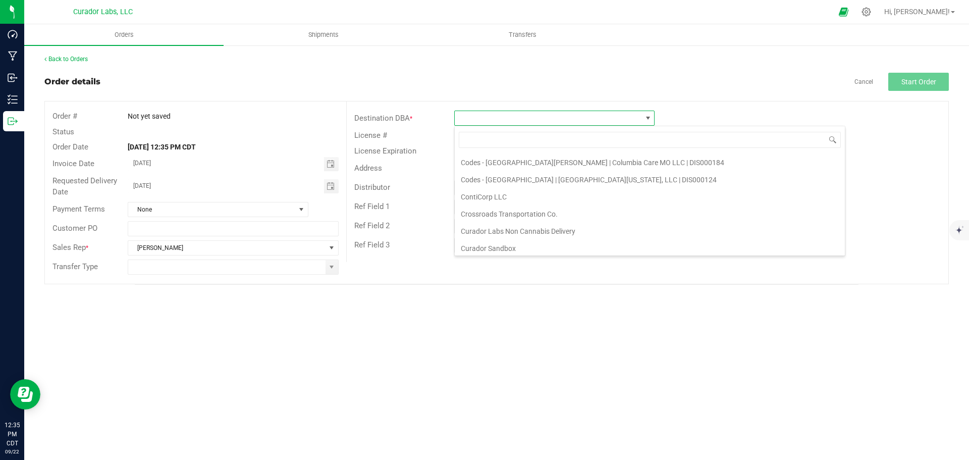
scroll to position [959, 0]
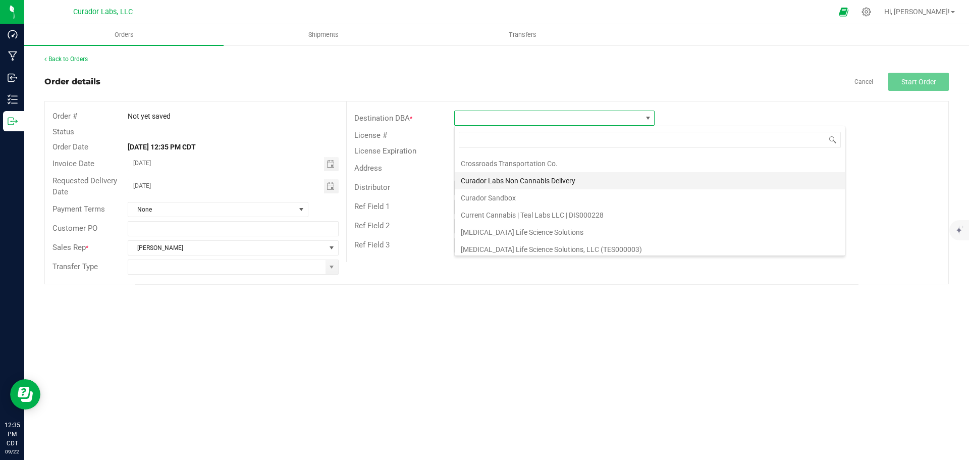
click at [554, 183] on li "Curador Labs Non Cannabis Delivery" at bounding box center [650, 180] width 390 height 17
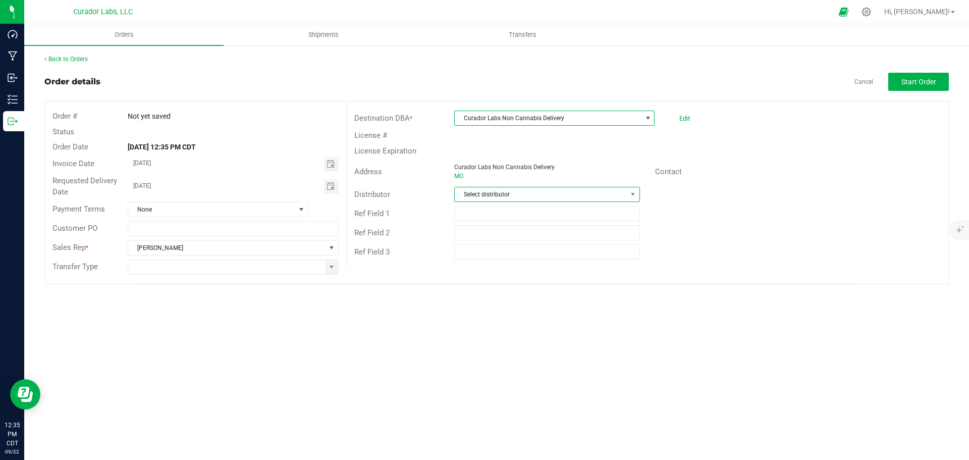
click at [548, 198] on span "Select distributor" at bounding box center [541, 194] width 172 height 14
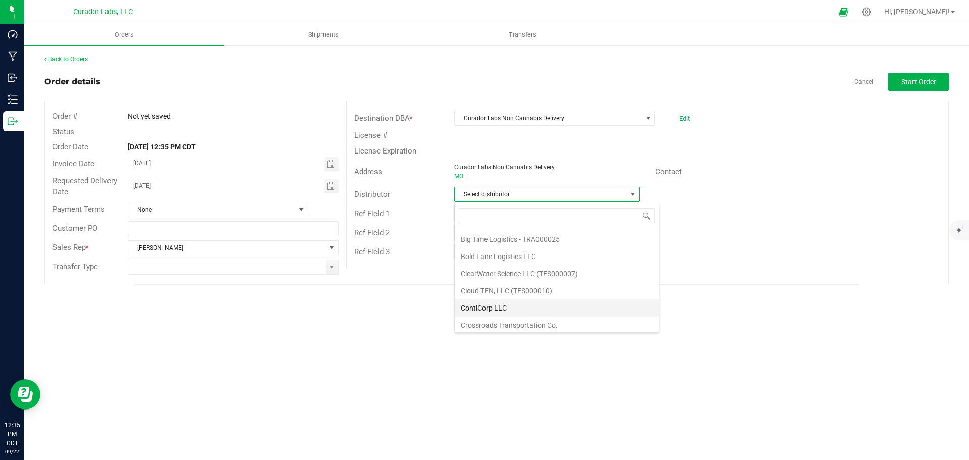
scroll to position [50, 0]
click at [530, 322] on li "Curador Labs Non Cannabis Delivery" at bounding box center [557, 324] width 204 height 17
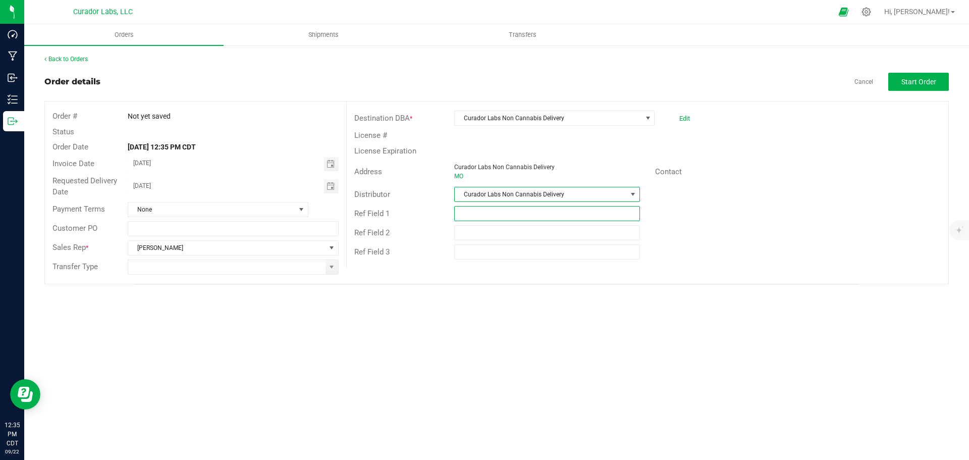
click at [514, 214] on input "text" at bounding box center [546, 213] width 185 height 15
type input "Promo Semo"
click at [906, 84] on span "Start Order" at bounding box center [919, 82] width 35 height 8
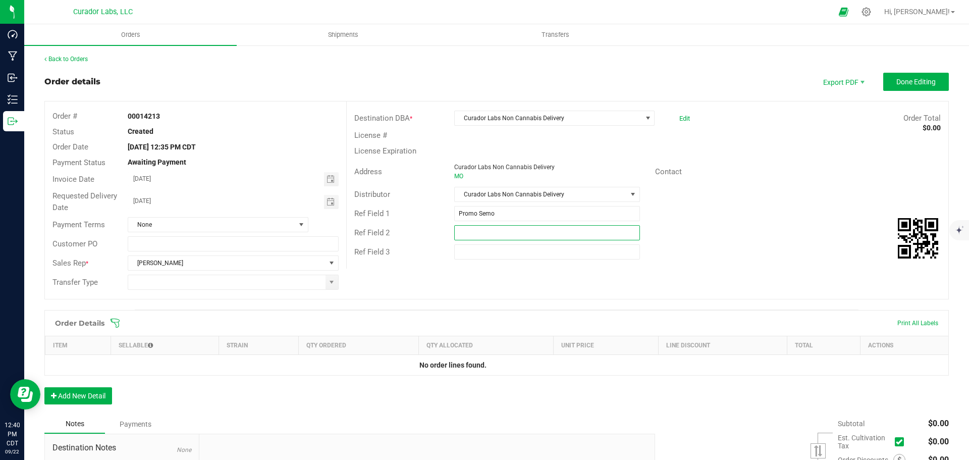
click at [480, 232] on input "text" at bounding box center [546, 232] width 185 height 15
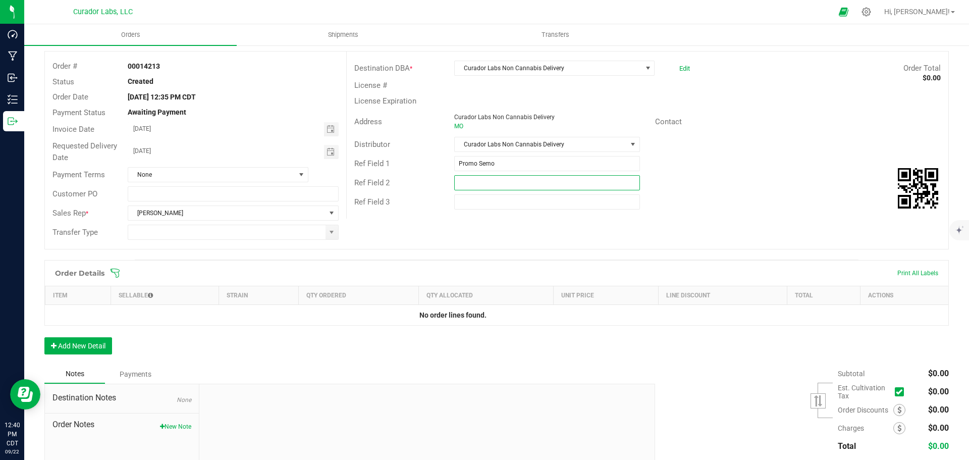
scroll to position [120, 0]
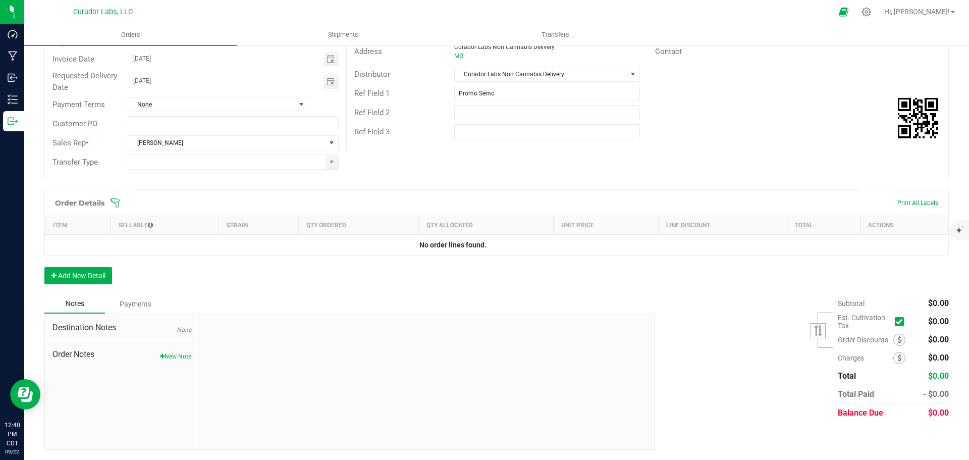
click at [166, 361] on div "Destination Notes None Order Notes New Note" at bounding box center [122, 381] width 154 height 135
click at [166, 357] on button "New Note" at bounding box center [175, 356] width 31 height 9
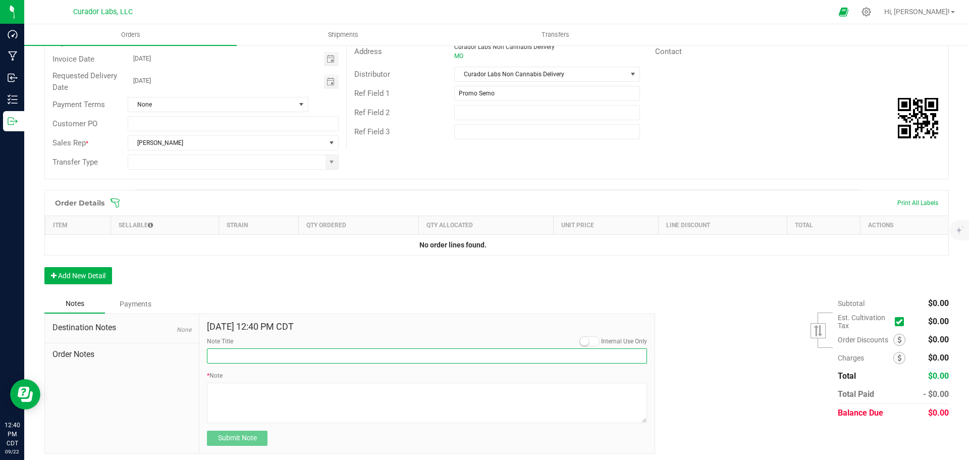
click at [224, 357] on input "Note Title" at bounding box center [427, 355] width 440 height 15
type input "[PERSON_NAME] [PERSON_NAME]"
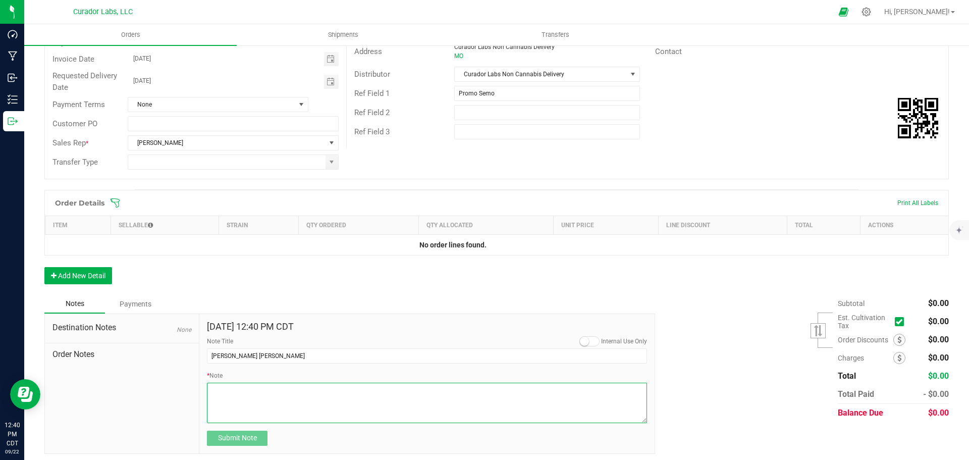
click at [279, 393] on textarea "* Note" at bounding box center [427, 403] width 440 height 40
click at [300, 412] on textarea "* Note" at bounding box center [427, 403] width 440 height 40
click at [374, 414] on textarea "* Note" at bounding box center [427, 403] width 440 height 40
drag, startPoint x: 307, startPoint y: 407, endPoint x: 184, endPoint y: 415, distance: 123.5
click at [184, 415] on div "Destination Notes None Order Notes [DATE] 12:40 PM CDT Internal Use Only Note T…" at bounding box center [349, 384] width 611 height 140
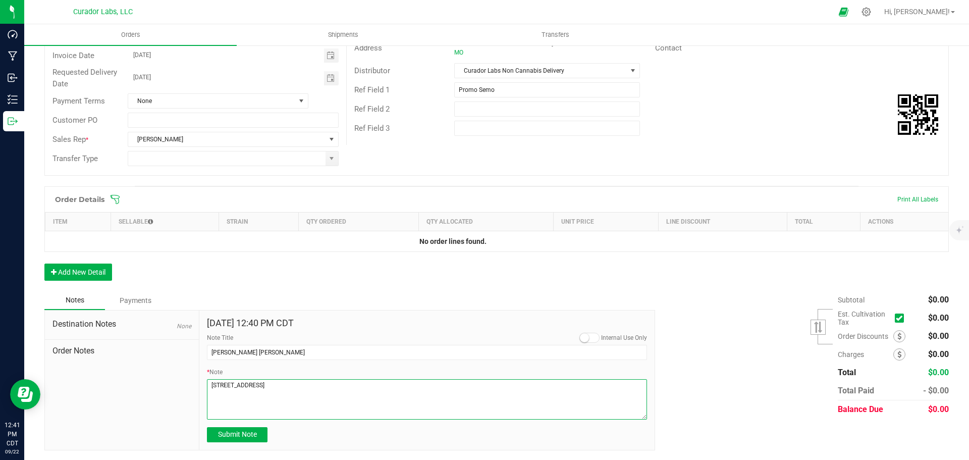
scroll to position [124, 0]
type textarea "[STREET_ADDRESS] Hot Knife for Giveaway at GDF BlockParty"
click at [93, 275] on button "Add New Detail" at bounding box center [78, 271] width 68 height 17
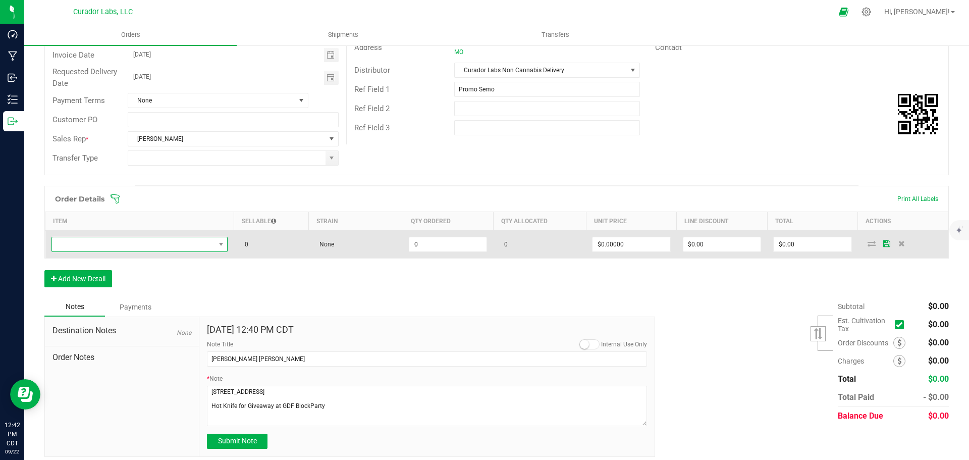
click at [103, 246] on span "NO DATA FOUND" at bounding box center [133, 244] width 163 height 14
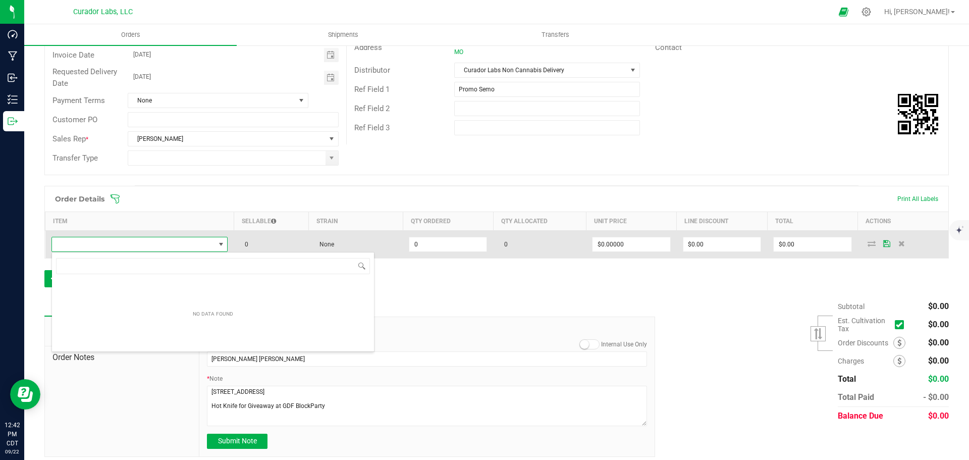
scroll to position [15, 175]
type input "h"
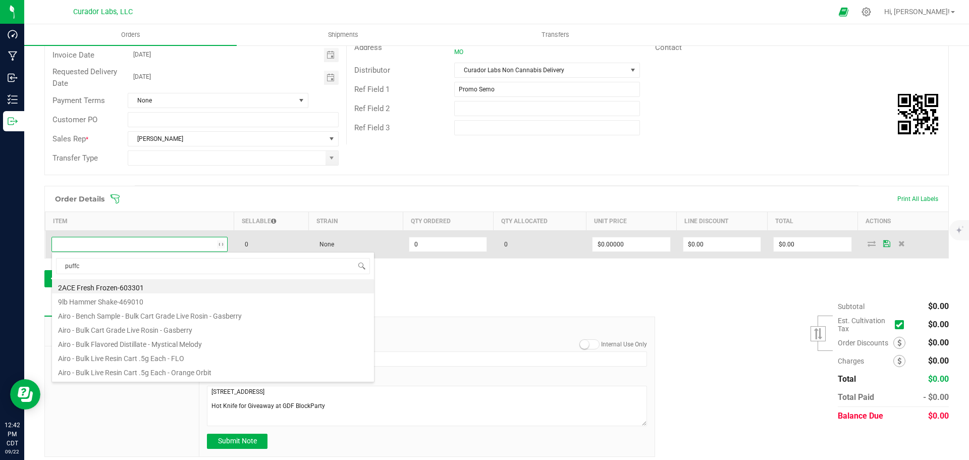
type input "puffco"
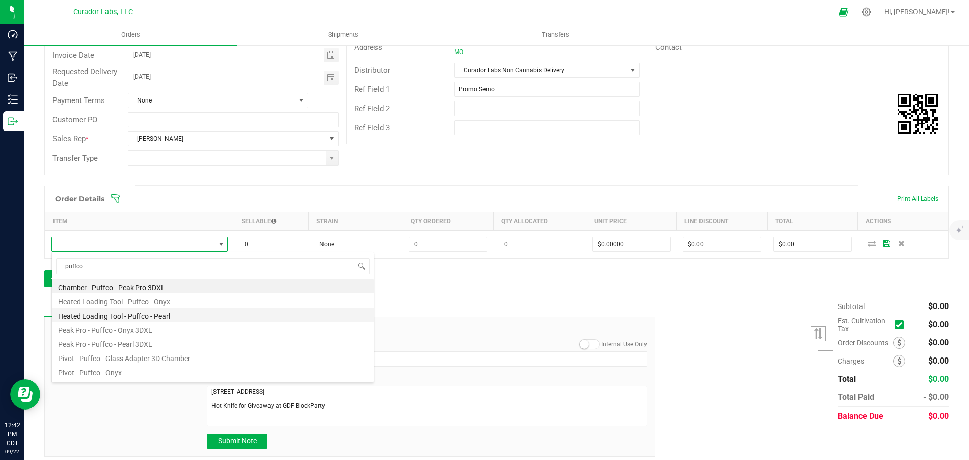
click at [116, 307] on li "Heated Loading Tool - Puffco - Pearl" at bounding box center [213, 314] width 322 height 14
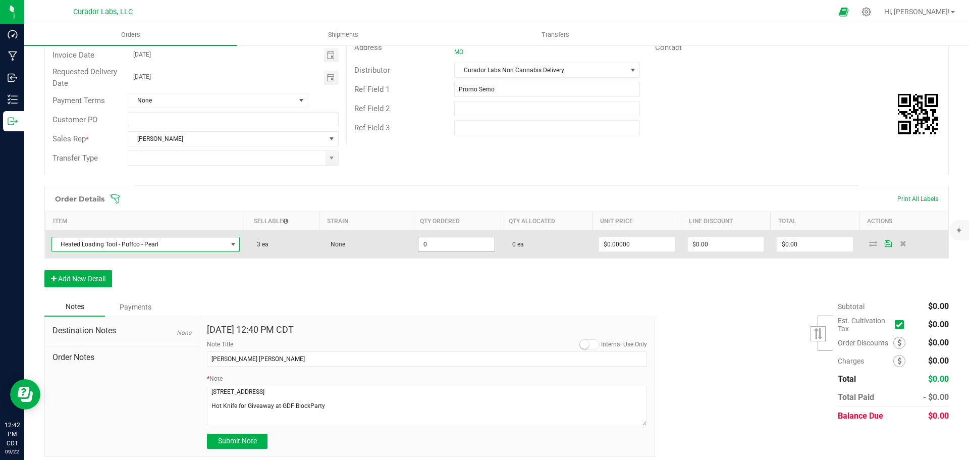
click at [420, 244] on input "0" at bounding box center [457, 244] width 76 height 14
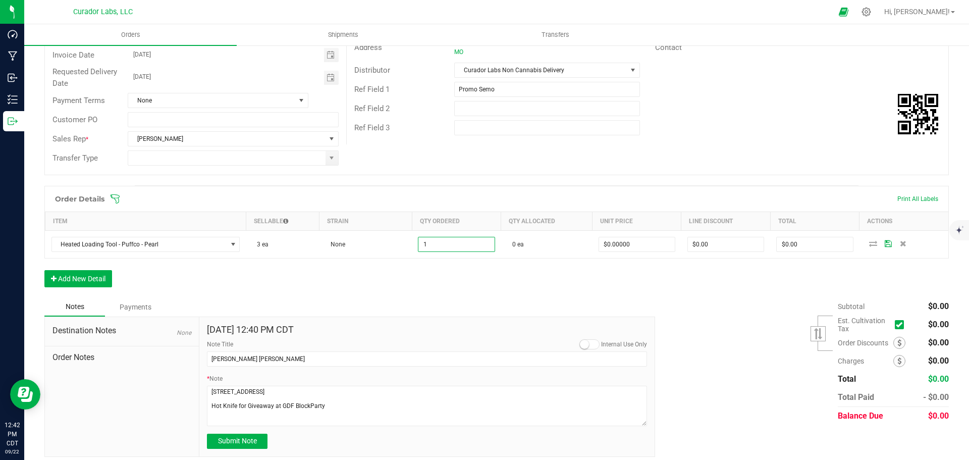
type input "1 ea"
click at [492, 285] on div "Order Details Print All Labels Item Sellable Strain Qty Ordered Qty Allocated U…" at bounding box center [496, 242] width 905 height 112
click at [99, 284] on button "Add New Detail" at bounding box center [78, 278] width 68 height 17
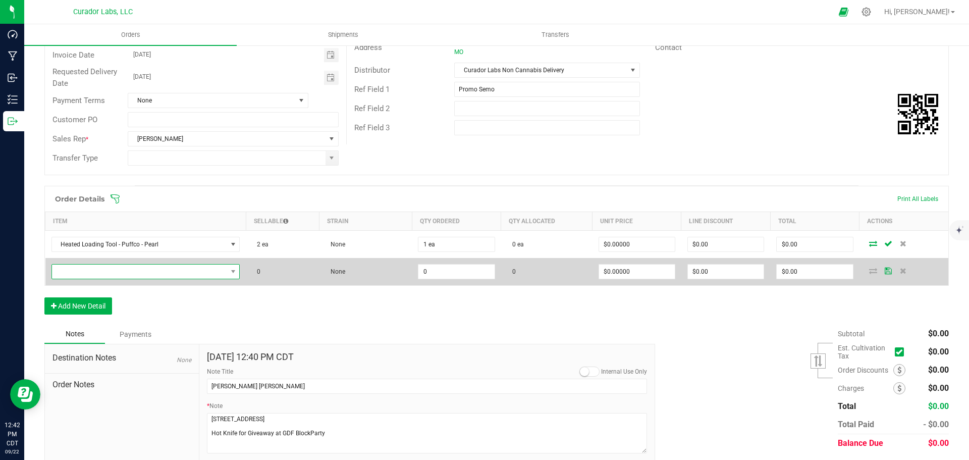
click at [106, 275] on span "NO DATA FOUND" at bounding box center [139, 272] width 175 height 14
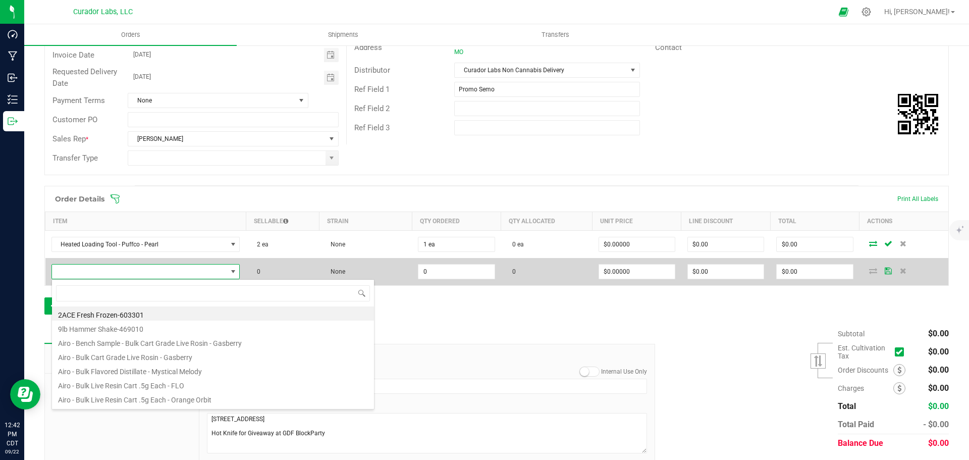
scroll to position [15, 184]
type input "merch - battery"
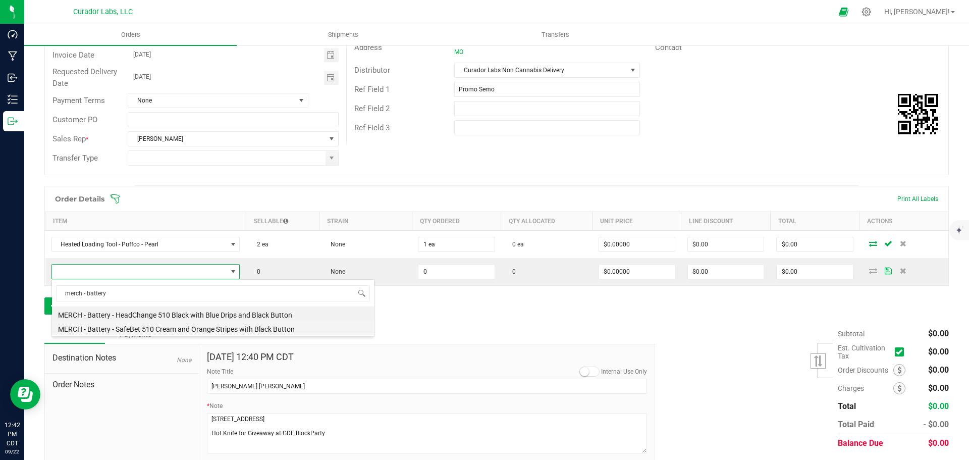
click at [147, 329] on li "MERCH - Battery - SafeBet 510 Cream and Orange Stripes with Black Button" at bounding box center [213, 328] width 322 height 14
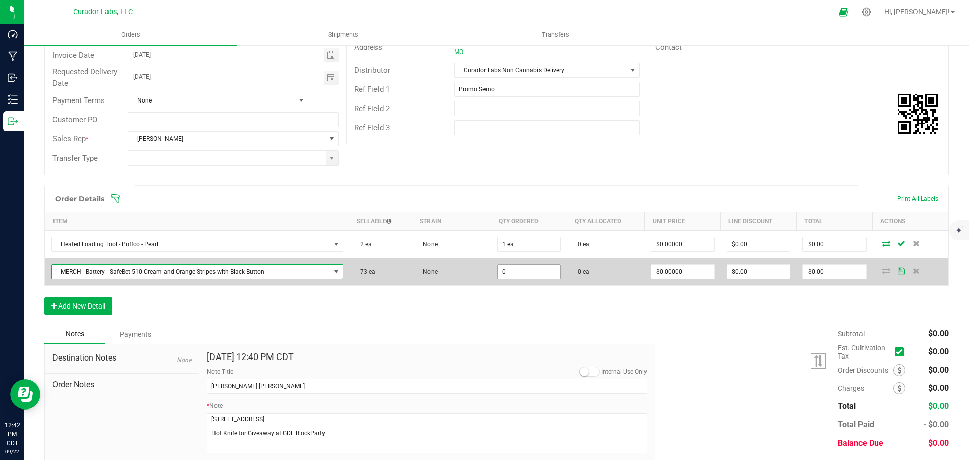
click at [498, 271] on input "0" at bounding box center [529, 272] width 63 height 14
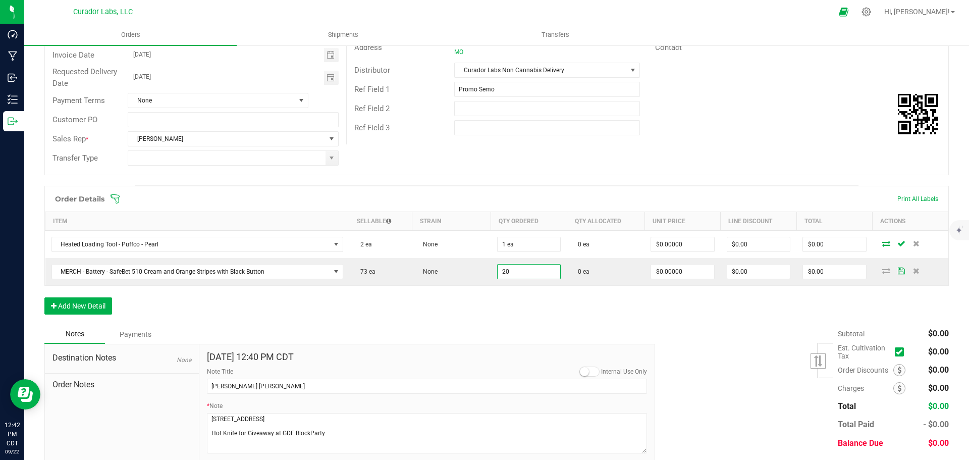
type input "20 ea"
click at [243, 314] on div "Order Details Print All Labels Item Sellable Strain Qty Ordered Qty Allocated U…" at bounding box center [496, 255] width 905 height 139
click at [96, 303] on button "Add New Detail" at bounding box center [78, 305] width 68 height 17
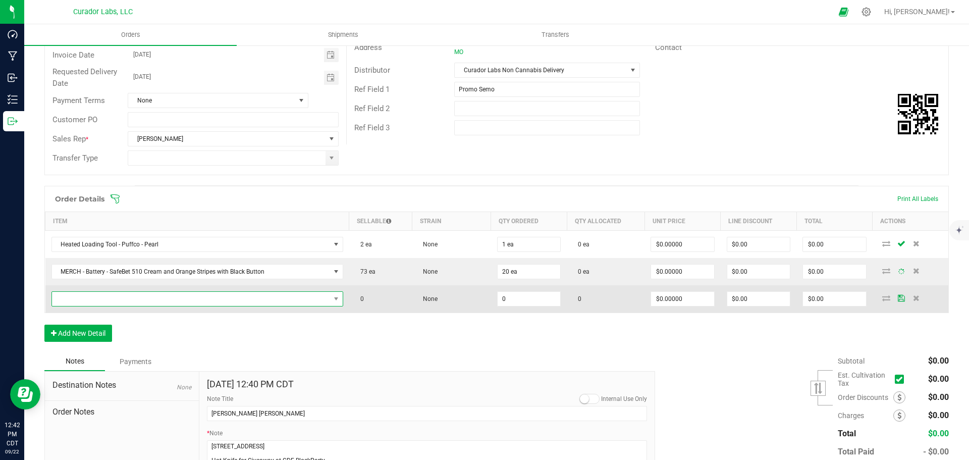
click at [109, 294] on span "NO DATA FOUND" at bounding box center [191, 299] width 278 height 14
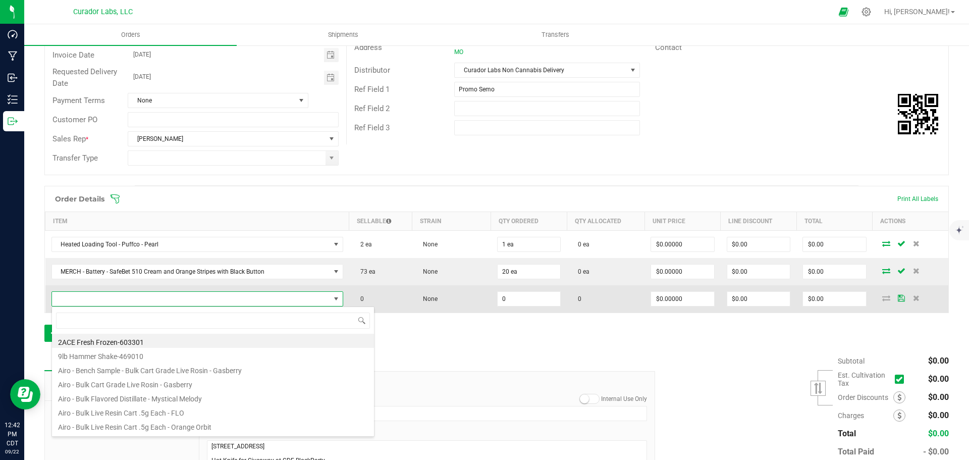
scroll to position [15, 286]
type input "merch - battery"
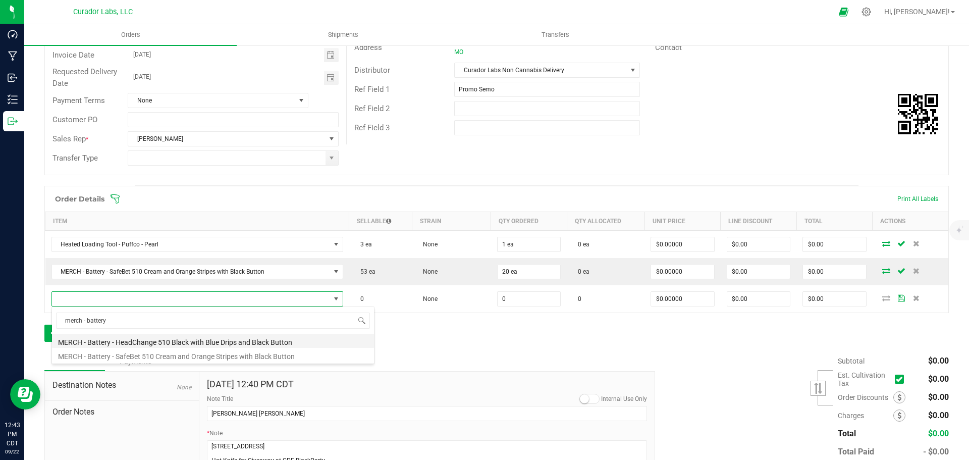
click at [115, 342] on li "MERCH - Battery - HeadChange 510 Black with Blue Drips and Black Button" at bounding box center [213, 341] width 322 height 14
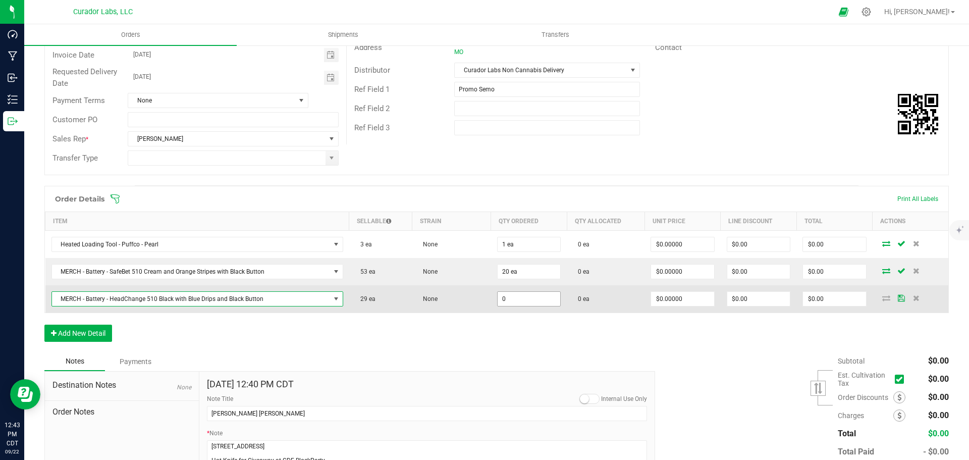
click at [498, 304] on input "0" at bounding box center [529, 299] width 63 height 14
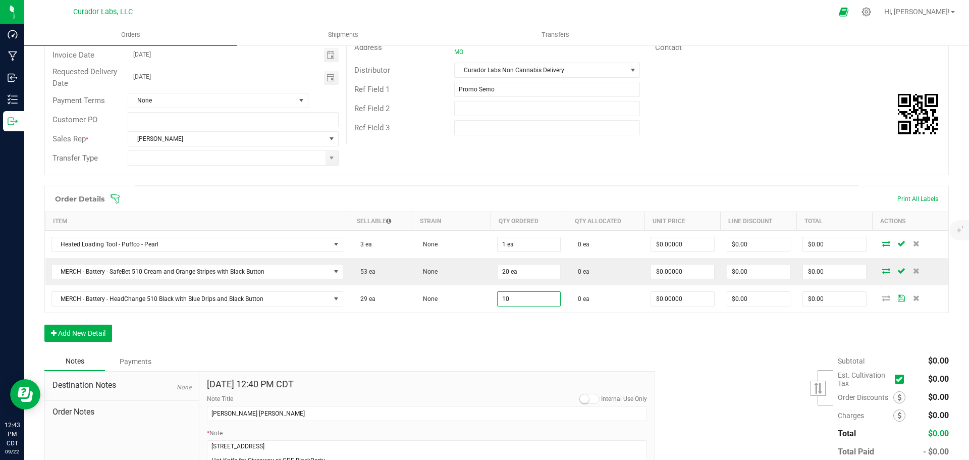
type input "10 ea"
click at [510, 329] on div "Order Details Print All Labels Item Sellable Strain Qty Ordered Qty Allocated U…" at bounding box center [496, 269] width 905 height 166
click at [91, 333] on button "Add New Detail" at bounding box center [78, 333] width 68 height 17
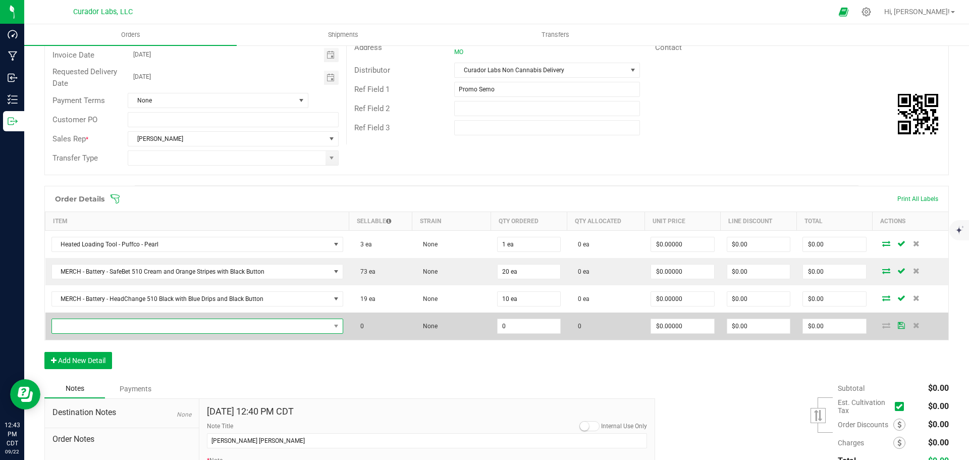
click at [99, 327] on span "NO DATA FOUND" at bounding box center [191, 326] width 278 height 14
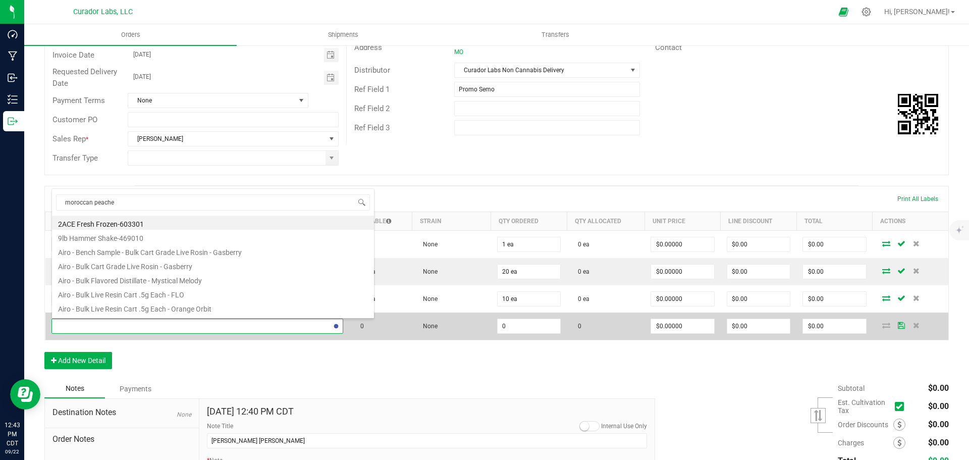
type input "moroccan peaches"
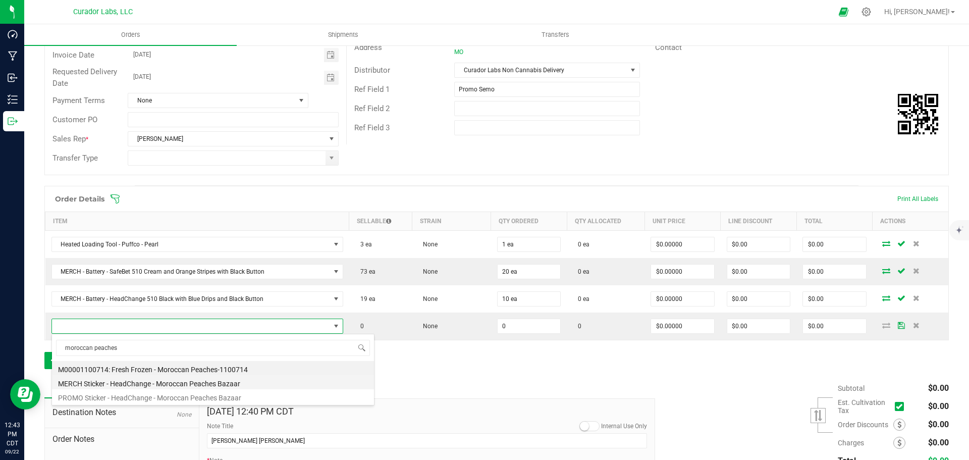
click at [122, 383] on li "MERCH Sticker - HeadChange - Moroccan Peaches Bazaar" at bounding box center [213, 382] width 322 height 14
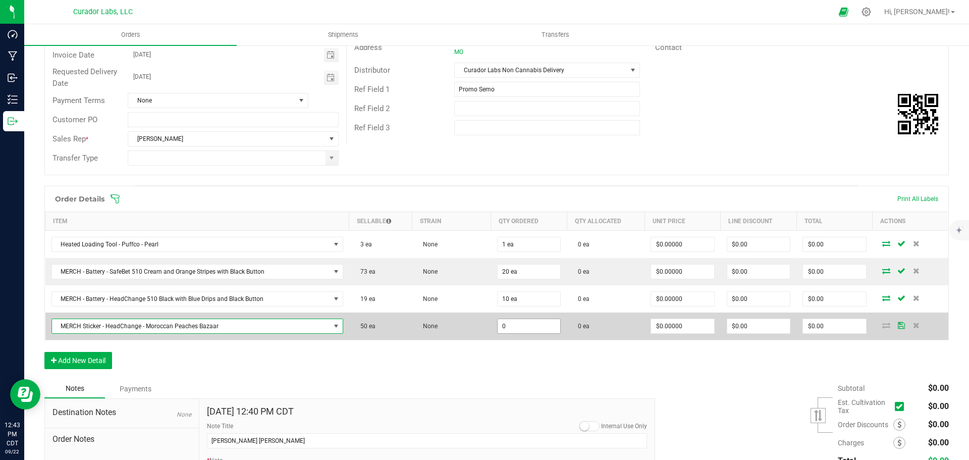
click at [500, 324] on input "0" at bounding box center [529, 326] width 63 height 14
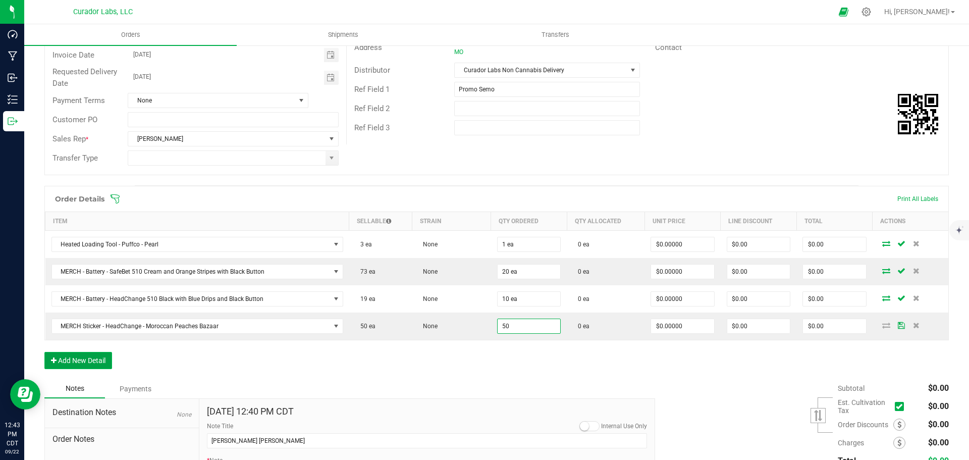
type input "50 ea"
click at [96, 363] on button "Add New Detail" at bounding box center [78, 360] width 68 height 17
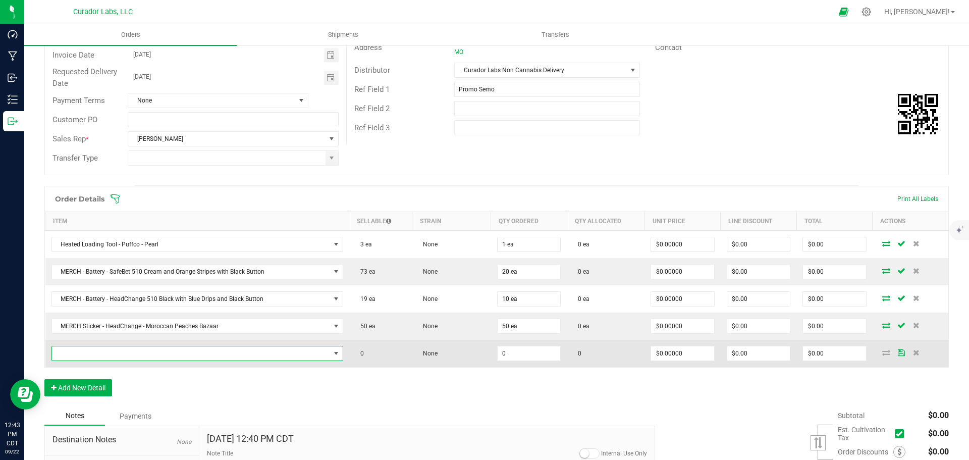
click at [128, 352] on span "NO DATA FOUND" at bounding box center [191, 353] width 278 height 14
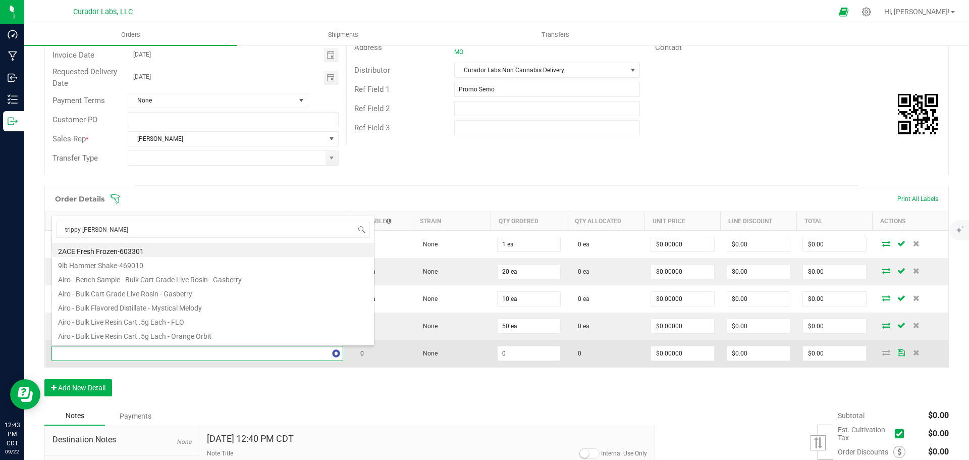
type input "trippy burger"
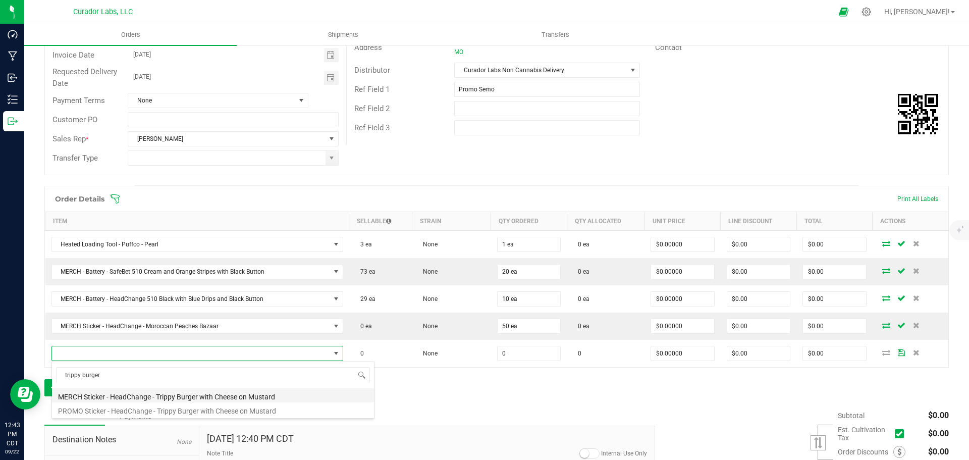
click at [135, 399] on li "MERCH Sticker - HeadChange - Trippy Burger with Cheese on Mustard" at bounding box center [213, 395] width 322 height 14
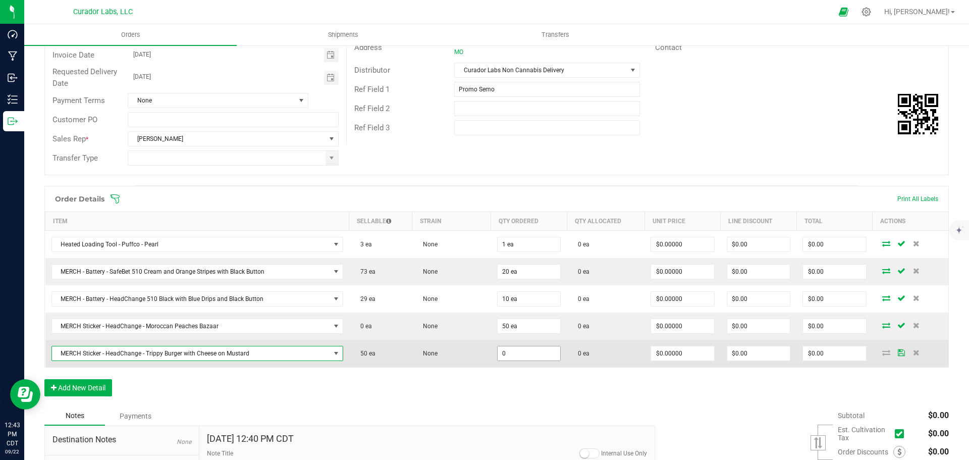
click at [500, 352] on input "0" at bounding box center [529, 353] width 63 height 14
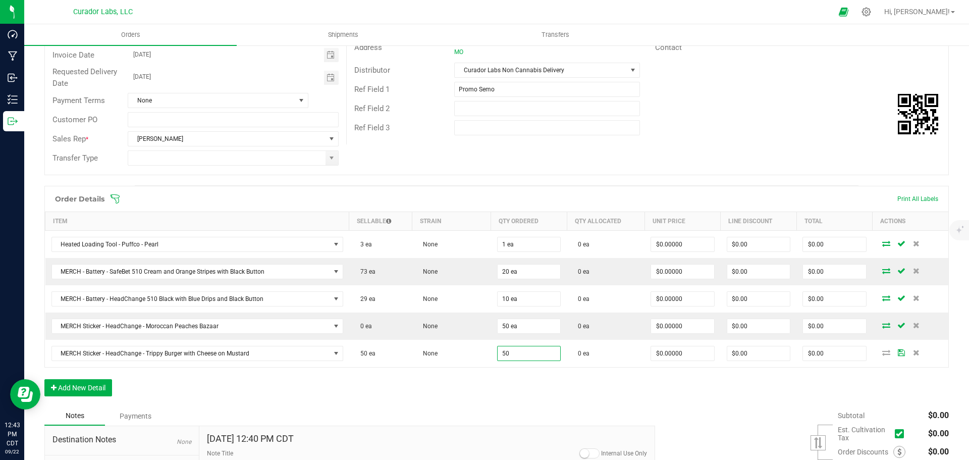
type input "50 ea"
click at [287, 386] on div "Order Details Print All Labels Item Sellable Strain Qty Ordered Qty Allocated U…" at bounding box center [496, 296] width 905 height 221
click at [89, 389] on button "Add New Detail" at bounding box center [78, 387] width 68 height 17
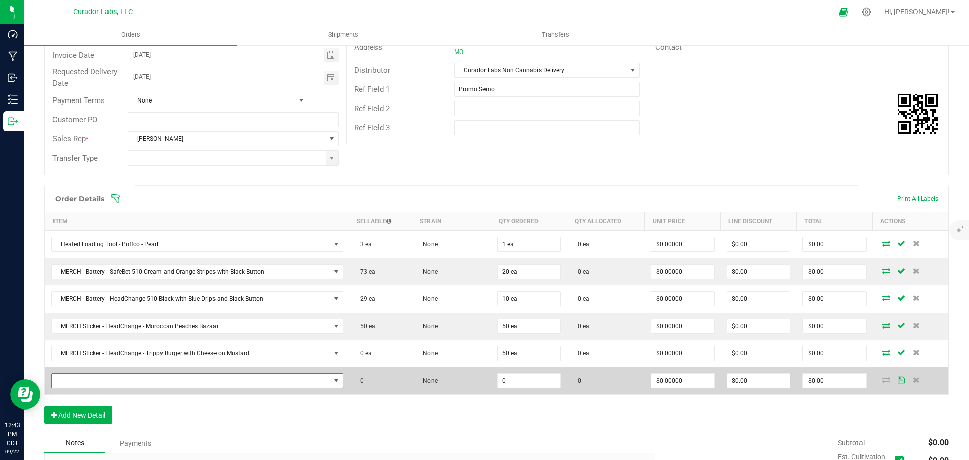
click at [126, 380] on span "NO DATA FOUND" at bounding box center [191, 381] width 278 height 14
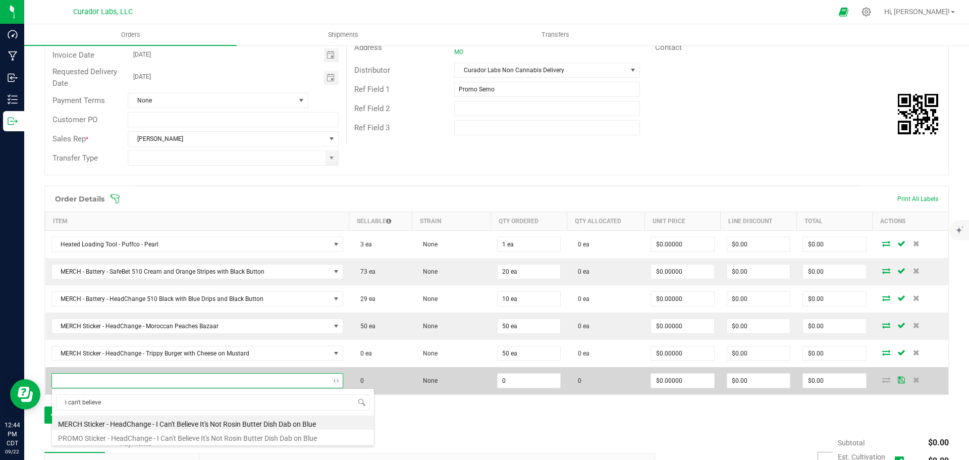
type input "i can't believe"
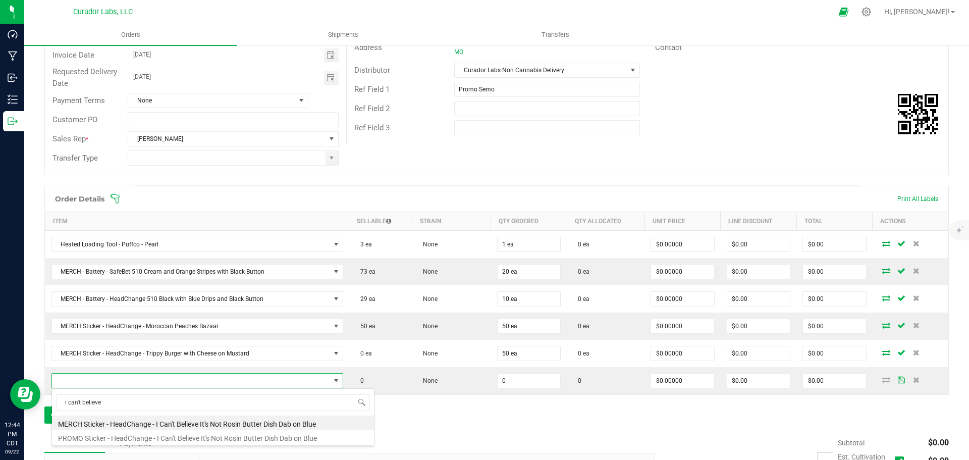
click at [162, 426] on li "MERCH Sticker - HeadChange - I Can't Believe It's Not Rosin Butter Dish Dab on …" at bounding box center [213, 422] width 322 height 14
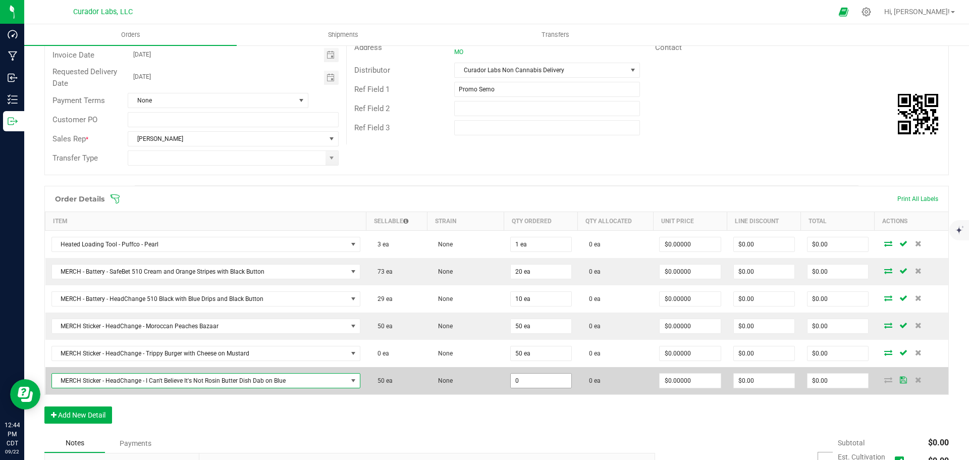
click at [511, 384] on input "0" at bounding box center [541, 381] width 61 height 14
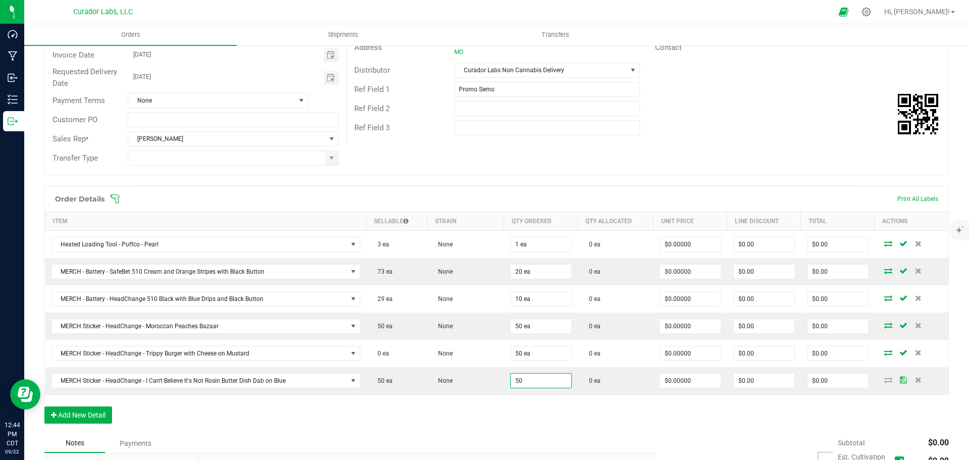
type input "50 ea"
click at [486, 408] on div "Order Details Print All Labels Item Sellable Strain Qty Ordered Qty Allocated U…" at bounding box center [496, 310] width 905 height 248
click at [88, 416] on button "Add New Detail" at bounding box center [78, 414] width 68 height 17
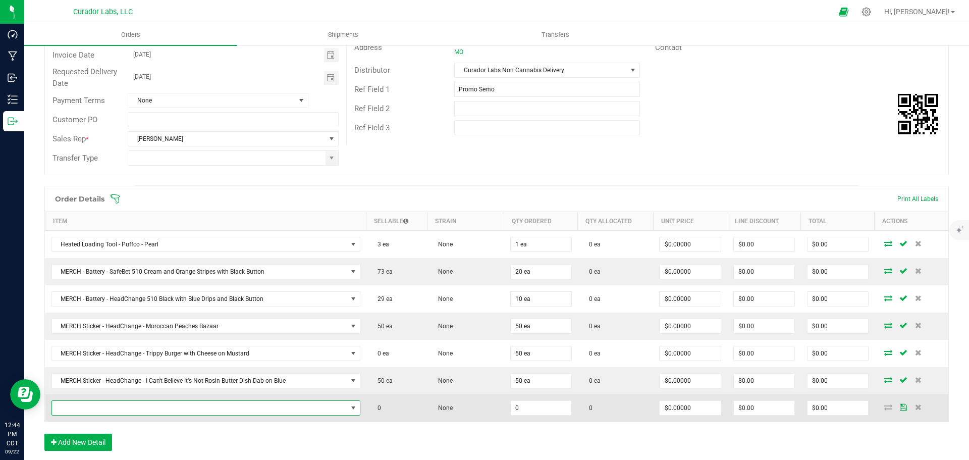
click at [98, 407] on span "NO DATA FOUND" at bounding box center [199, 408] width 295 height 14
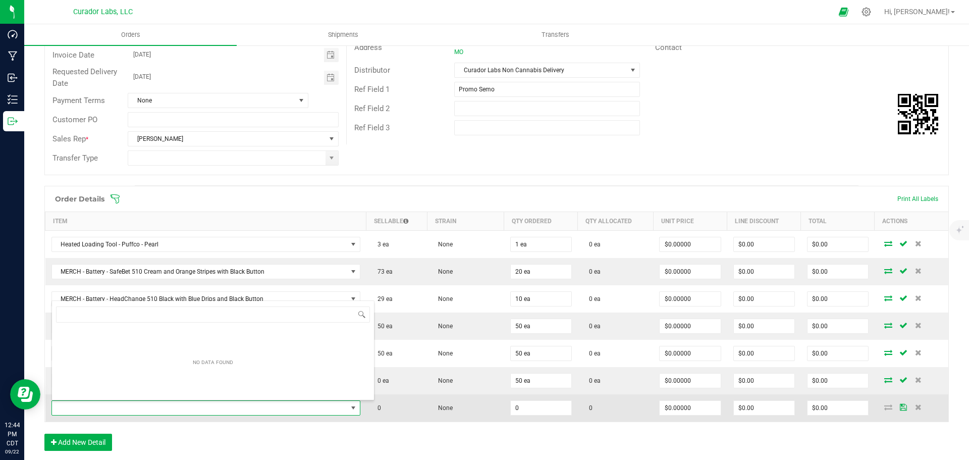
scroll to position [15, 303]
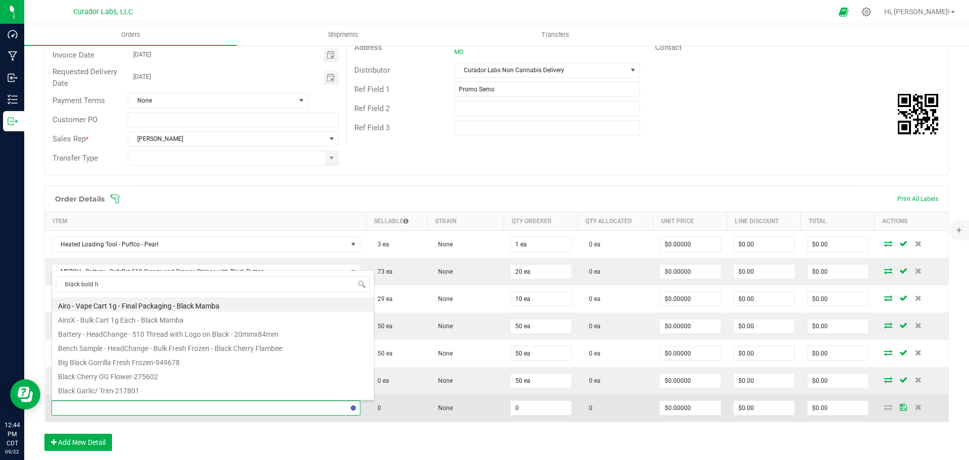
type input "black bold hc"
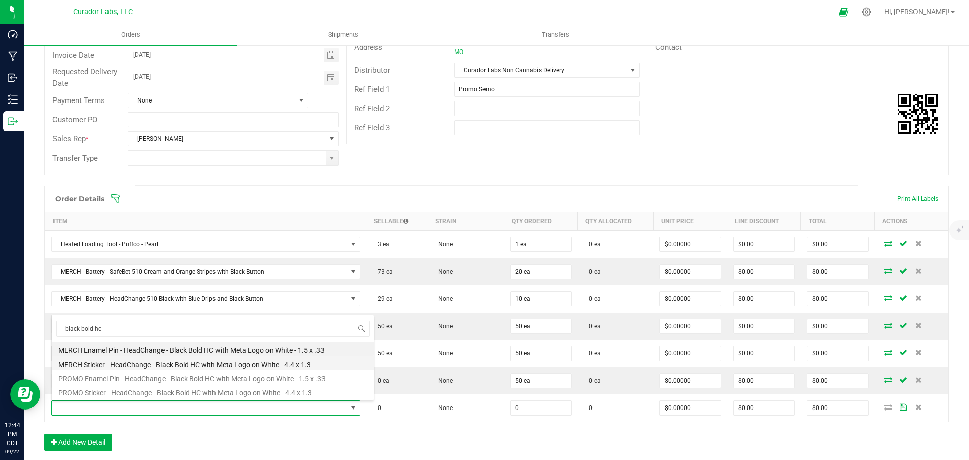
click at [130, 367] on li "MERCH Sticker - HeadChange - Black Bold HC with Meta Logo on White - 4.4 x 1.3" at bounding box center [213, 363] width 322 height 14
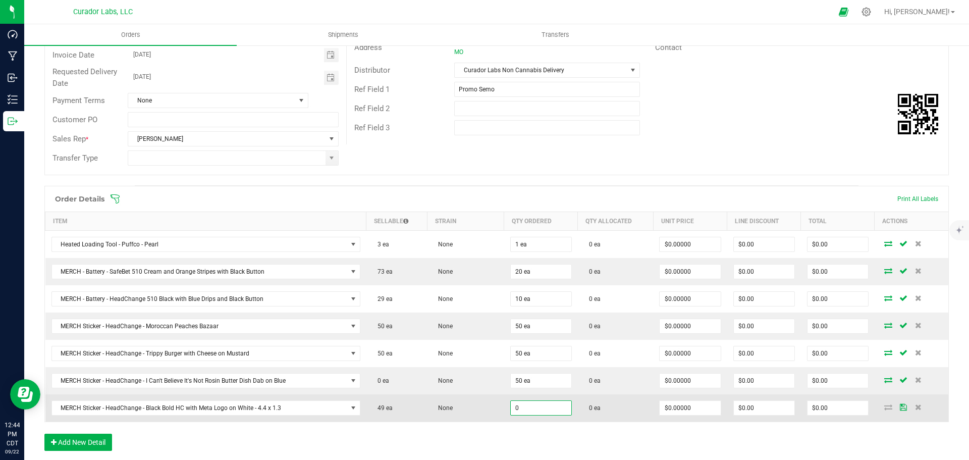
click at [514, 410] on input "0" at bounding box center [541, 408] width 61 height 14
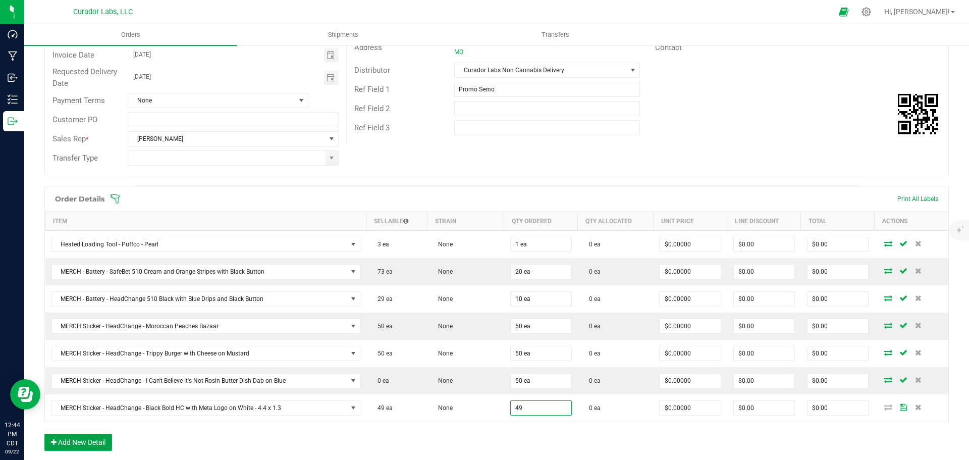
type input "49 ea"
click at [104, 444] on button "Add New Detail" at bounding box center [78, 442] width 68 height 17
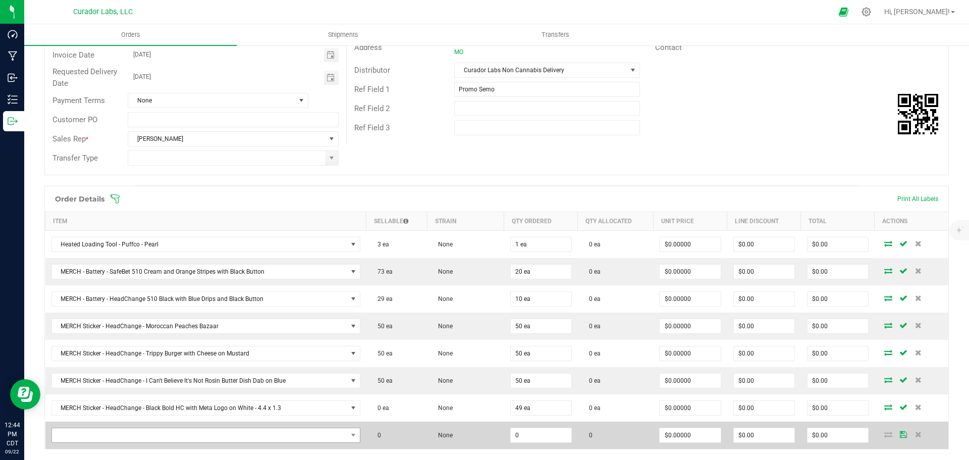
click at [44, 459] on button "Add New Detail" at bounding box center [78, 469] width 68 height 17
click at [105, 434] on span "NO DATA FOUND" at bounding box center [199, 435] width 295 height 14
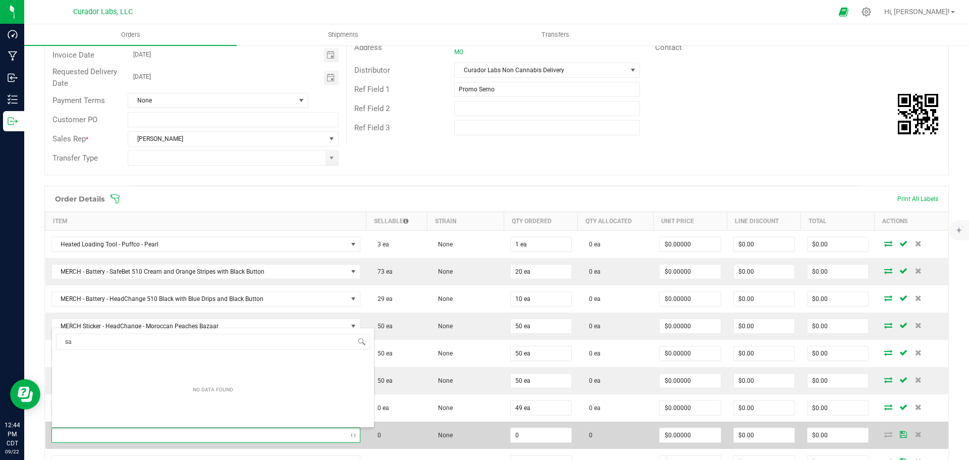
type input "s"
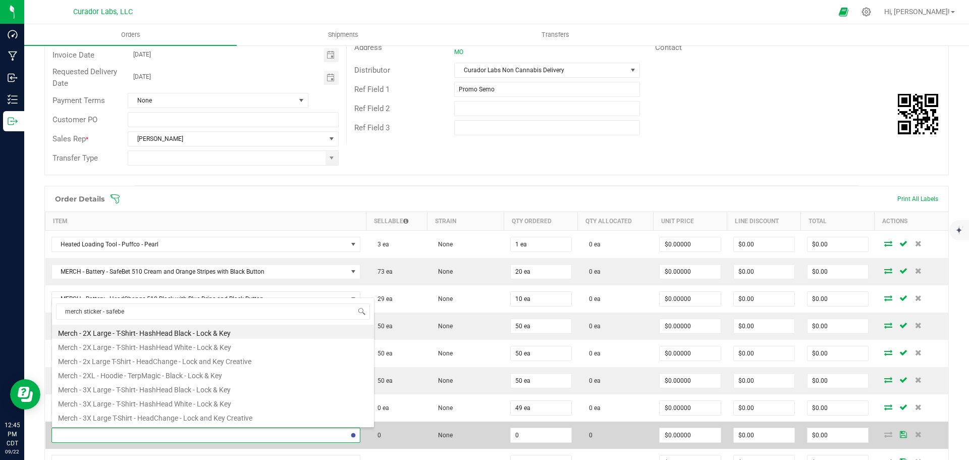
type input "merch sticker - safebet"
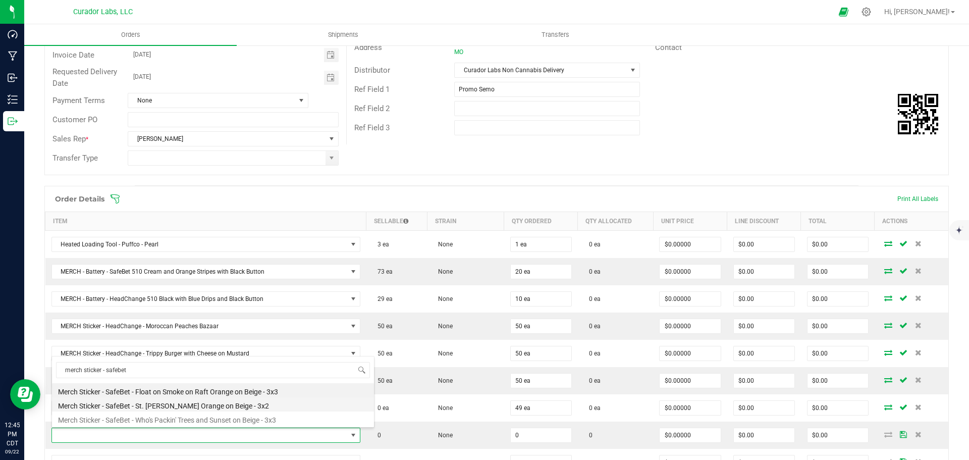
click at [136, 410] on li "Merch Sticker - SafeBet - St. [PERSON_NAME] Orange on Beige - 3x2" at bounding box center [213, 404] width 322 height 14
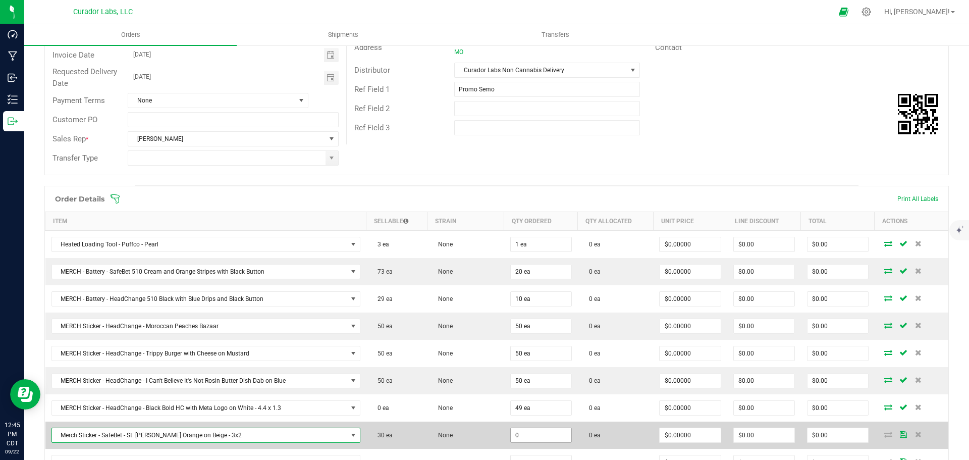
click at [512, 434] on input "0" at bounding box center [541, 435] width 61 height 14
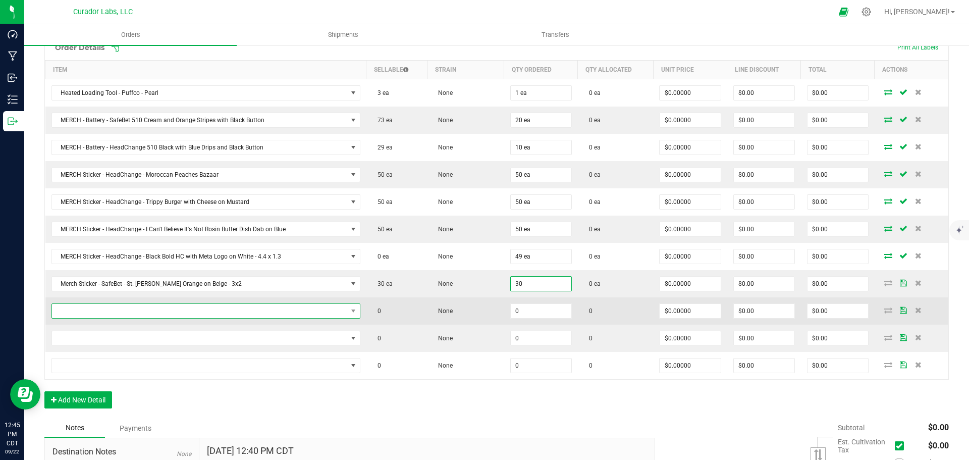
type input "30 ea"
click at [263, 312] on span "NO DATA FOUND" at bounding box center [199, 311] width 295 height 14
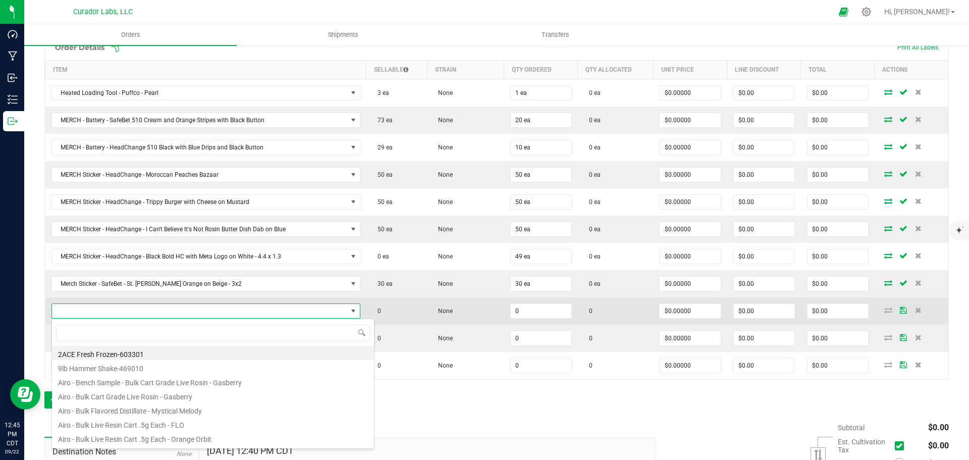
scroll to position [15, 303]
type input "merch sticker - safebet"
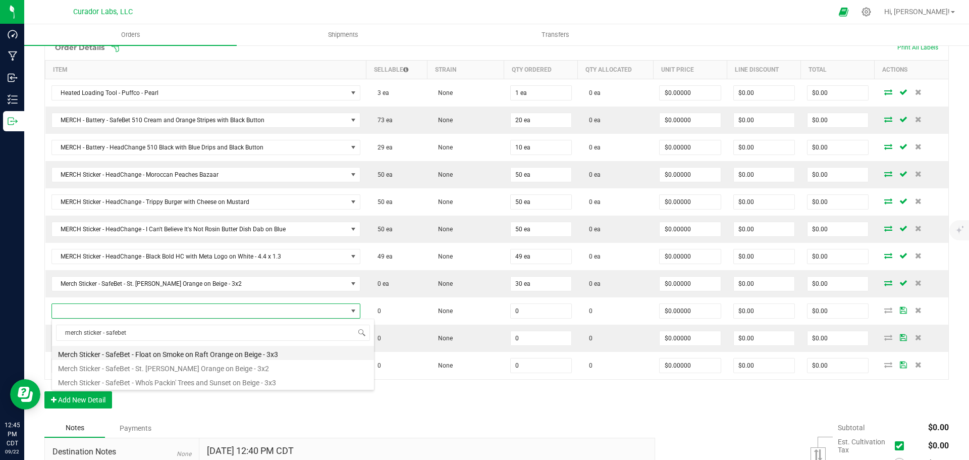
click at [175, 350] on li "Merch Sticker - SafeBet - Float on Smoke on Raft Orange on Beige - 3x3" at bounding box center [213, 353] width 322 height 14
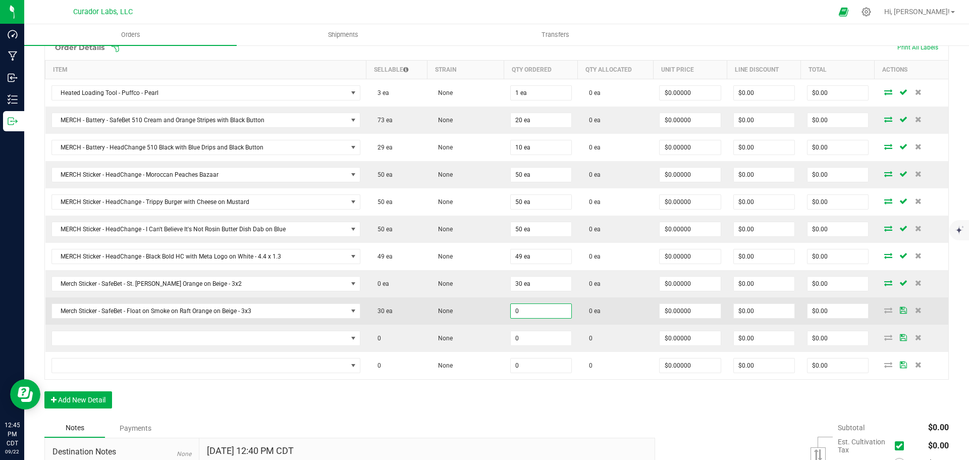
click at [513, 311] on input "0" at bounding box center [541, 311] width 61 height 14
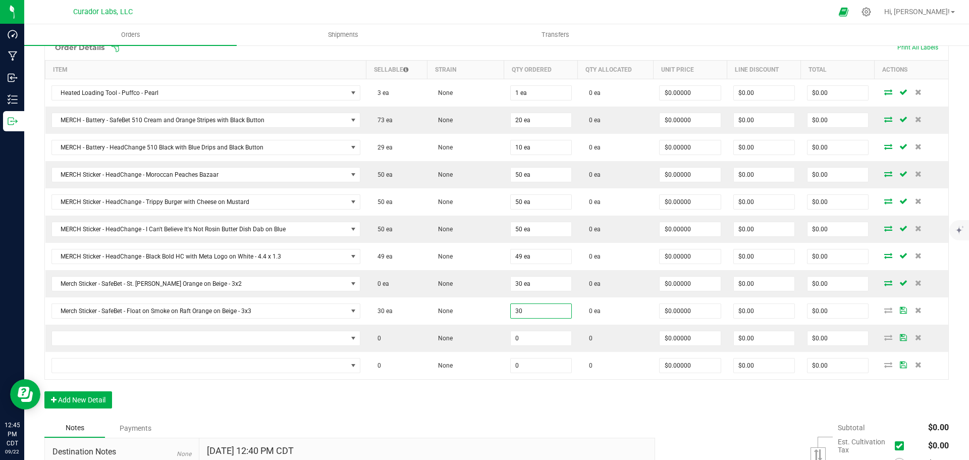
type input "30 ea"
click at [531, 399] on div "Order Details Print All Labels Item Sellable Strain Qty Ordered Qty Allocated U…" at bounding box center [496, 226] width 905 height 384
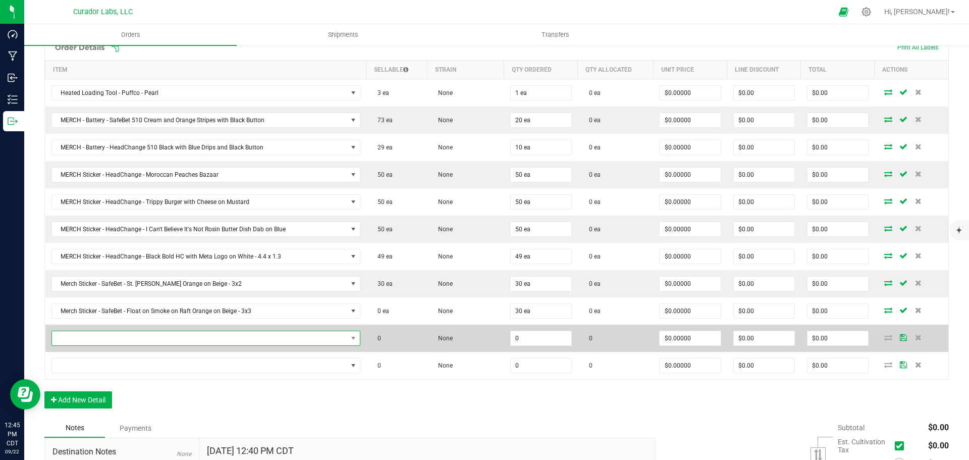
click at [290, 333] on span "NO DATA FOUND" at bounding box center [199, 338] width 295 height 14
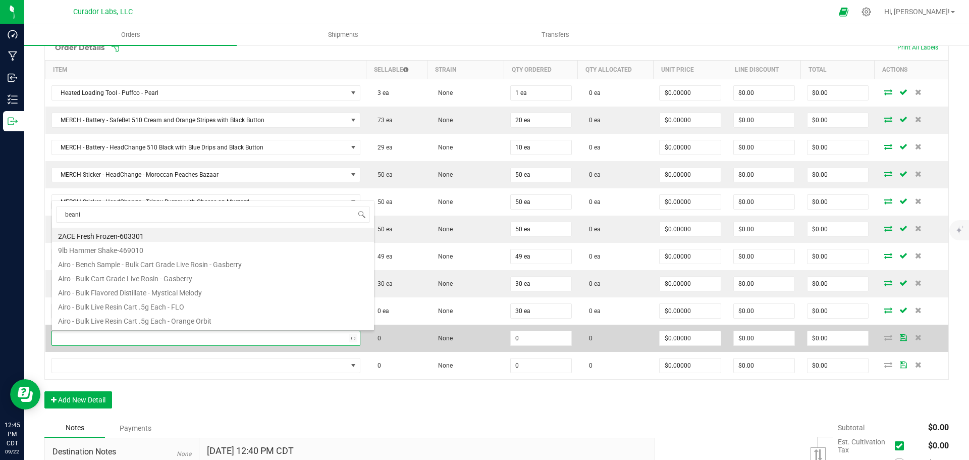
type input "beanie"
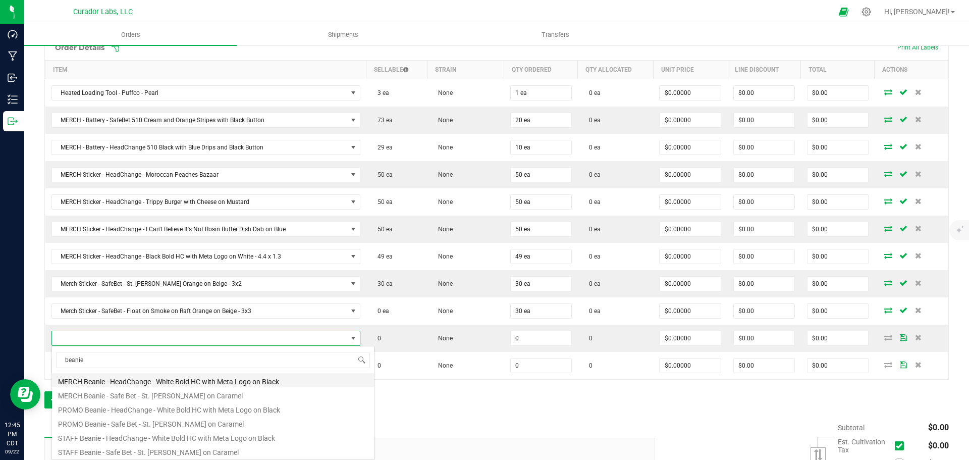
click at [133, 383] on li "MERCH Beanie - HeadChange - White Bold HC with Meta Logo on Black" at bounding box center [213, 380] width 322 height 14
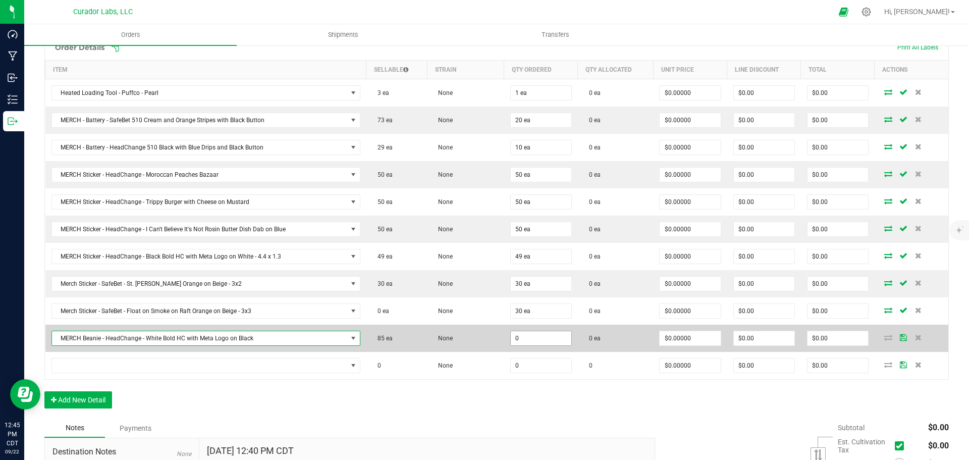
click at [513, 338] on input "0" at bounding box center [541, 338] width 61 height 14
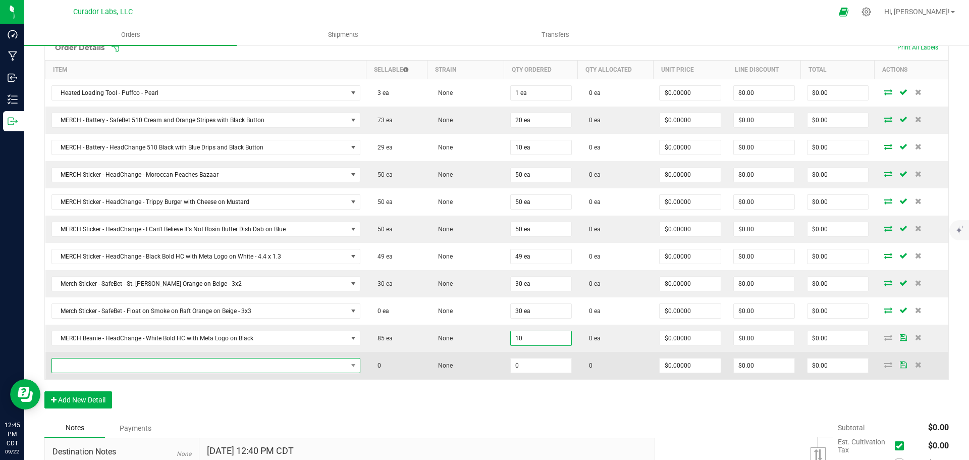
type input "10 ea"
click at [175, 362] on span "NO DATA FOUND" at bounding box center [199, 365] width 295 height 14
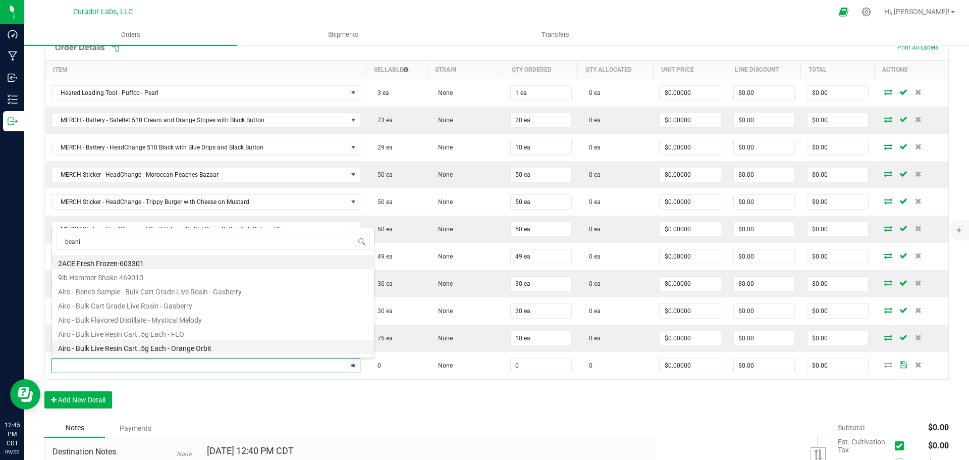
type input "beanie"
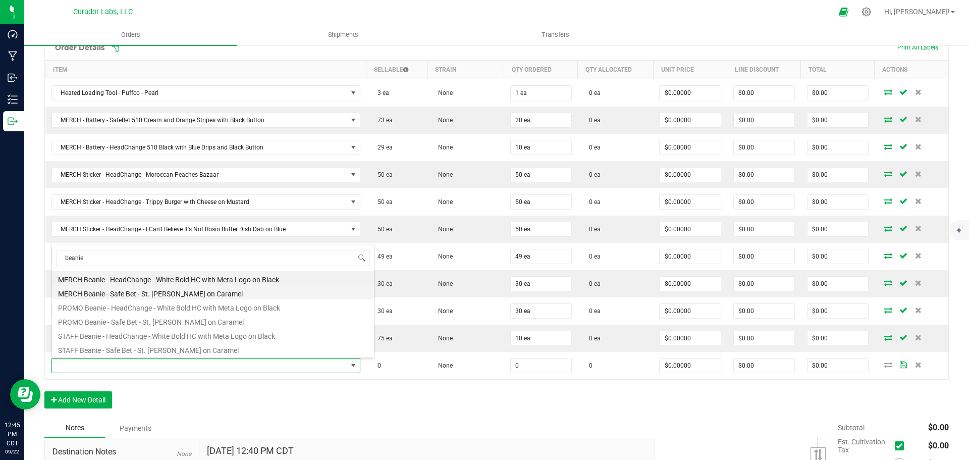
click at [158, 297] on li "MERCH Beanie - Safe Bet - St. [PERSON_NAME] on Caramel" at bounding box center [213, 292] width 322 height 14
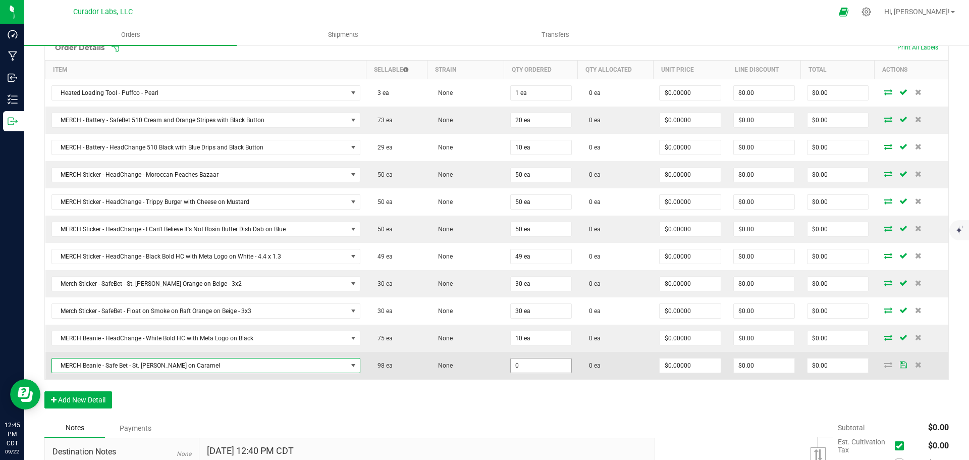
click at [512, 365] on input "0" at bounding box center [541, 365] width 61 height 14
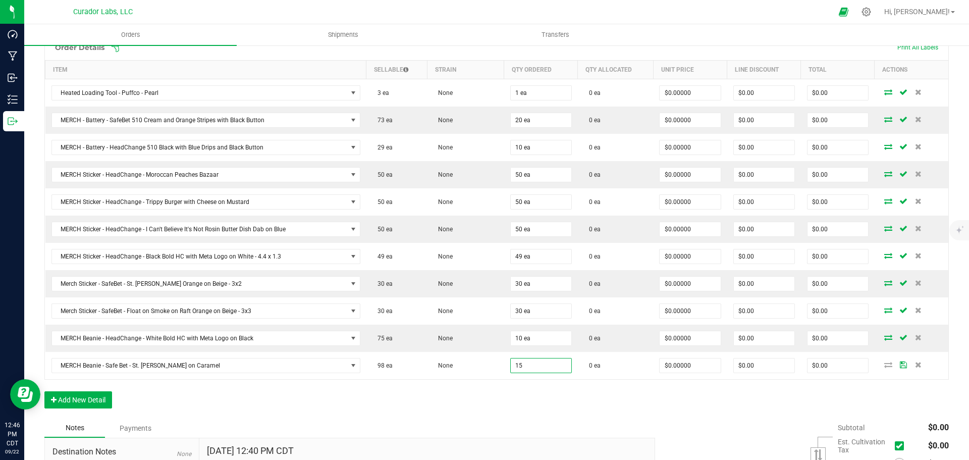
type input "15 ea"
click at [513, 404] on div "Order Details Print All Labels Item Sellable Strain Qty Ordered Qty Allocated U…" at bounding box center [496, 226] width 905 height 384
click at [95, 395] on button "Add New Detail" at bounding box center [78, 399] width 68 height 17
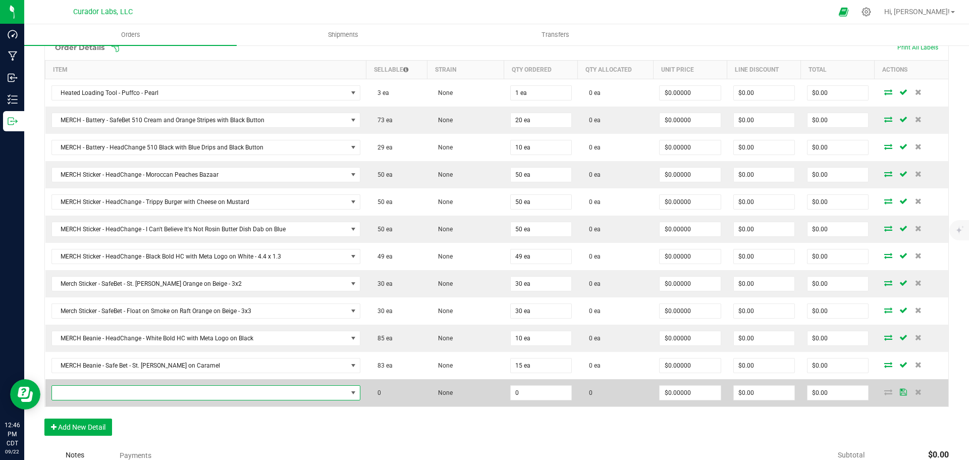
click at [101, 387] on span "NO DATA FOUND" at bounding box center [199, 393] width 295 height 14
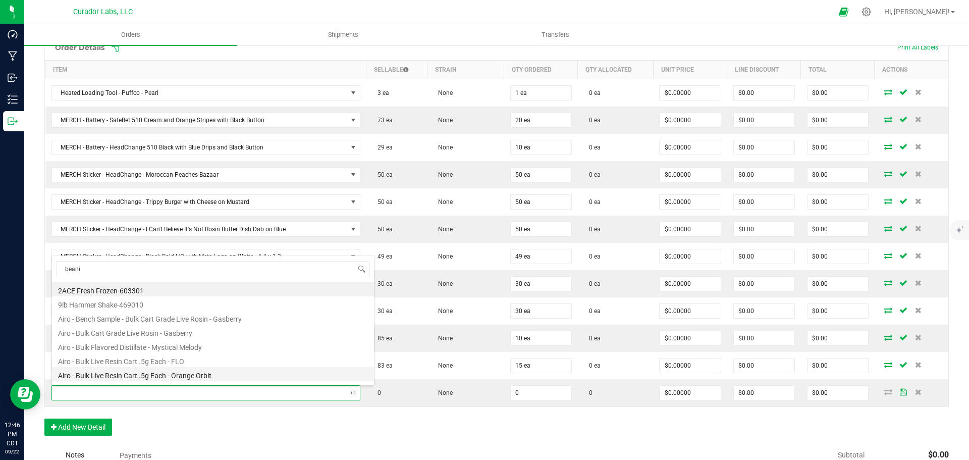
type input "beanie"
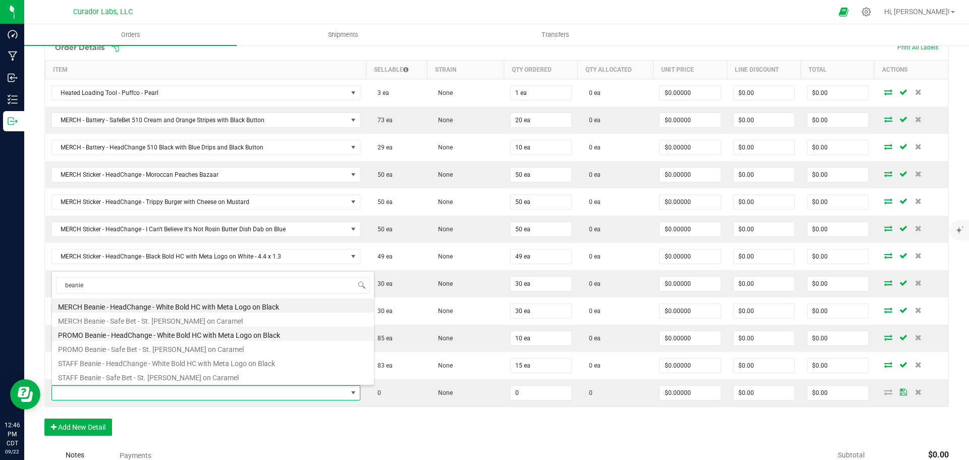
click at [124, 337] on li "PROMO Beanie - HeadChange - White Bold HC with Meta Logo on Black" at bounding box center [213, 334] width 322 height 14
type input "0 ea"
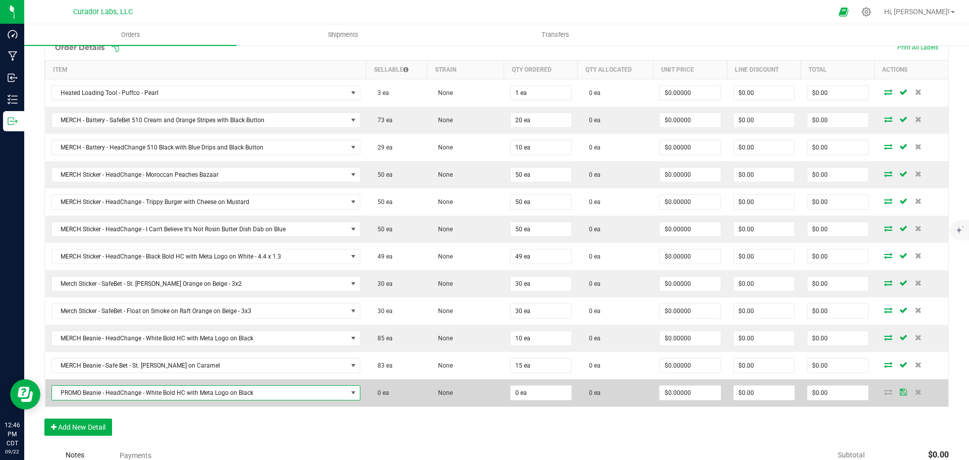
click at [279, 391] on span "PROMO Beanie - HeadChange - White Bold HC with Meta Logo on Black" at bounding box center [199, 393] width 295 height 14
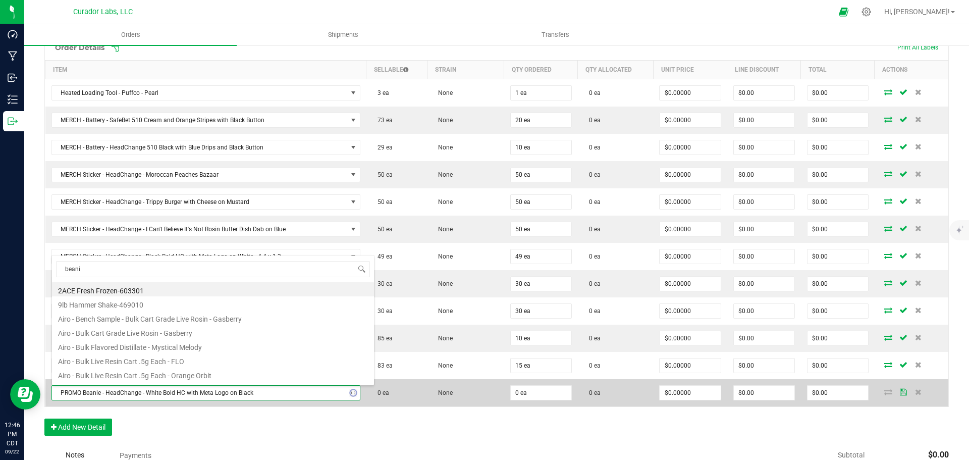
type input "beanie"
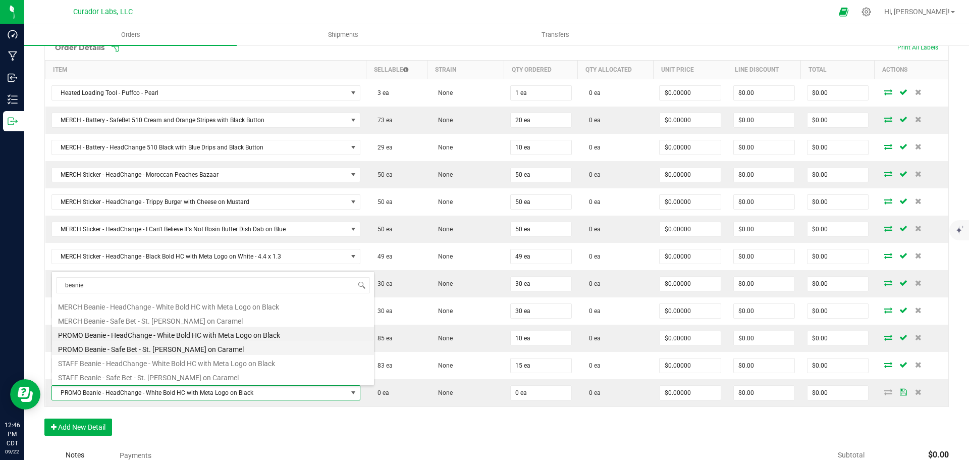
click at [118, 353] on li "PROMO Beanie - Safe Bet - St. [PERSON_NAME] on Caramel" at bounding box center [213, 348] width 322 height 14
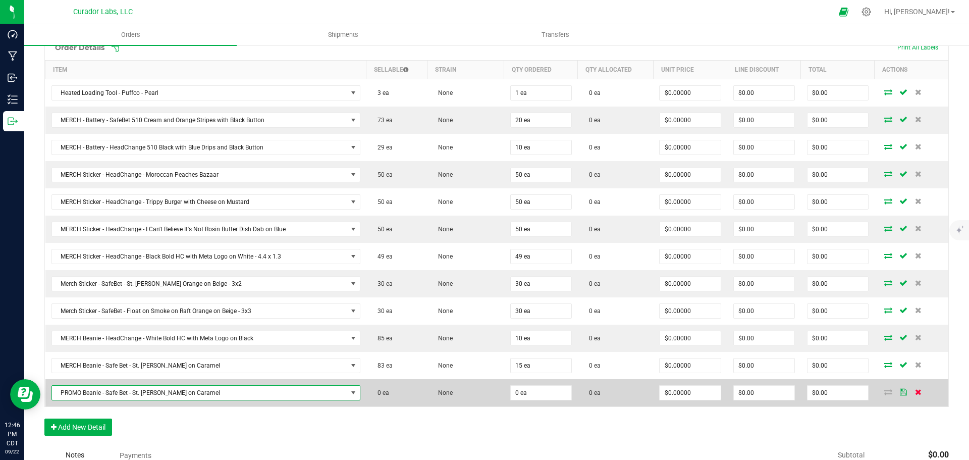
click at [915, 392] on icon at bounding box center [918, 392] width 7 height 6
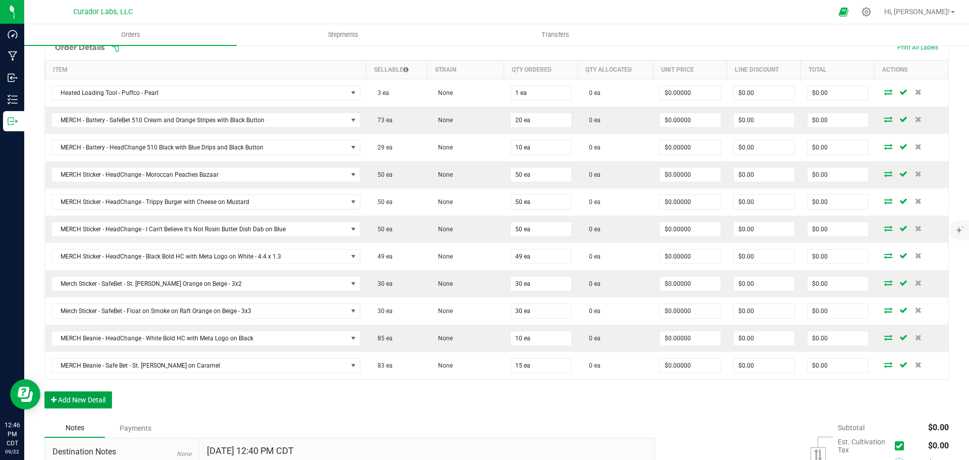
click at [100, 405] on button "Add New Detail" at bounding box center [78, 399] width 68 height 17
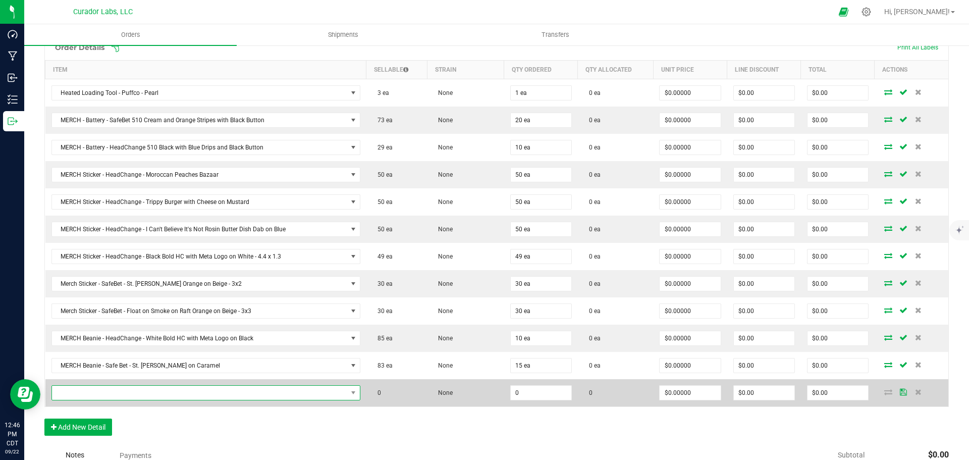
click at [114, 393] on span "NO DATA FOUND" at bounding box center [199, 393] width 295 height 14
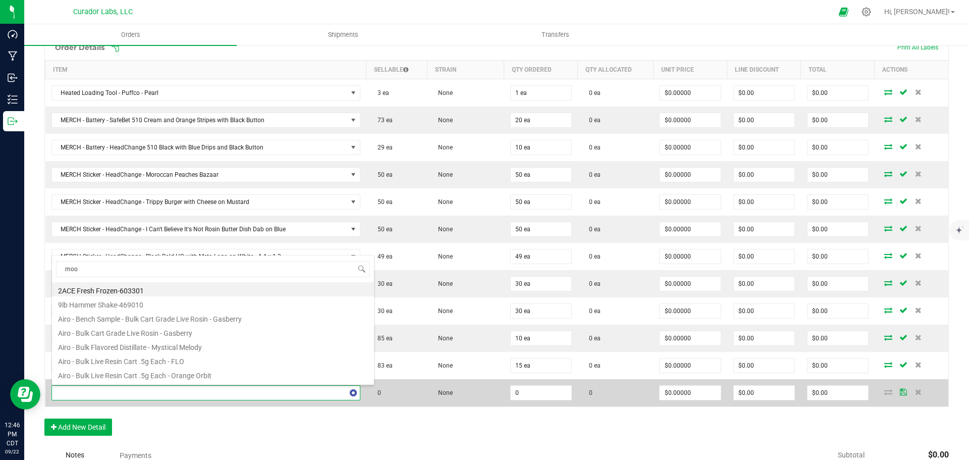
type input "mood"
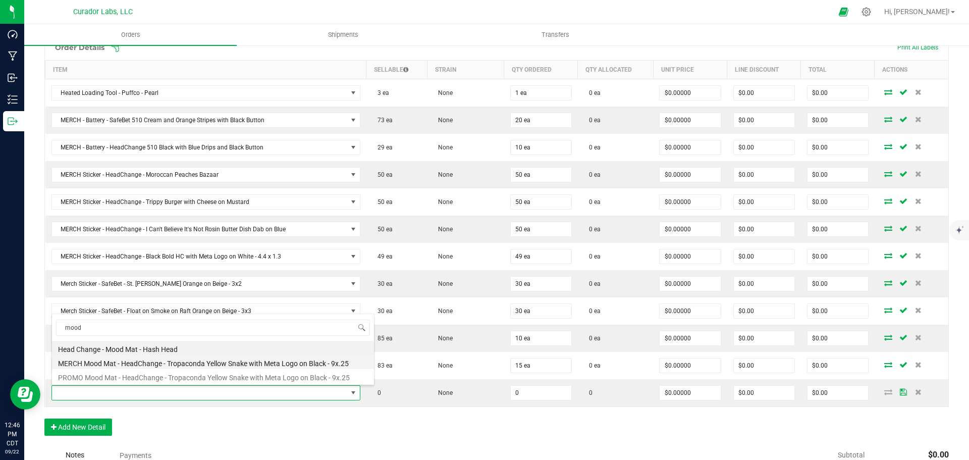
click at [112, 365] on li "MERCH Mood Mat - HeadChange - Tropaconda Yellow Snake with Meta Logo on Black -…" at bounding box center [213, 362] width 322 height 14
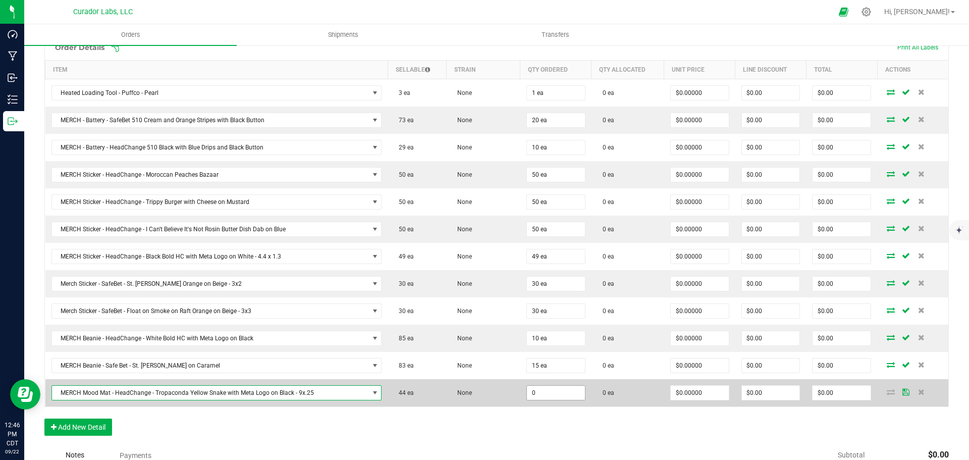
click at [527, 394] on input "0" at bounding box center [556, 393] width 58 height 14
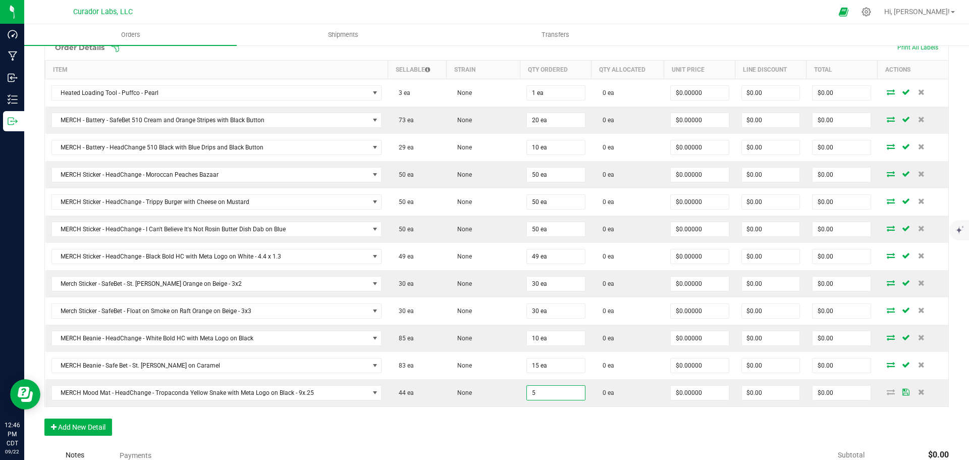
type input "5 ea"
click at [490, 406] on div "Order Details Print All Labels Item Sellable Strain Qty Ordered Qty Allocated U…" at bounding box center [496, 220] width 905 height 373
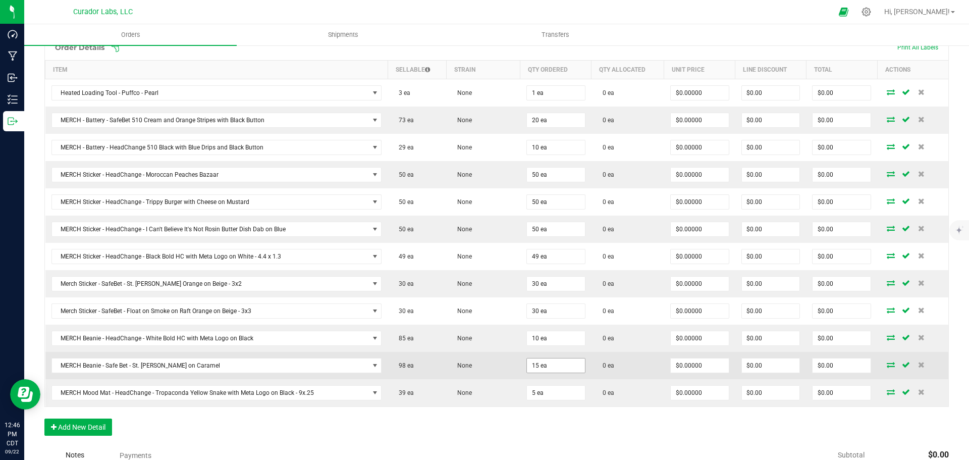
scroll to position [0, 0]
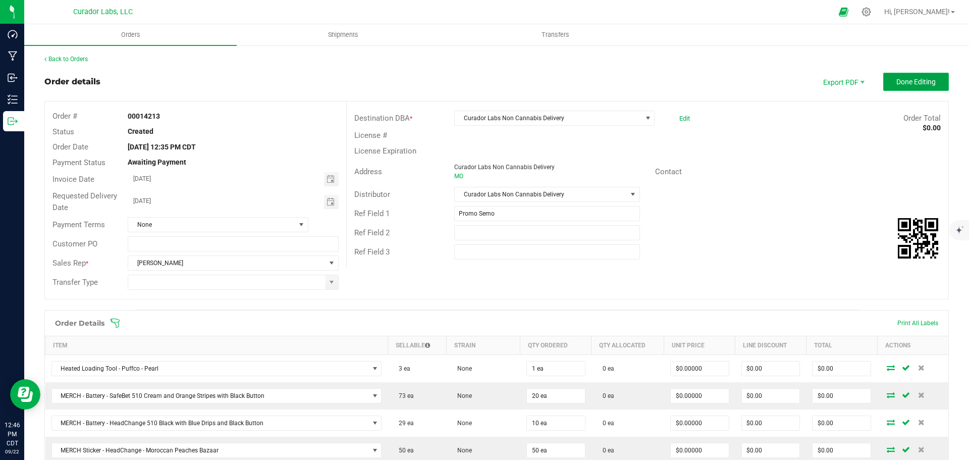
click at [892, 87] on button "Done Editing" at bounding box center [916, 82] width 66 height 18
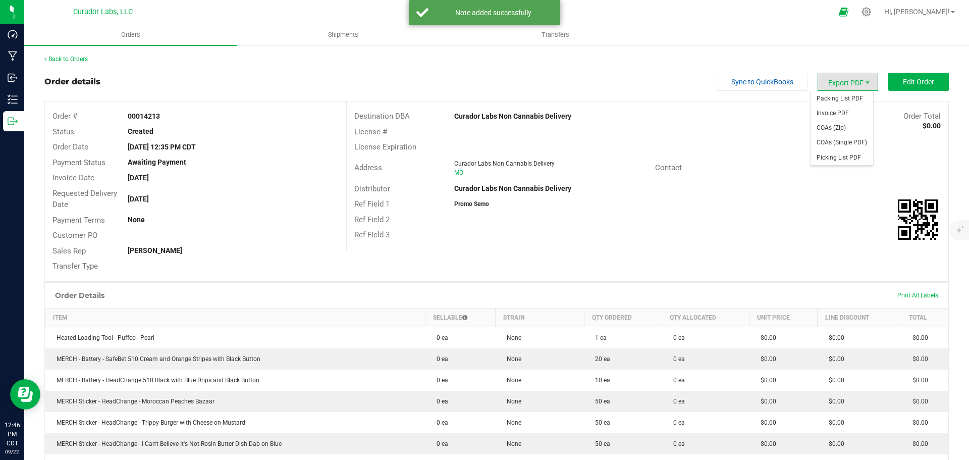
click at [851, 83] on span "Export PDF" at bounding box center [848, 82] width 61 height 18
click at [842, 108] on span "Invoice PDF" at bounding box center [842, 113] width 63 height 15
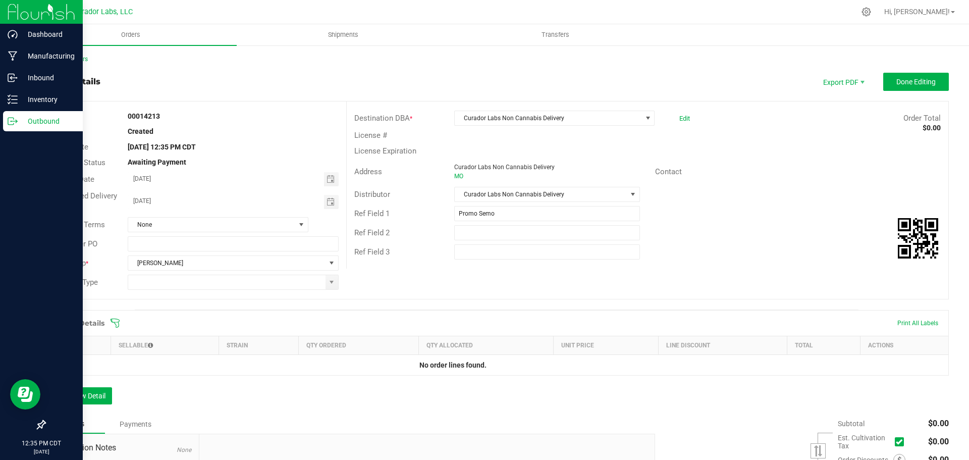
click at [38, 123] on p "Outbound" at bounding box center [48, 121] width 61 height 12
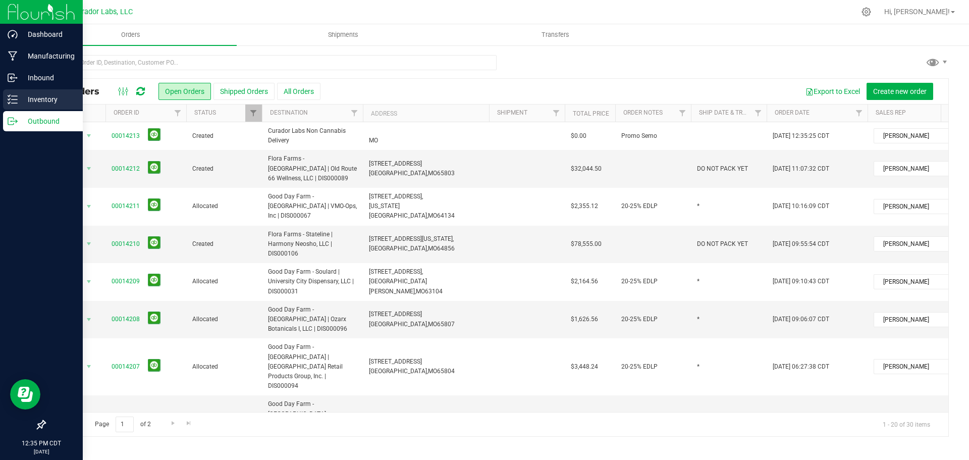
click at [36, 97] on p "Inventory" at bounding box center [48, 99] width 61 height 12
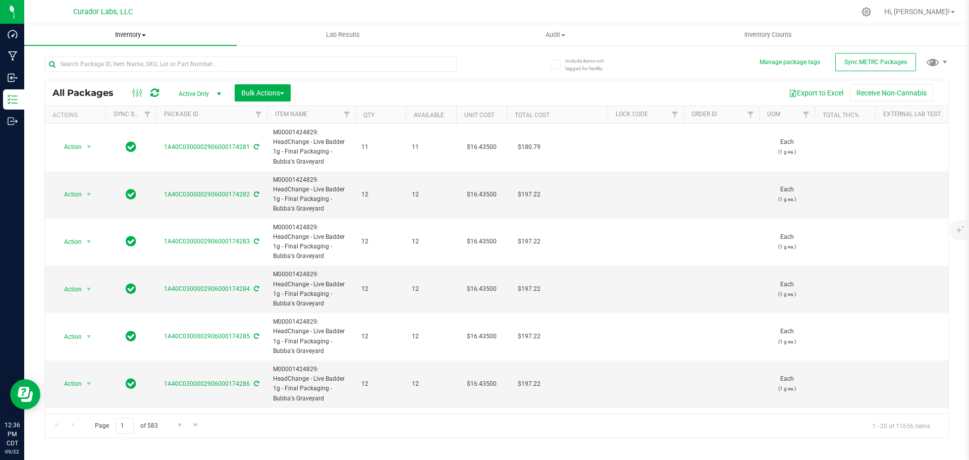
click at [143, 34] on span at bounding box center [144, 35] width 4 height 2
click at [72, 69] on span "All inventory" at bounding box center [58, 73] width 68 height 9
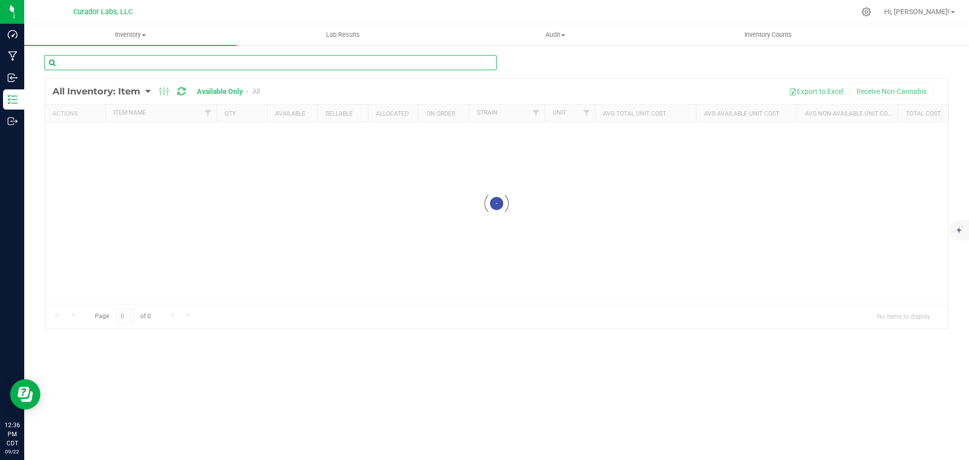
click at [143, 63] on input "text" at bounding box center [270, 62] width 452 height 15
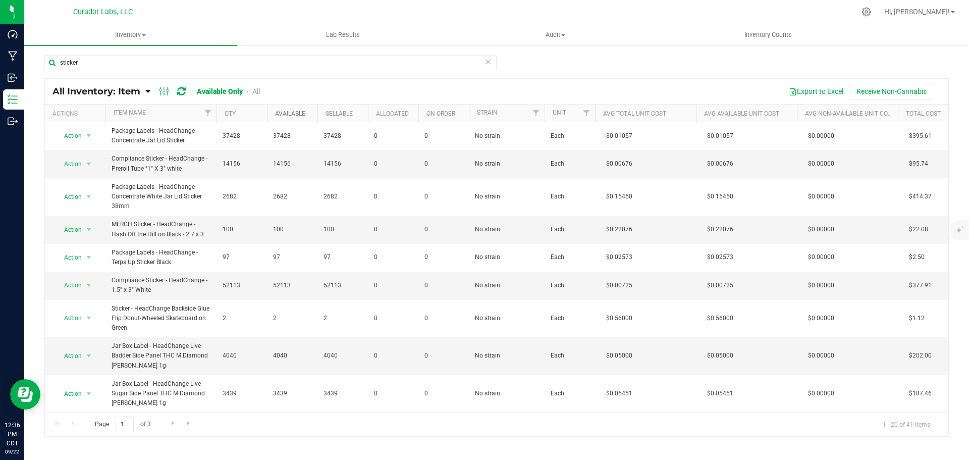
click at [297, 110] on link "Available" at bounding box center [290, 113] width 30 height 7
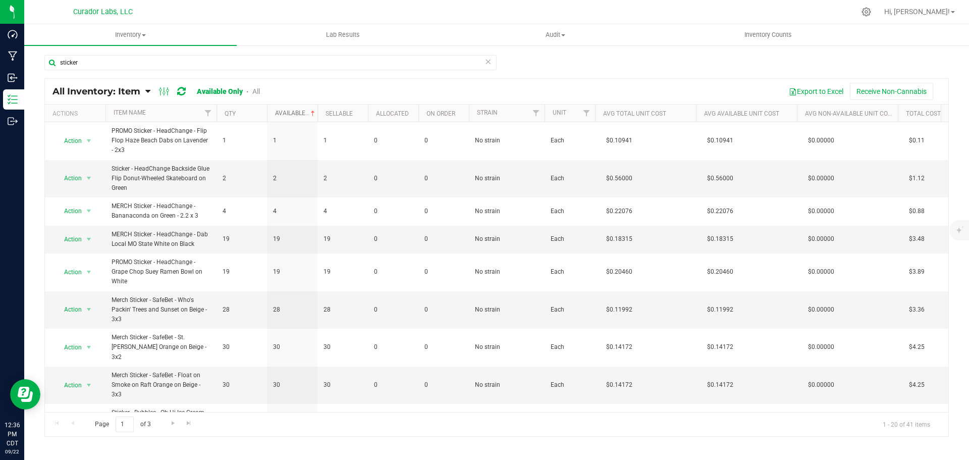
click at [297, 110] on link "Available" at bounding box center [296, 113] width 42 height 7
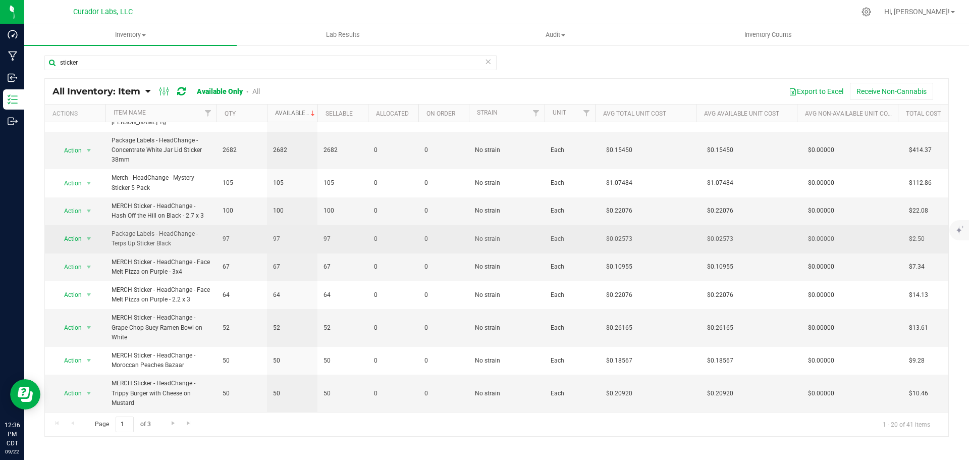
scroll to position [369, 0]
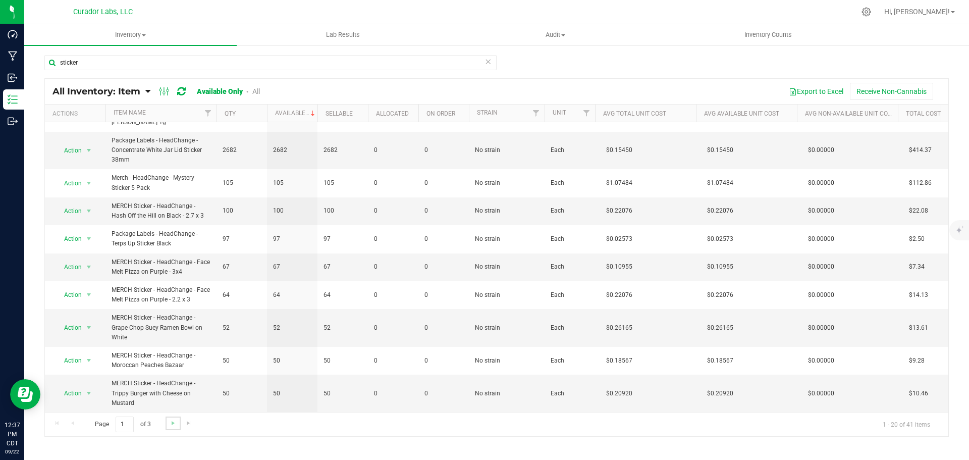
click at [170, 427] on link "Go to the next page" at bounding box center [173, 423] width 15 height 14
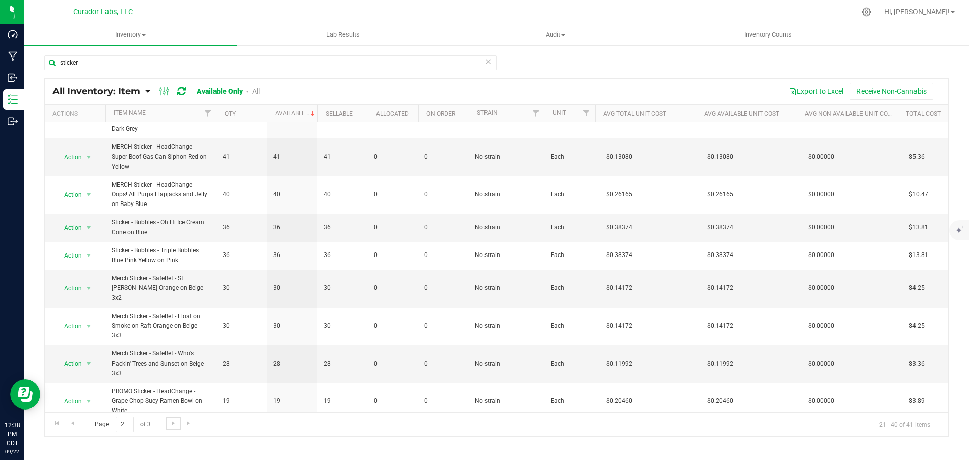
scroll to position [353, 0]
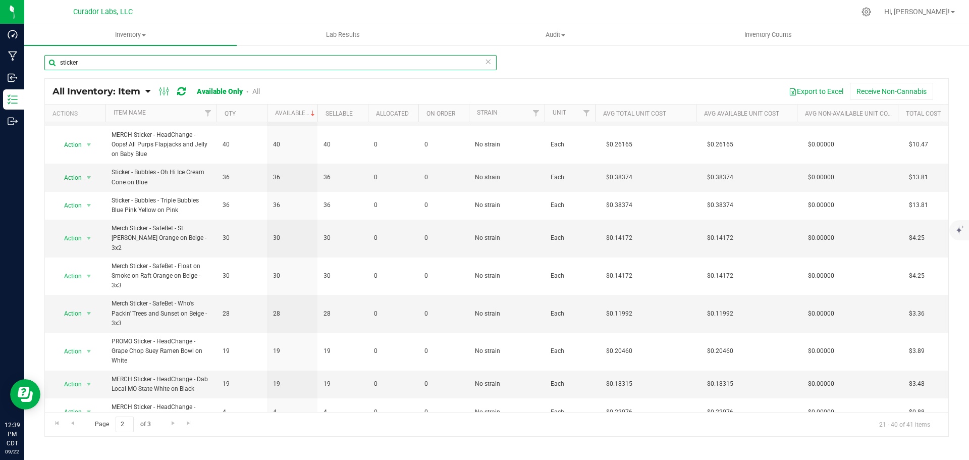
click at [249, 65] on input "sticker" at bounding box center [270, 62] width 452 height 15
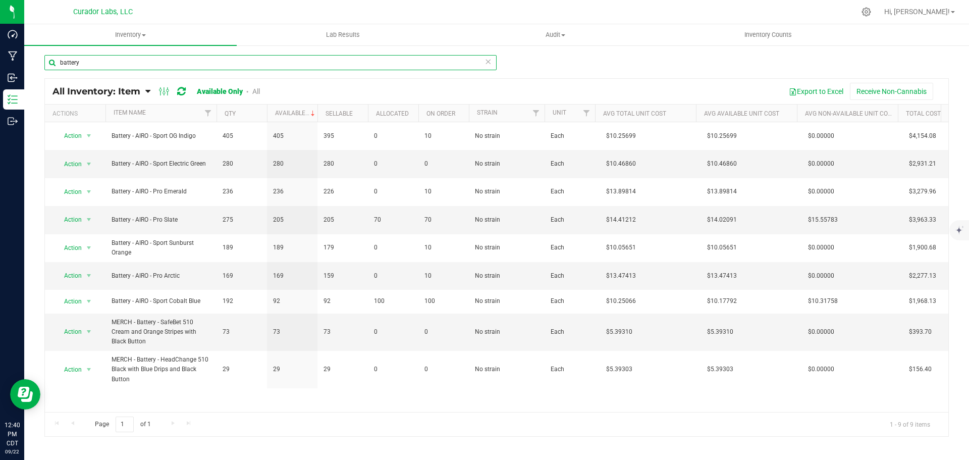
type input "battery"
